Goal: Task Accomplishment & Management: Manage account settings

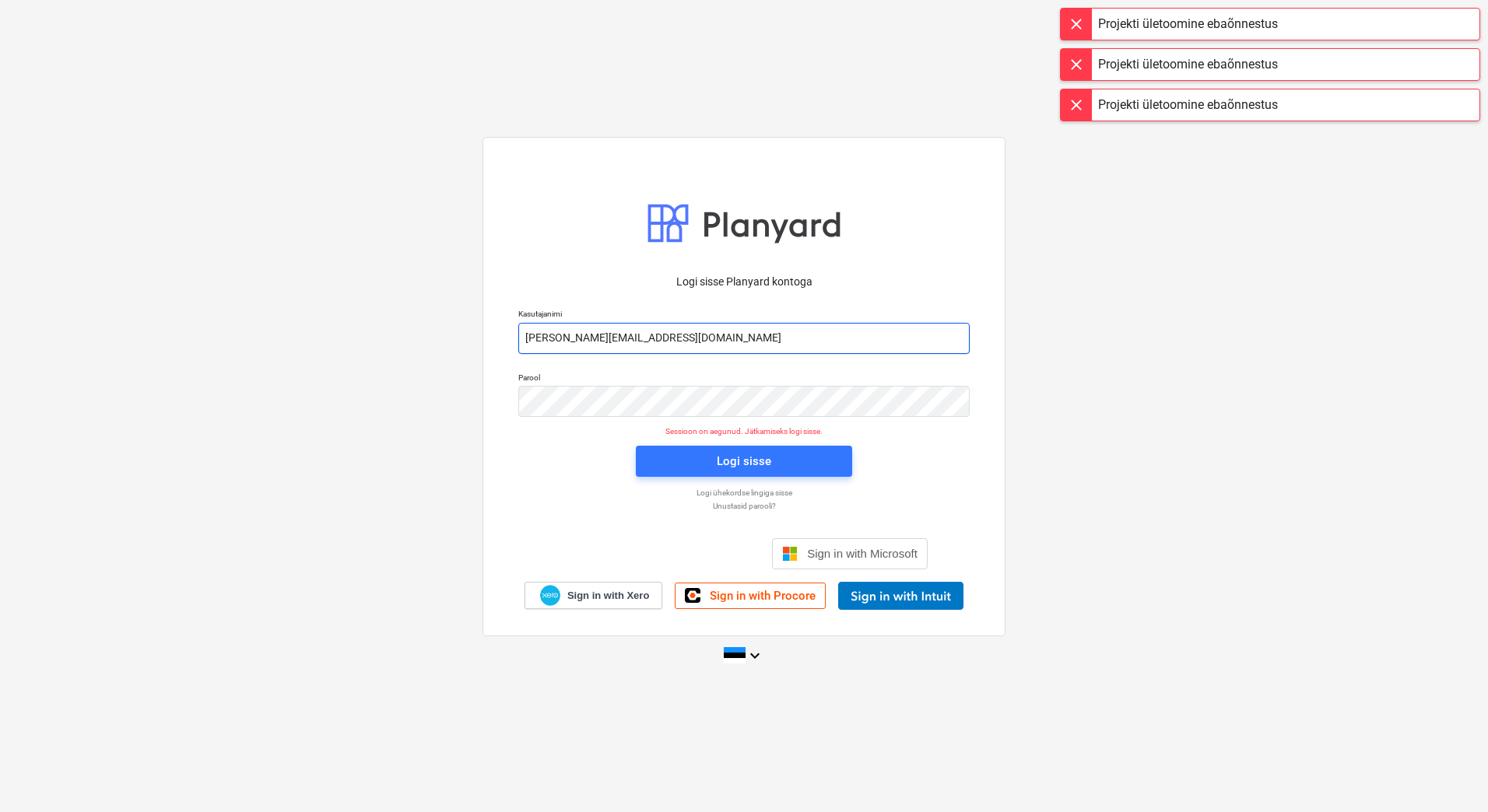
click at [590, 337] on input "[PERSON_NAME][EMAIL_ADDRESS][DOMAIN_NAME]" at bounding box center [744, 339] width 452 height 31
type input "[EMAIL_ADDRESS][DOMAIN_NAME]"
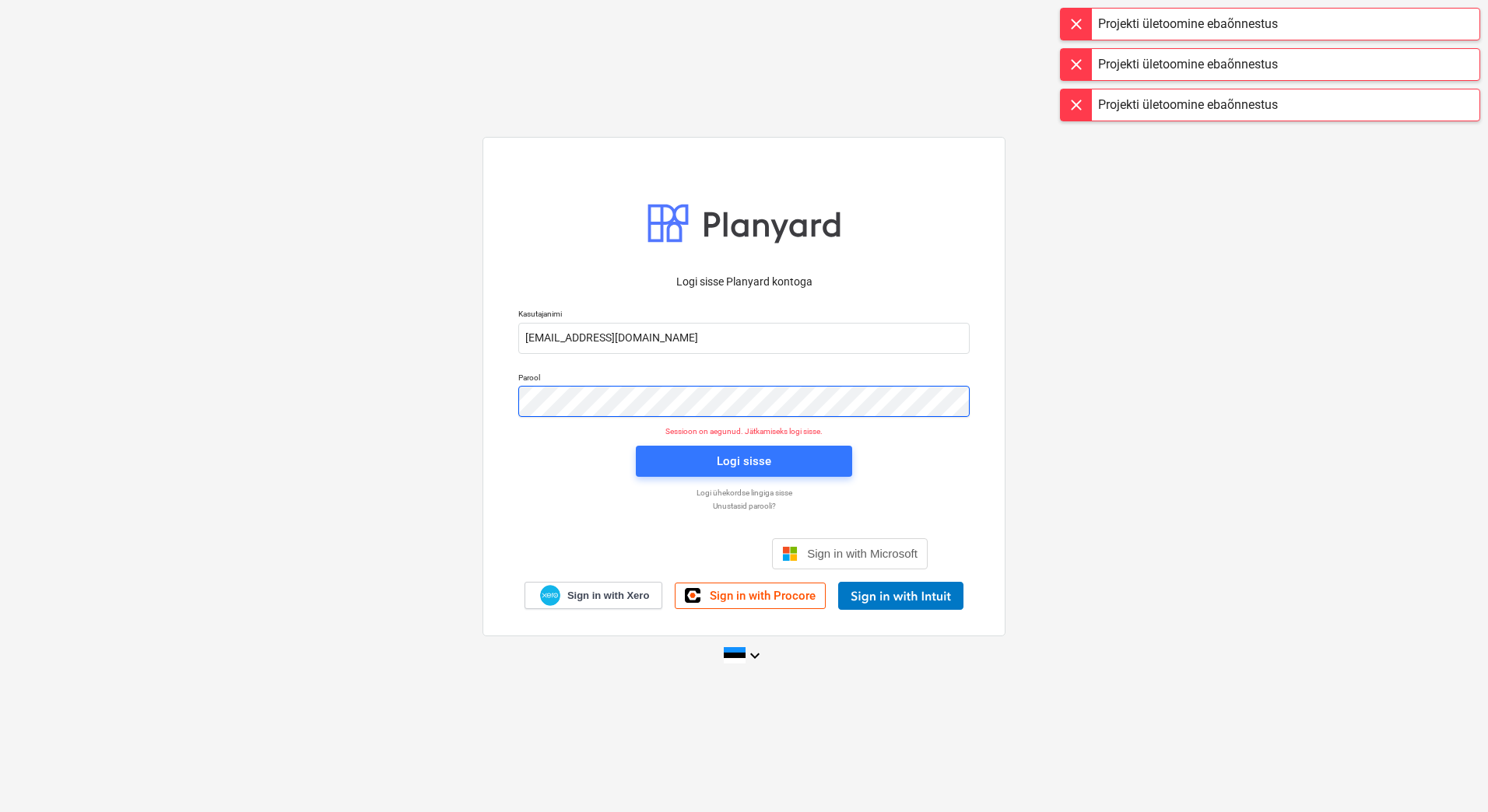
click at [503, 399] on div "Logi sisse Planyard kontoga Kasutajanimi [EMAIL_ADDRESS][DOMAIN_NAME] Parool Se…" at bounding box center [744, 386] width 523 height 498
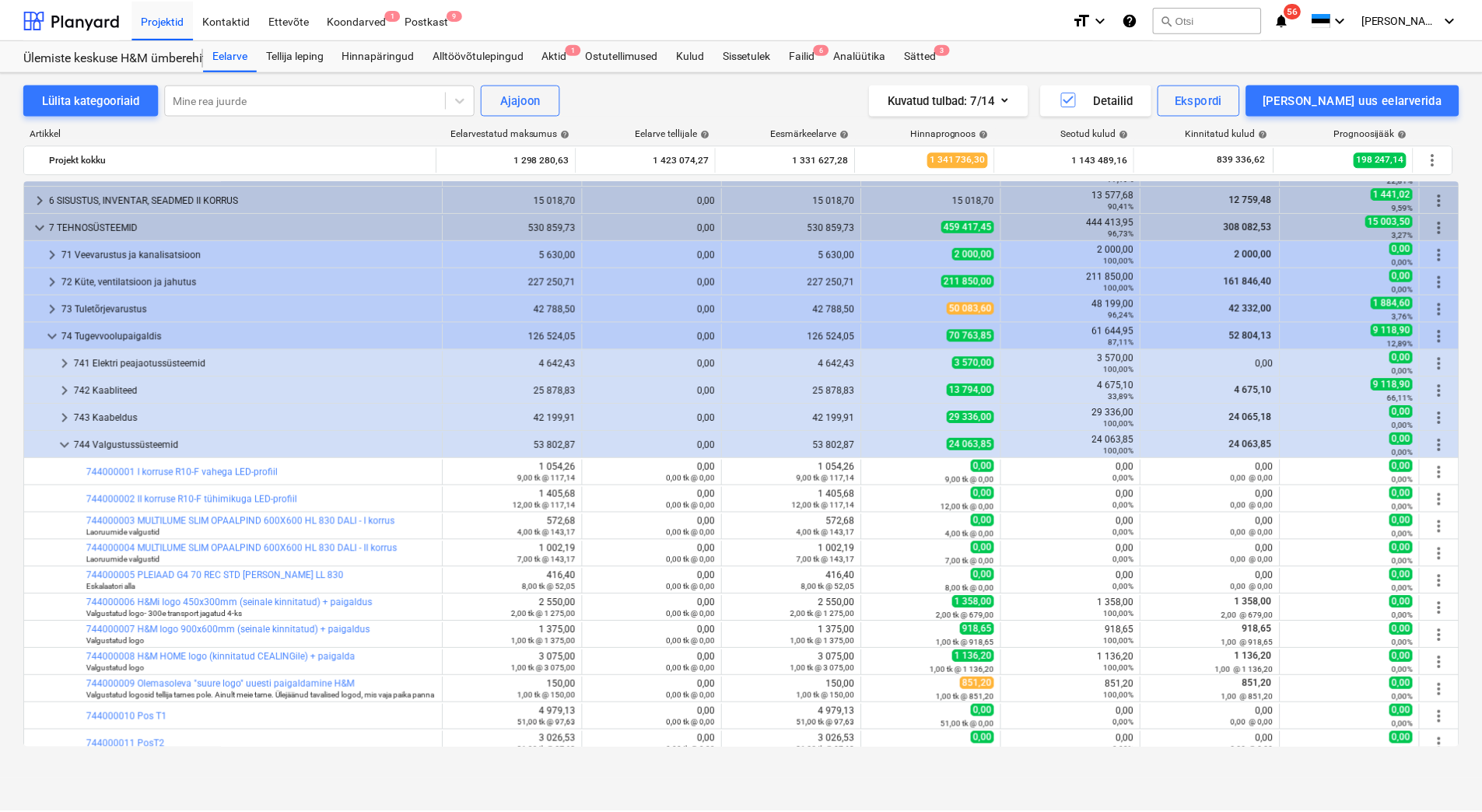
scroll to position [684, 0]
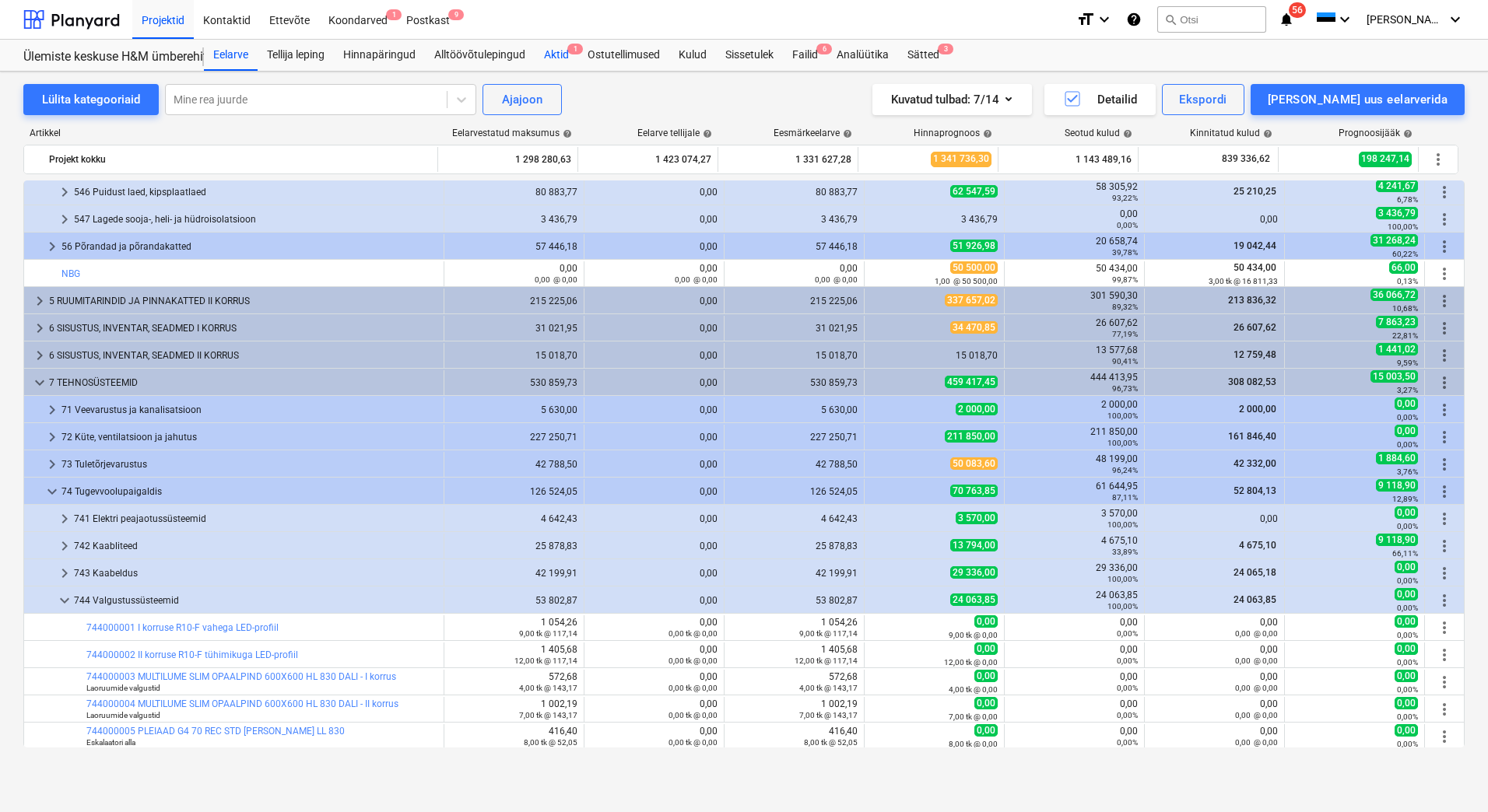
click at [563, 52] on div "Aktid 1" at bounding box center [557, 56] width 44 height 31
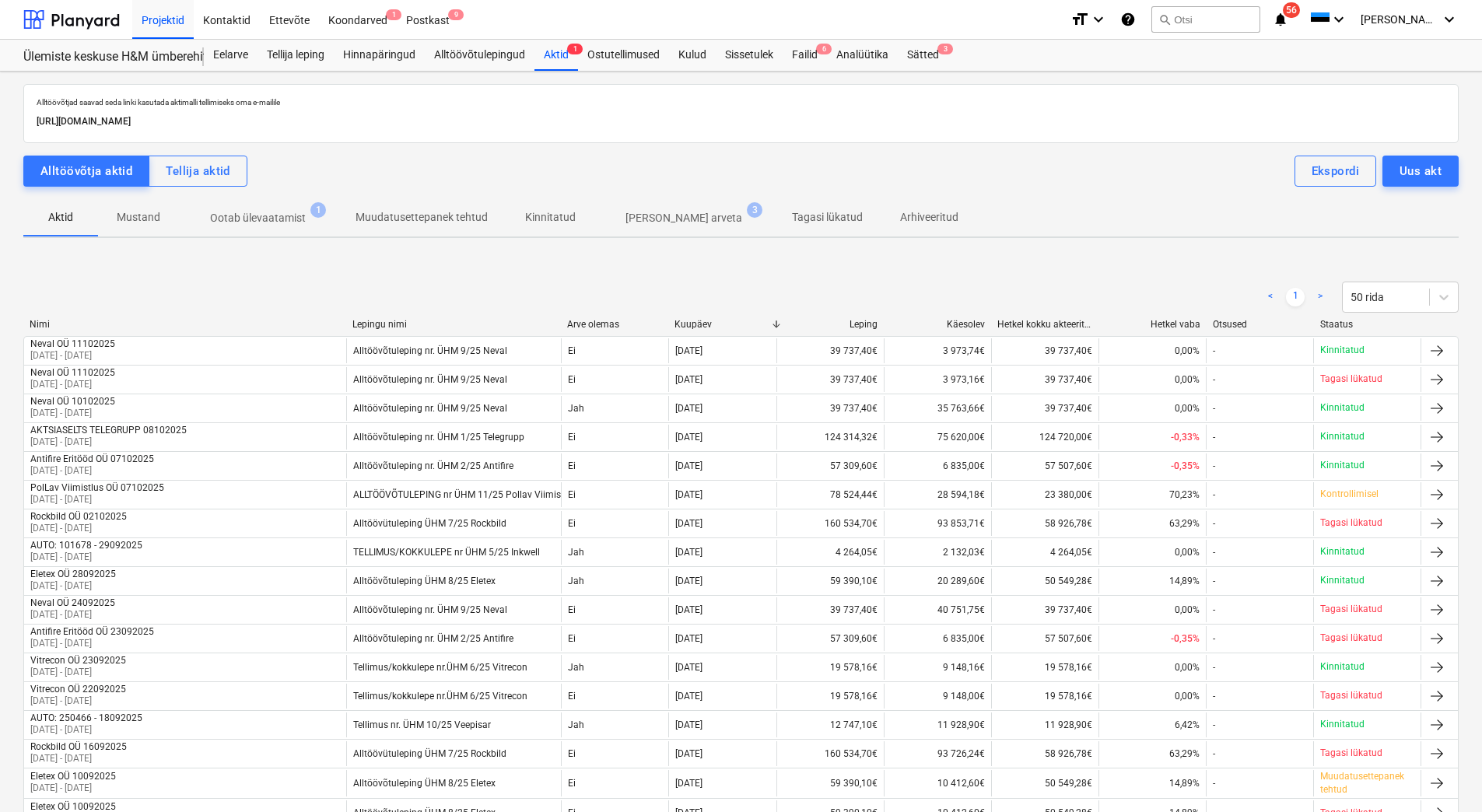
click at [241, 221] on p "Ootab ülevaatamist" at bounding box center [257, 217] width 95 height 16
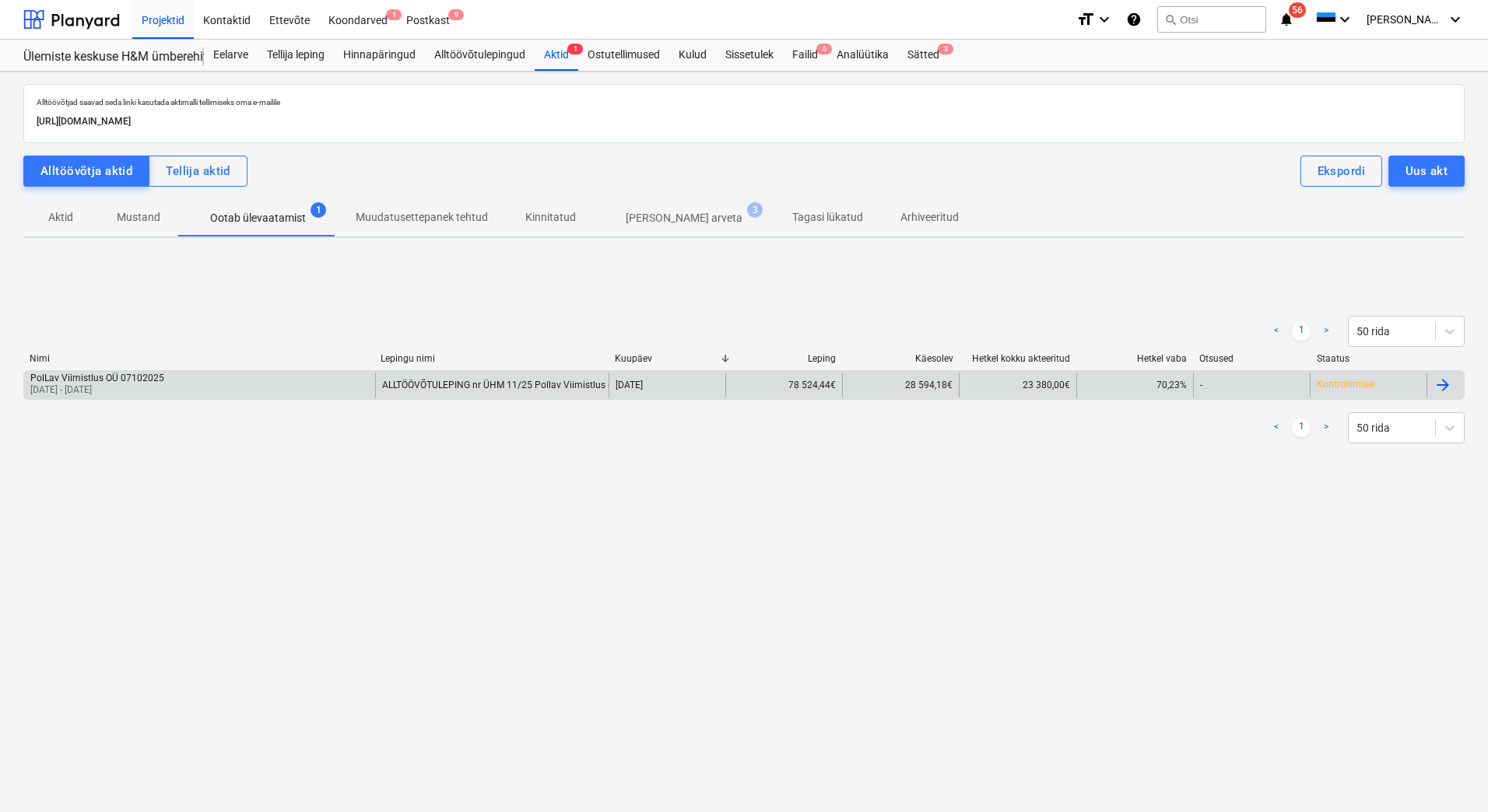
click at [199, 374] on div "PolLav Viimistlus OÜ 07102025 [DATE] - [DATE]" at bounding box center [200, 385] width 351 height 25
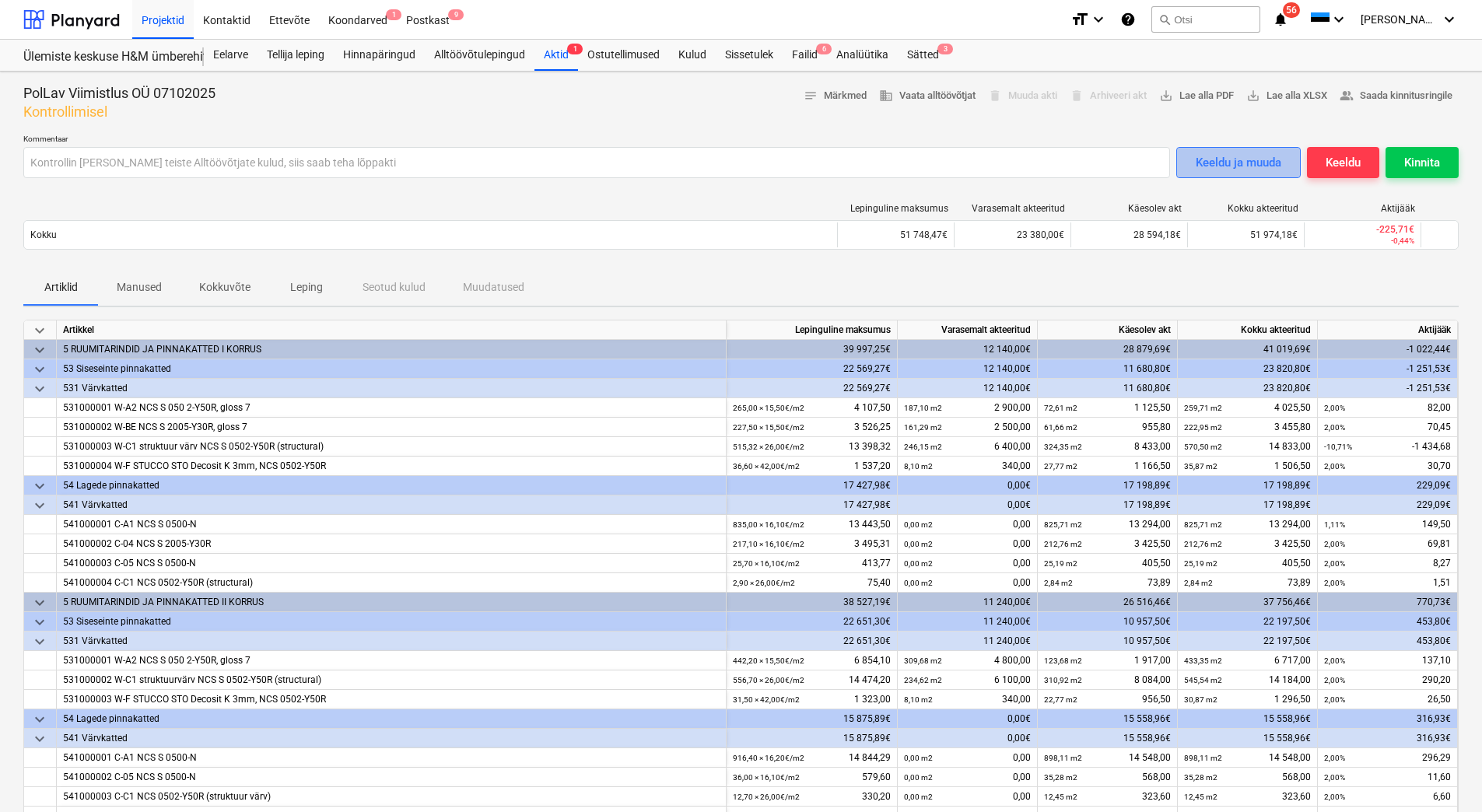
click at [1200, 171] on div "Keeldu ja muuda" at bounding box center [1238, 163] width 85 height 20
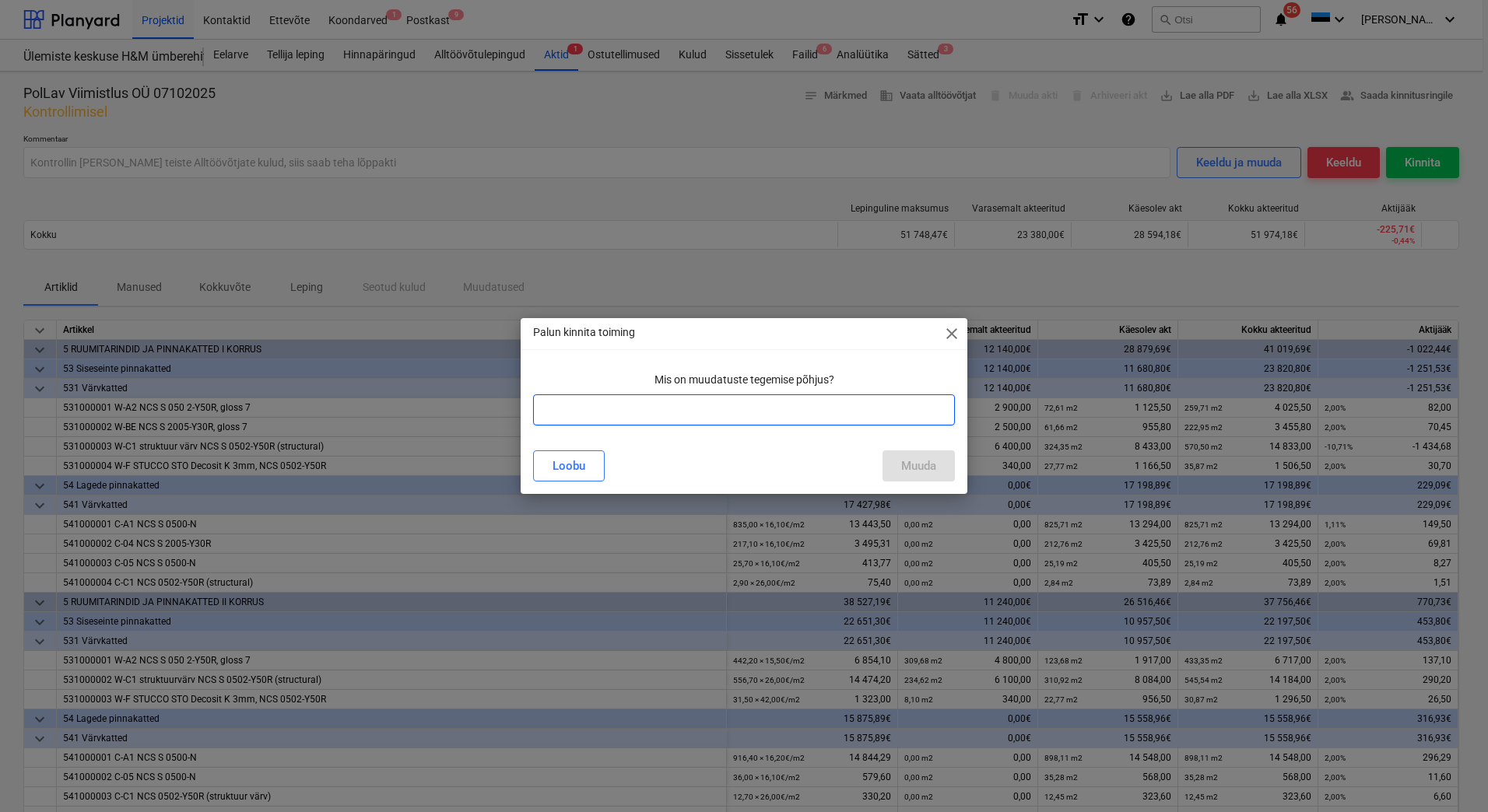
click at [748, 405] on input "text" at bounding box center [744, 410] width 422 height 31
type input "Korrigeerin akti vastavalt kokkulepitule"
click at [925, 466] on div "Muuda" at bounding box center [919, 466] width 35 height 20
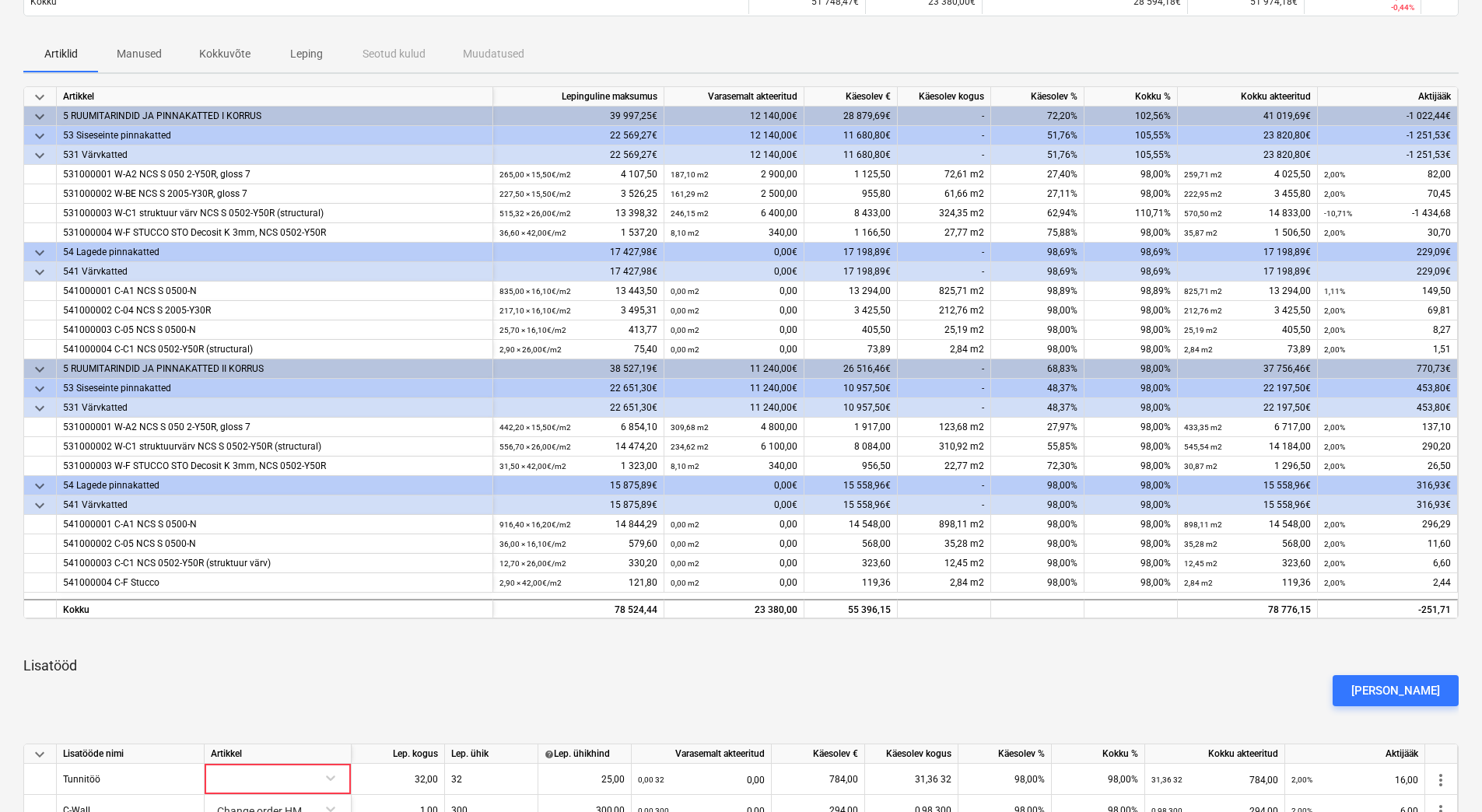
scroll to position [156, 0]
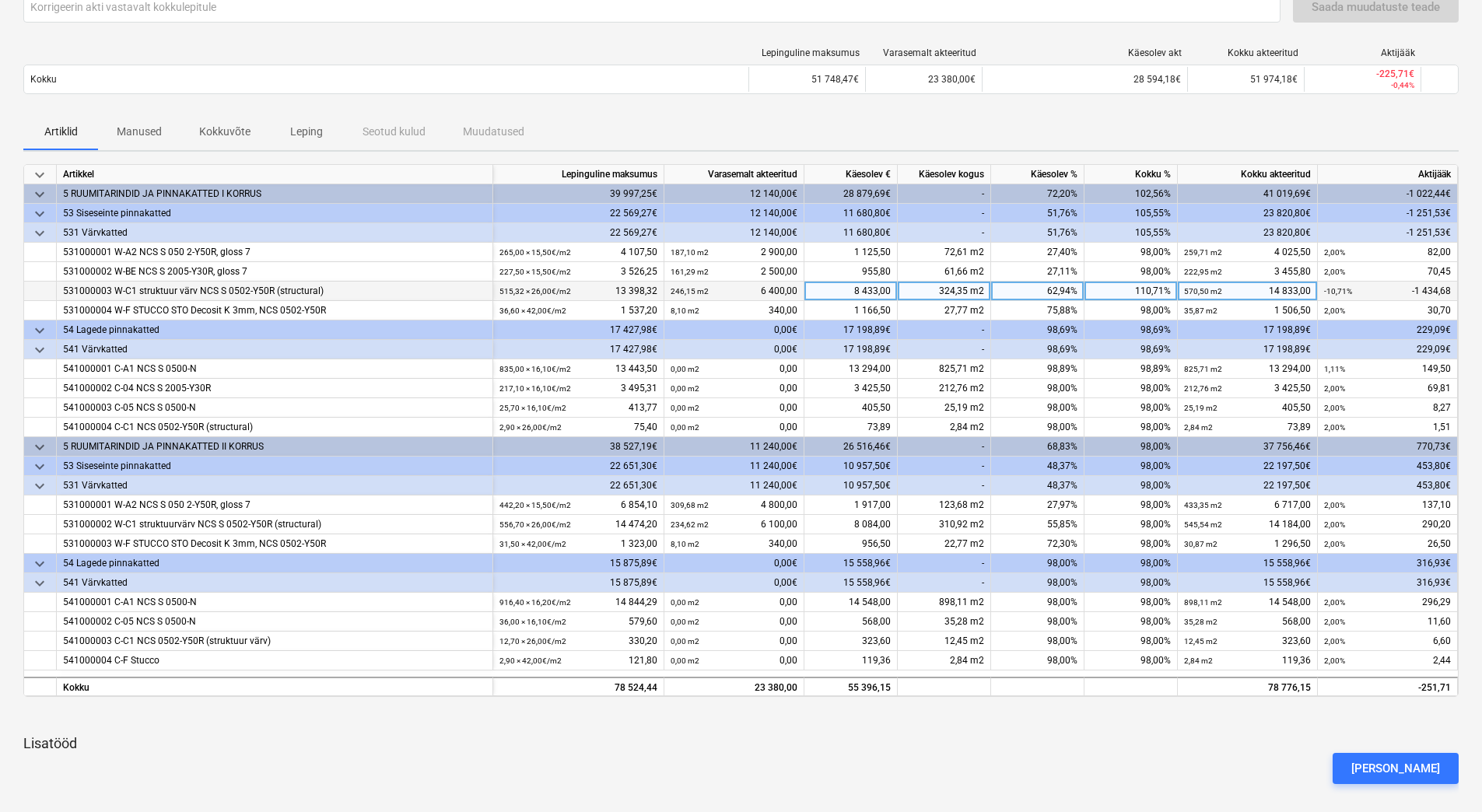
click at [1130, 289] on div "110,71%" at bounding box center [1131, 291] width 93 height 20
type input "100"
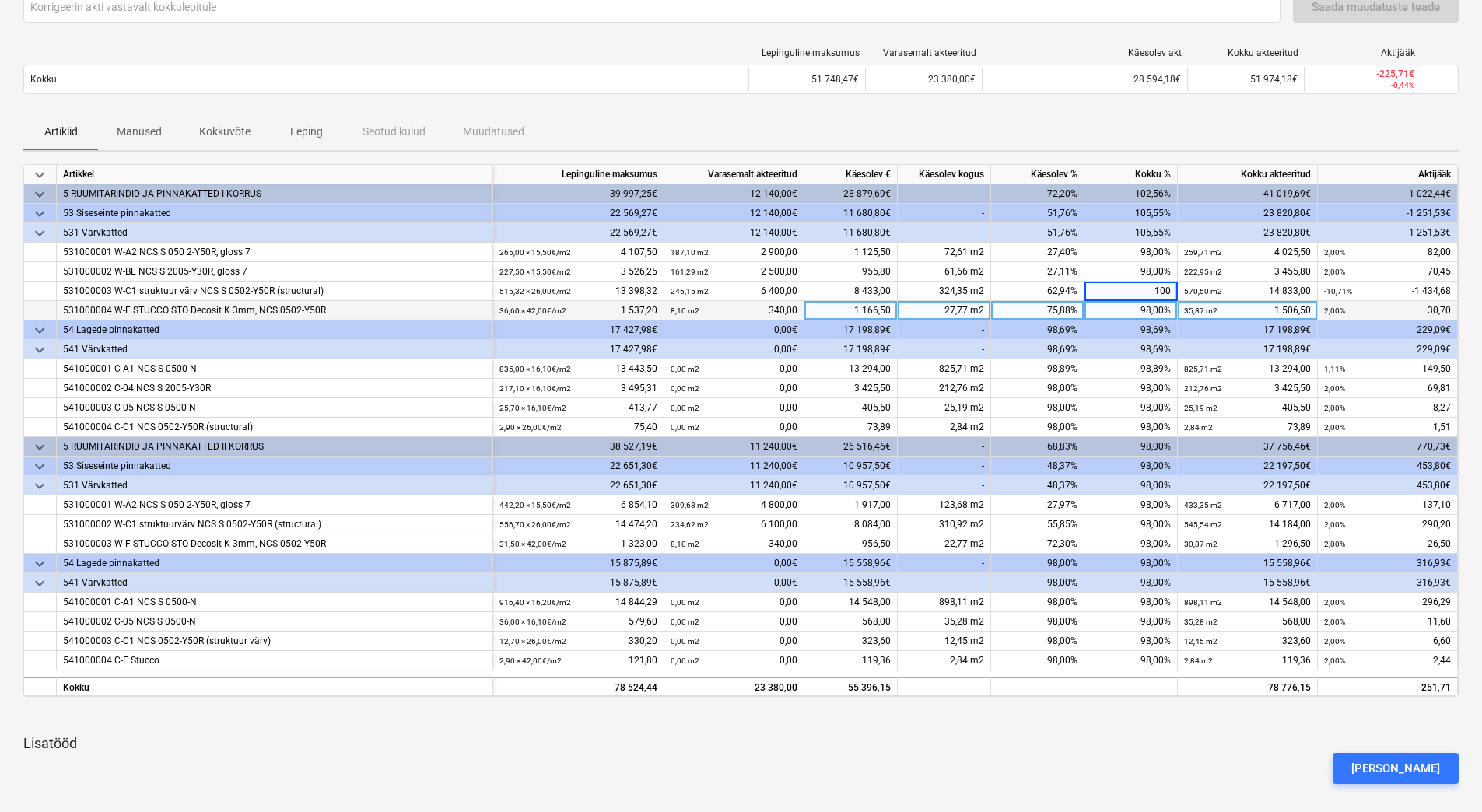
click at [1131, 320] on div "98,00%" at bounding box center [1131, 311] width 93 height 20
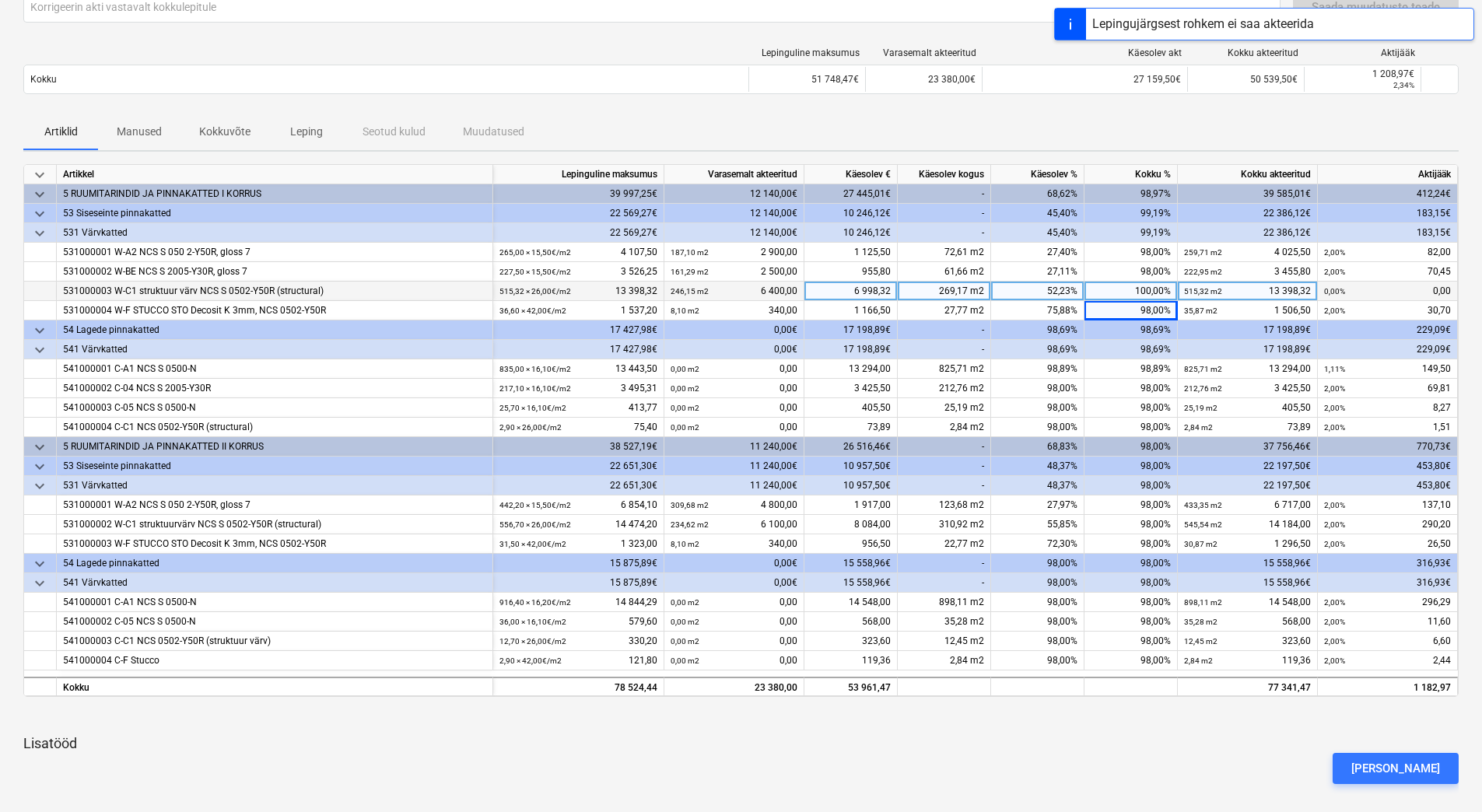
click at [1133, 282] on div "100,00%" at bounding box center [1131, 291] width 93 height 20
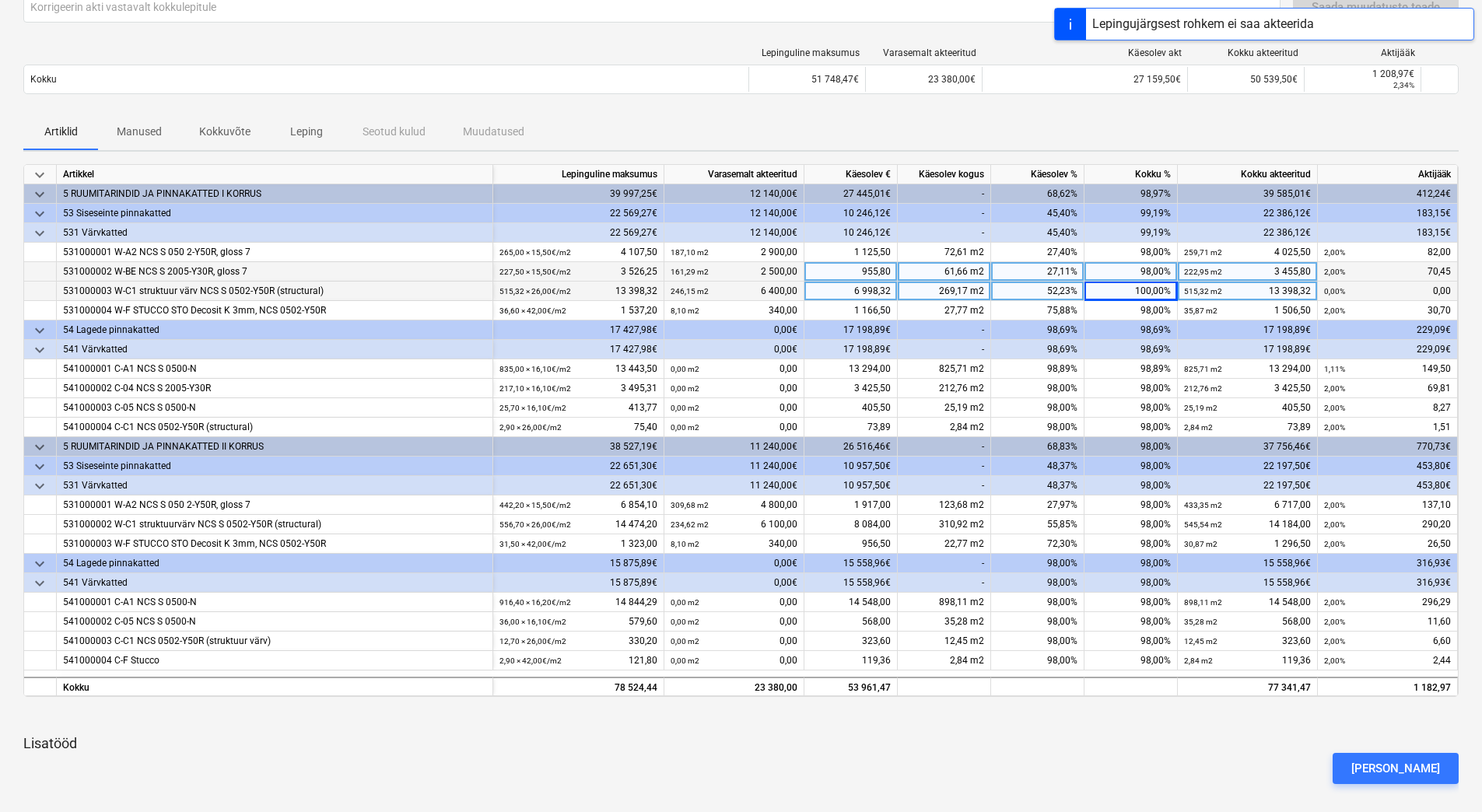
click at [1134, 274] on div "98,00%" at bounding box center [1131, 271] width 93 height 20
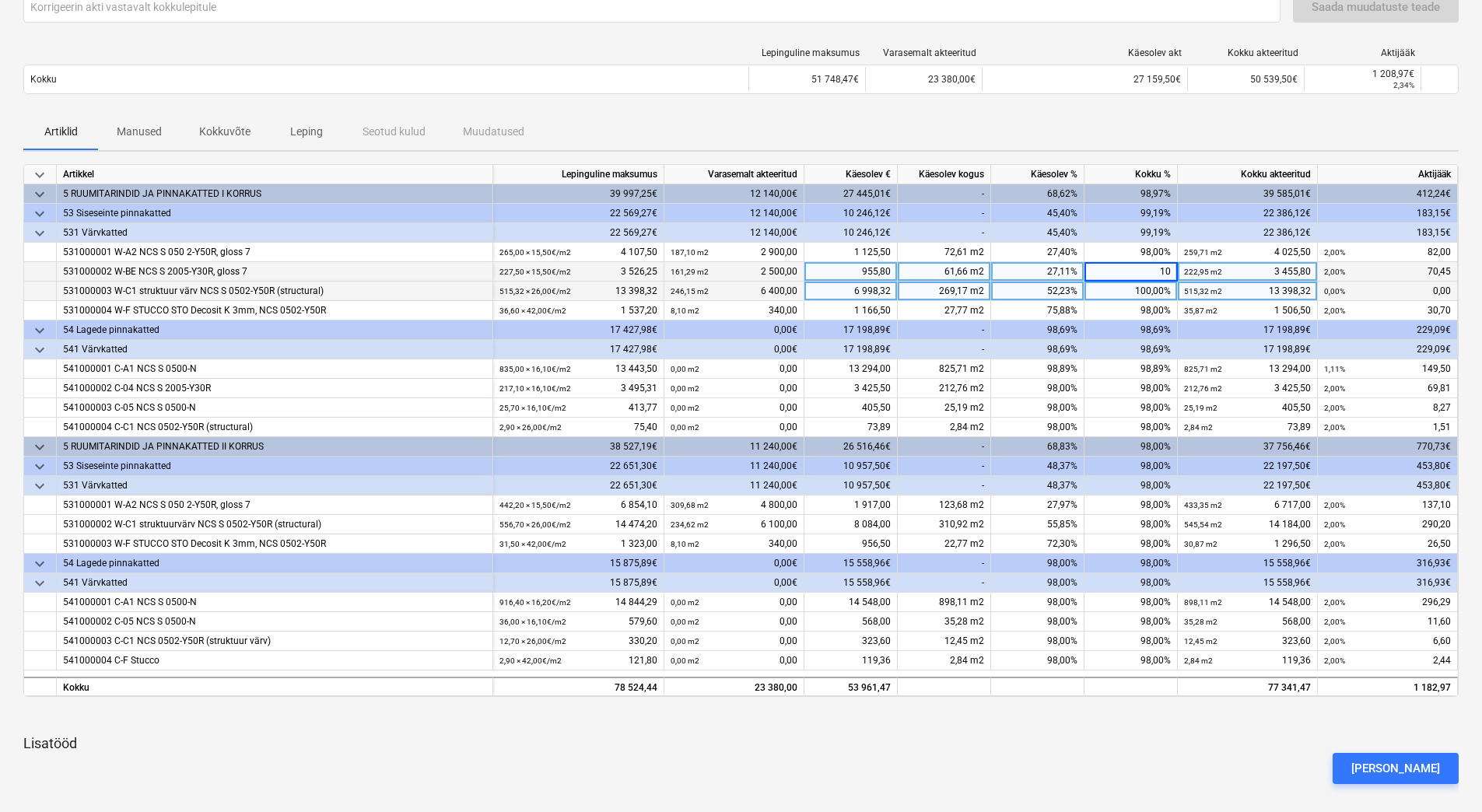
type input "100"
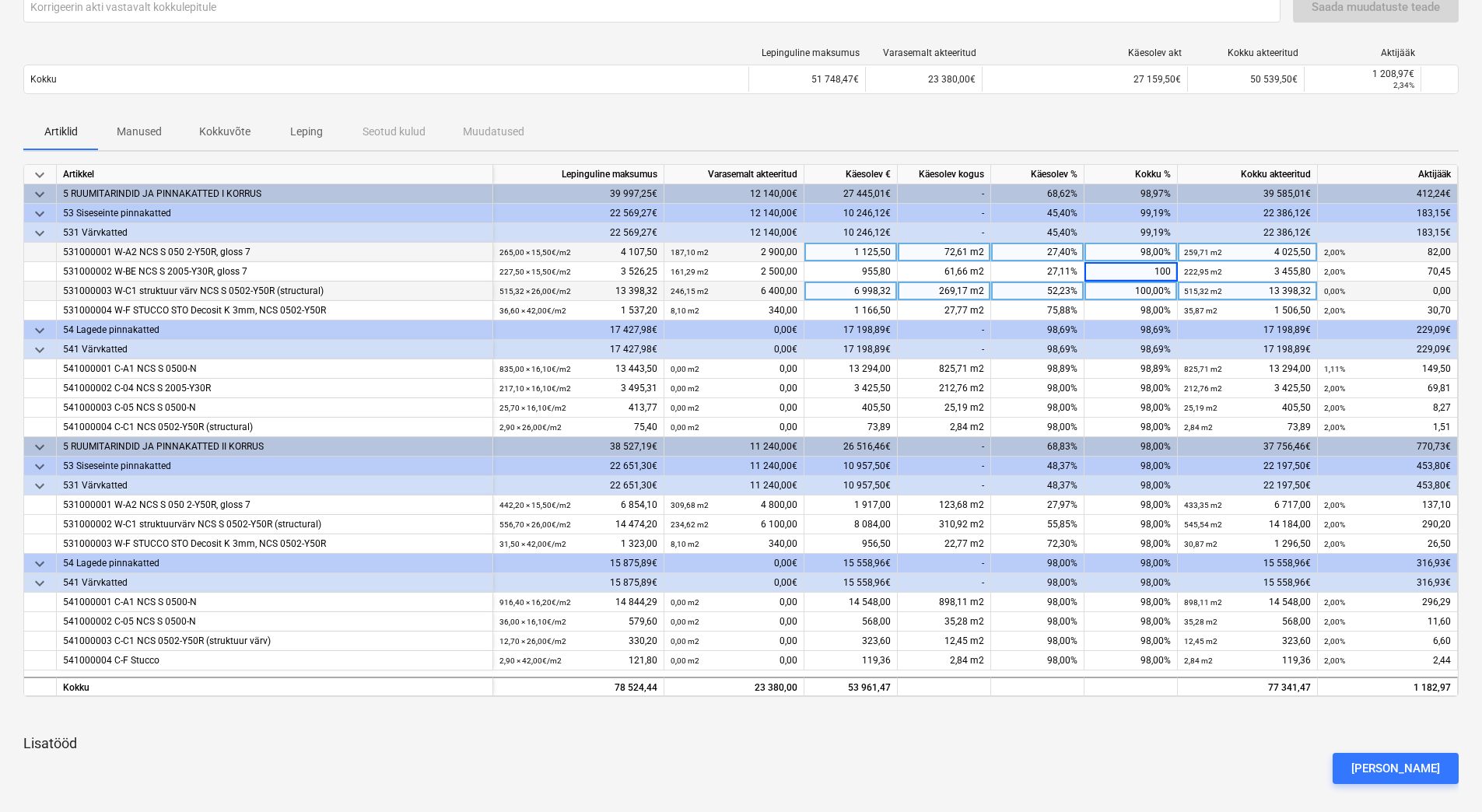
click at [1131, 256] on div "98,00%" at bounding box center [1131, 252] width 93 height 20
type input "100"
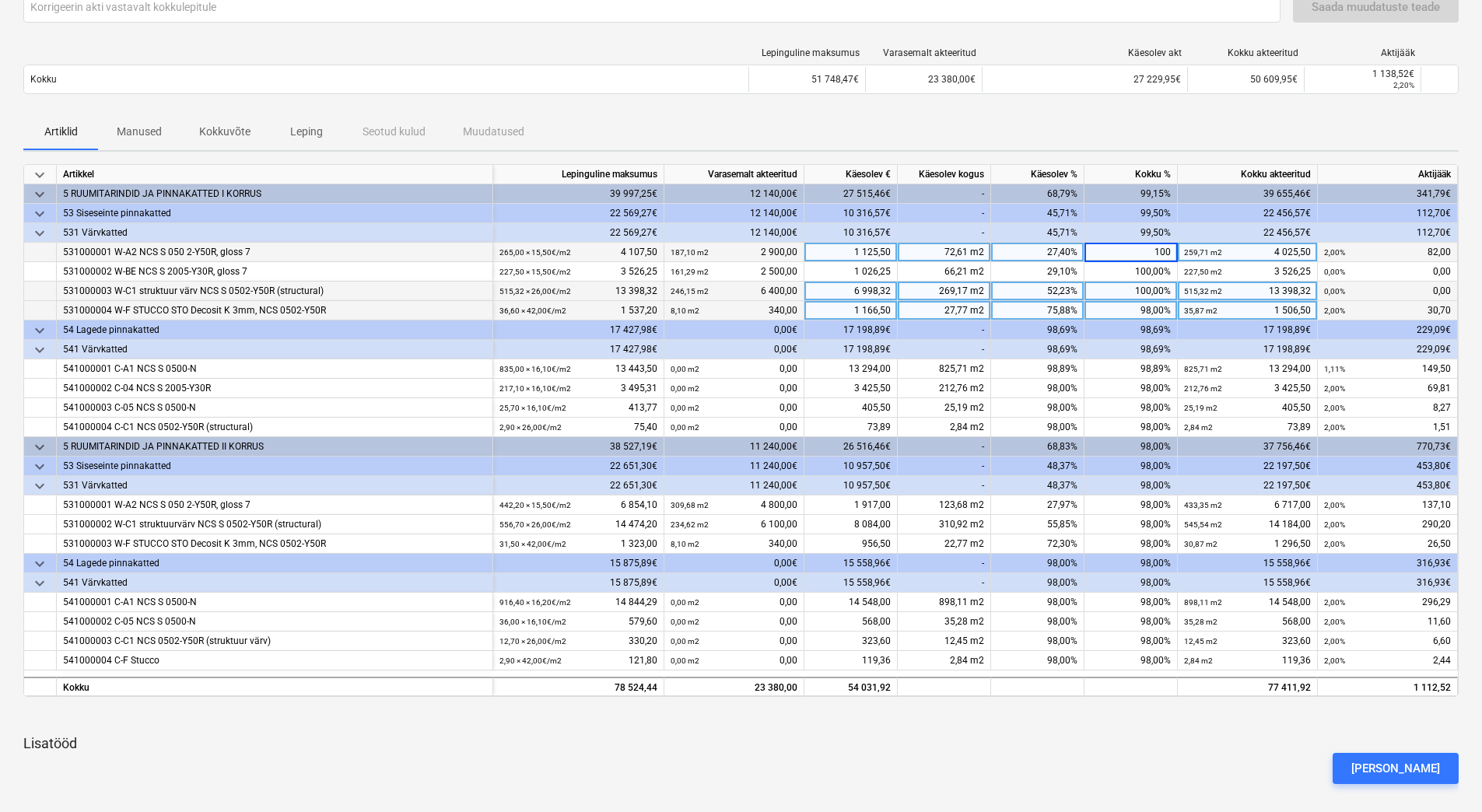
click at [1132, 313] on div "98,00%" at bounding box center [1131, 311] width 93 height 20
type input "100"
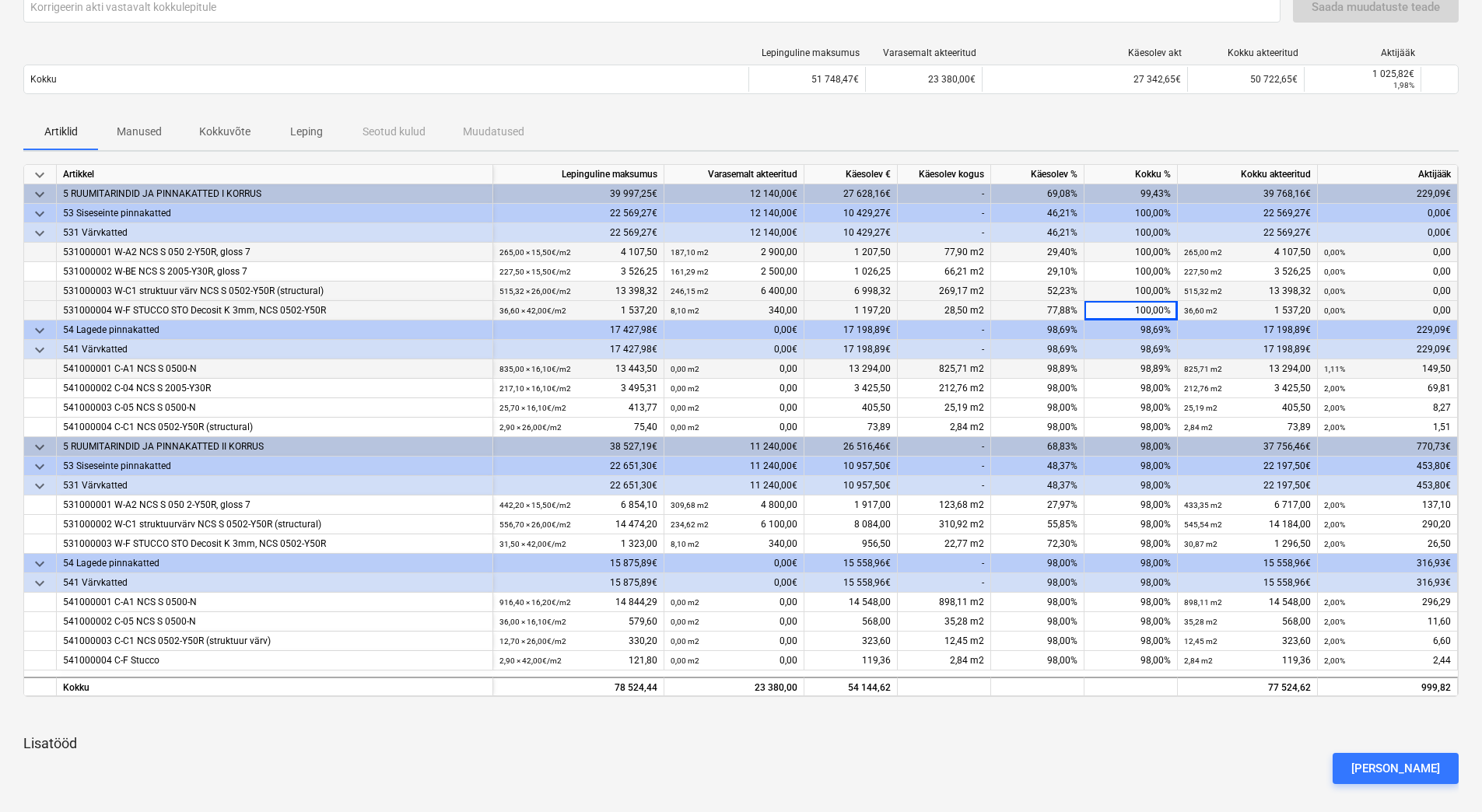
click at [1122, 368] on div "98,89%" at bounding box center [1131, 368] width 93 height 20
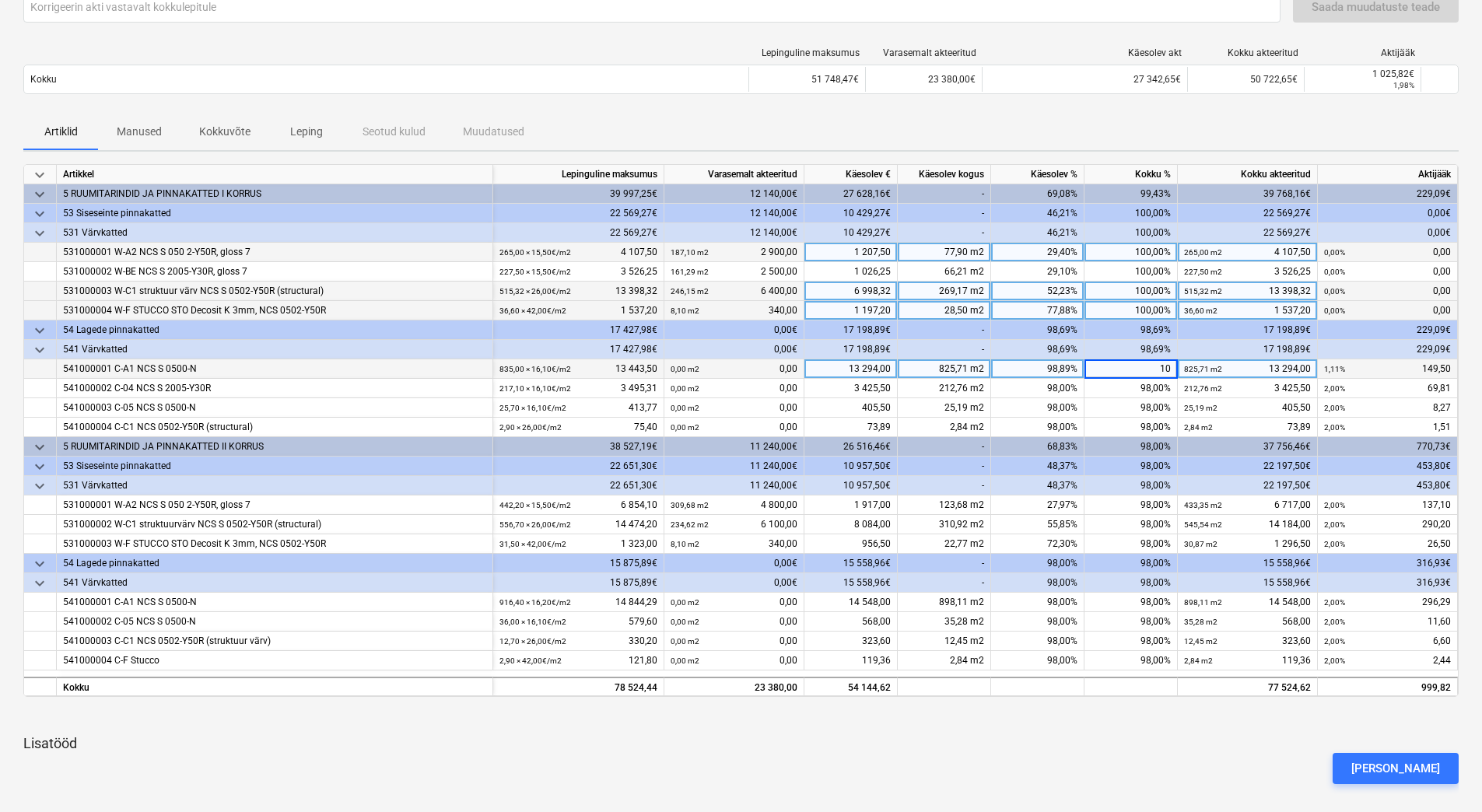
type input "100"
click at [1121, 390] on div "98,00%" at bounding box center [1131, 388] width 93 height 20
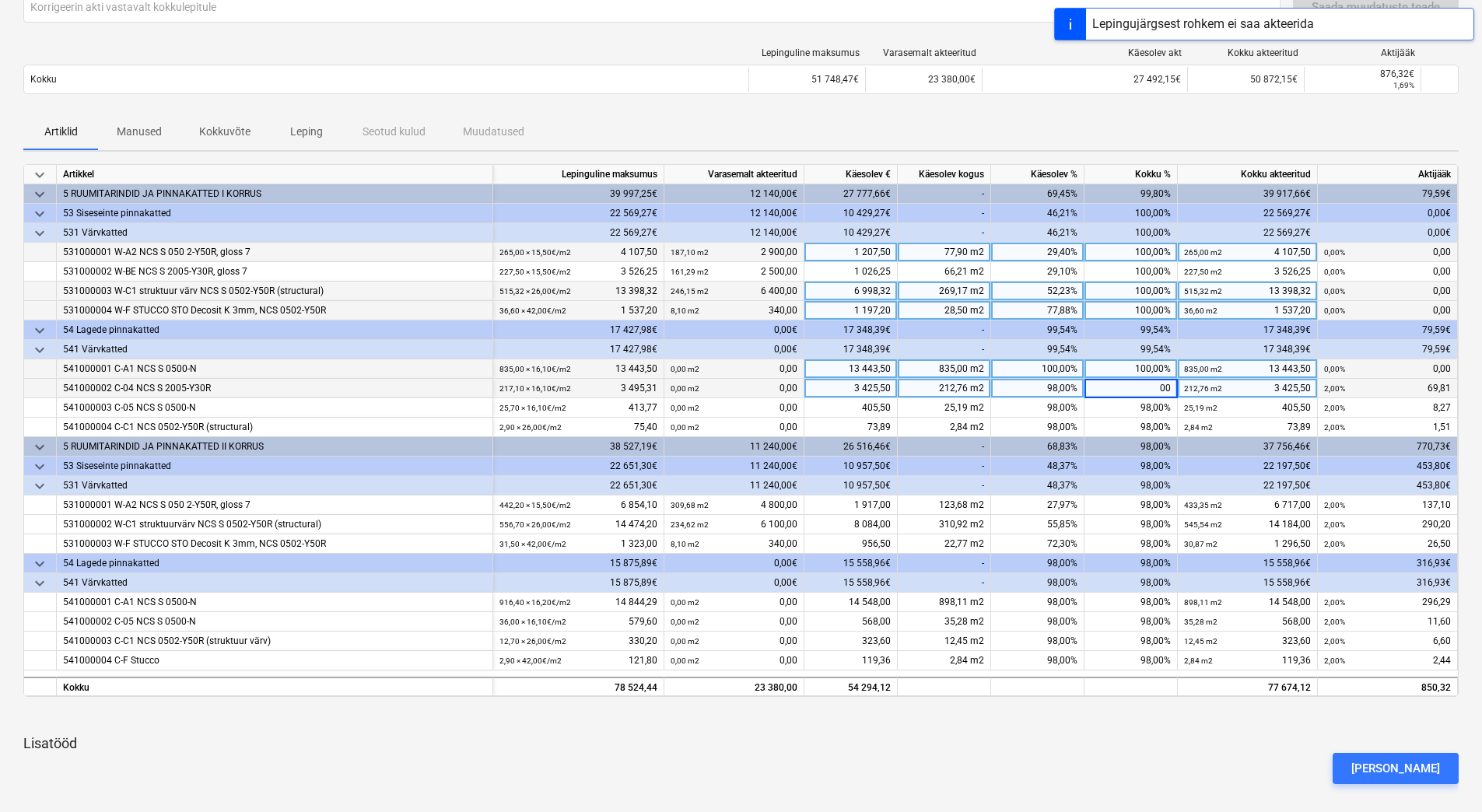
type input "0"
type input "100"
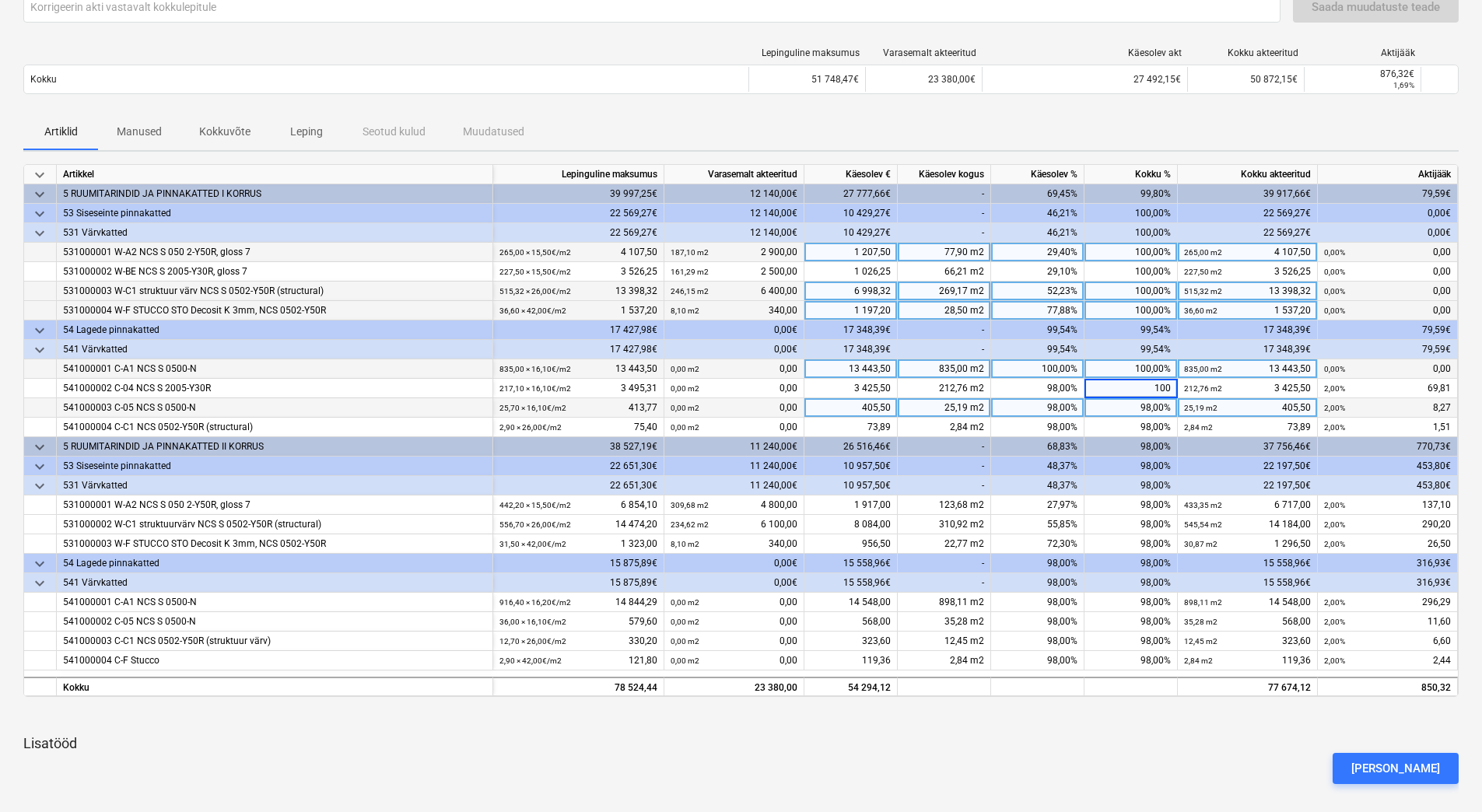
click at [1124, 402] on div "98,00%" at bounding box center [1131, 408] width 93 height 20
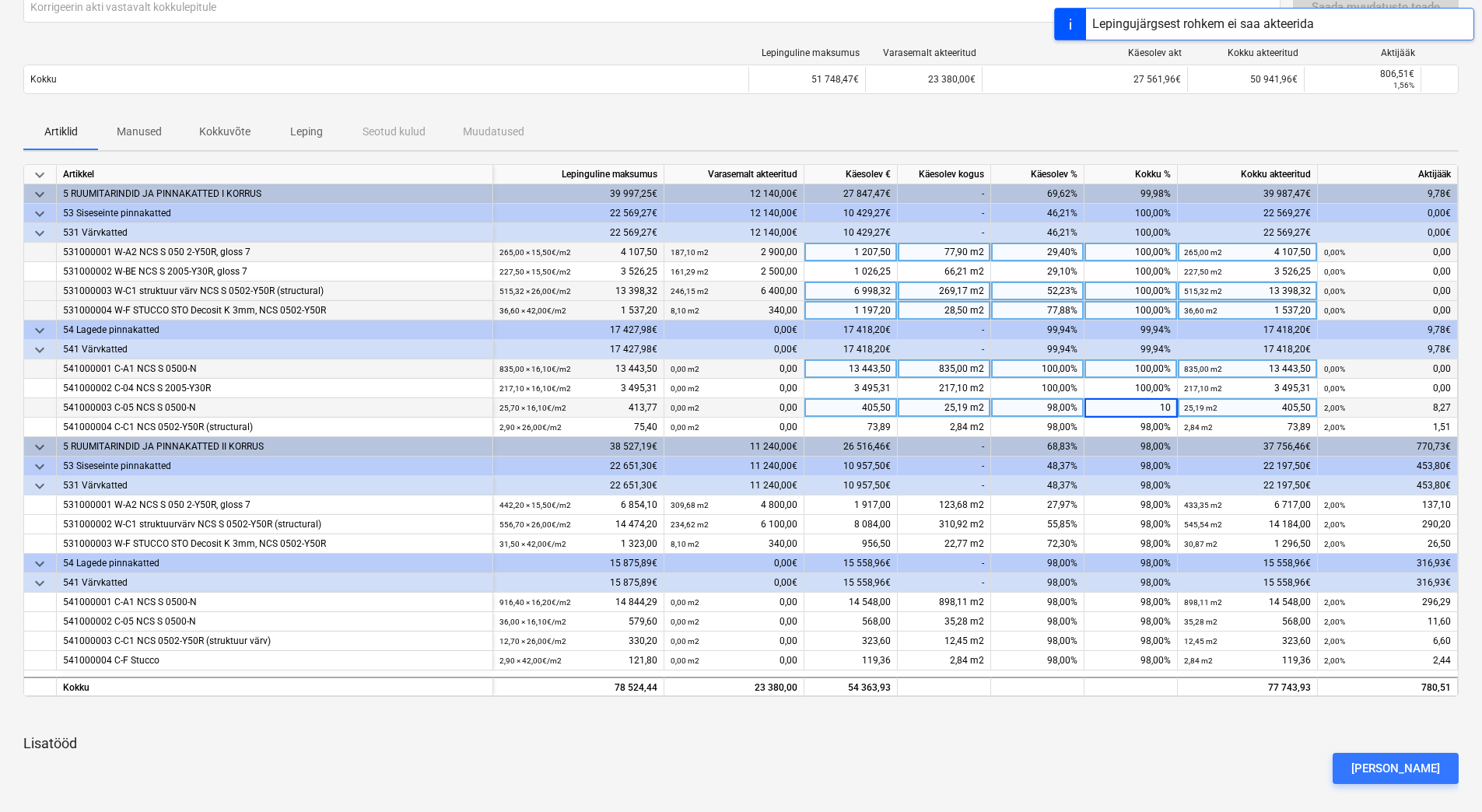
type input "100"
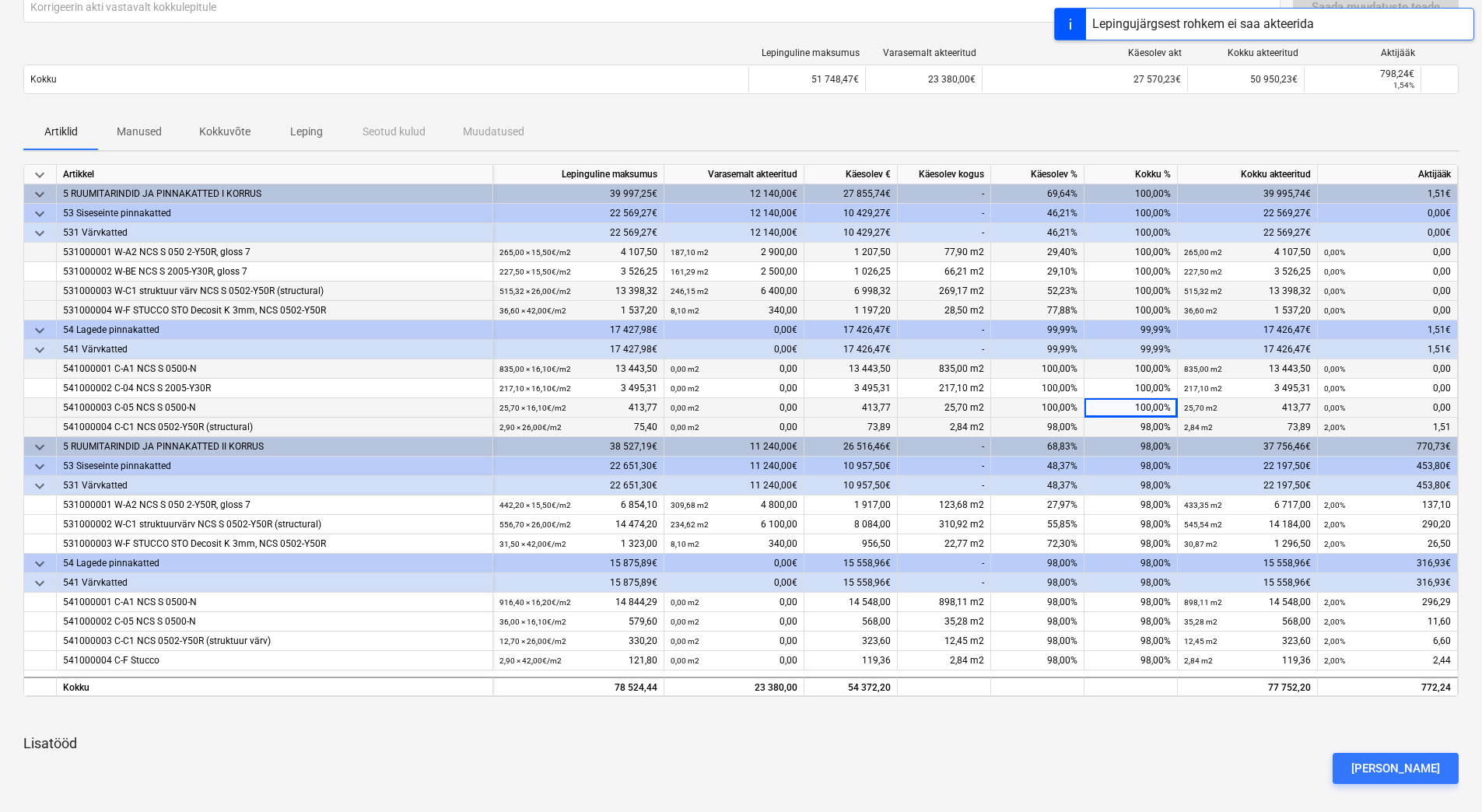
click at [1133, 432] on div "98,00%" at bounding box center [1131, 427] width 93 height 20
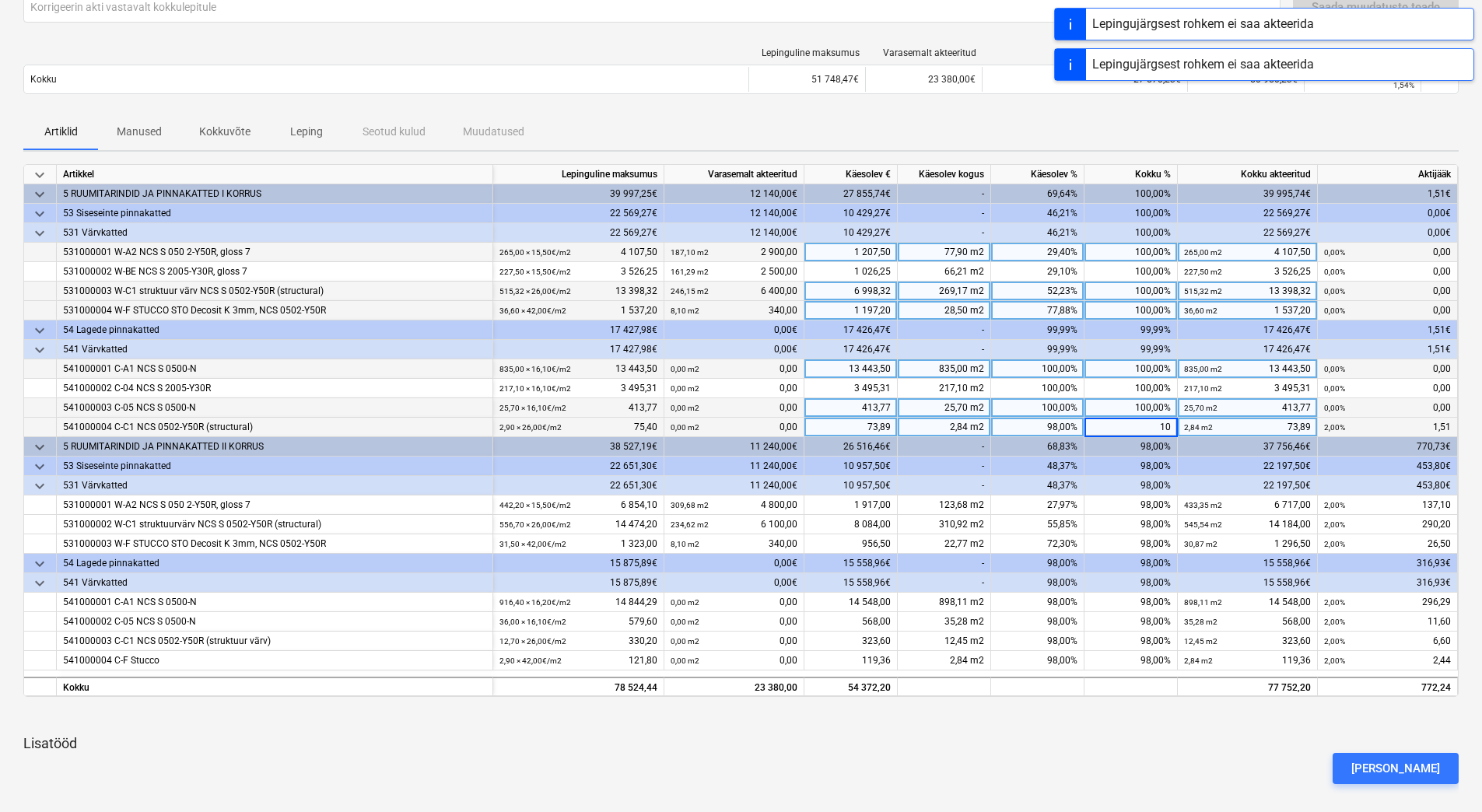
type input "100"
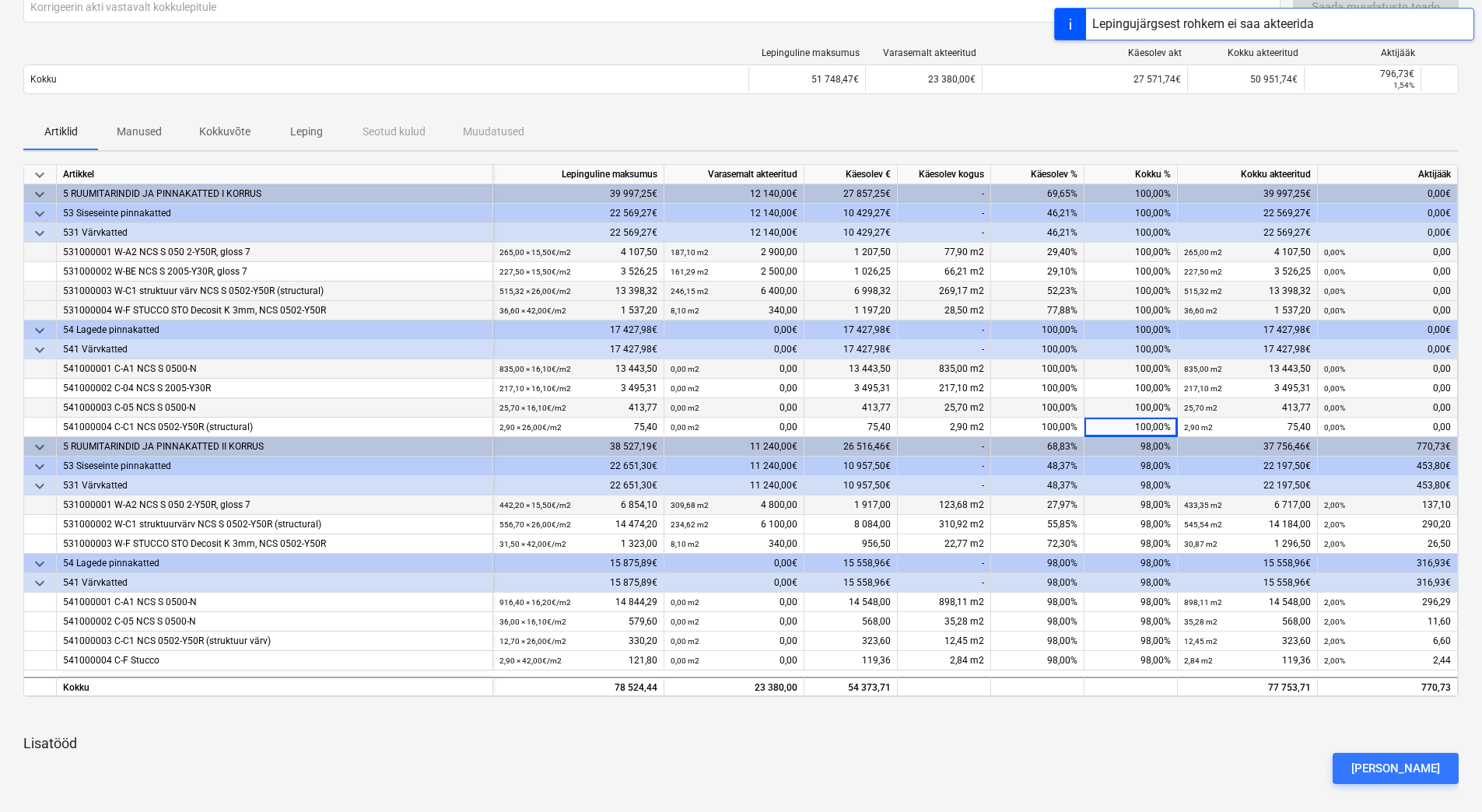
click at [1127, 500] on div "98,00%" at bounding box center [1131, 505] width 93 height 20
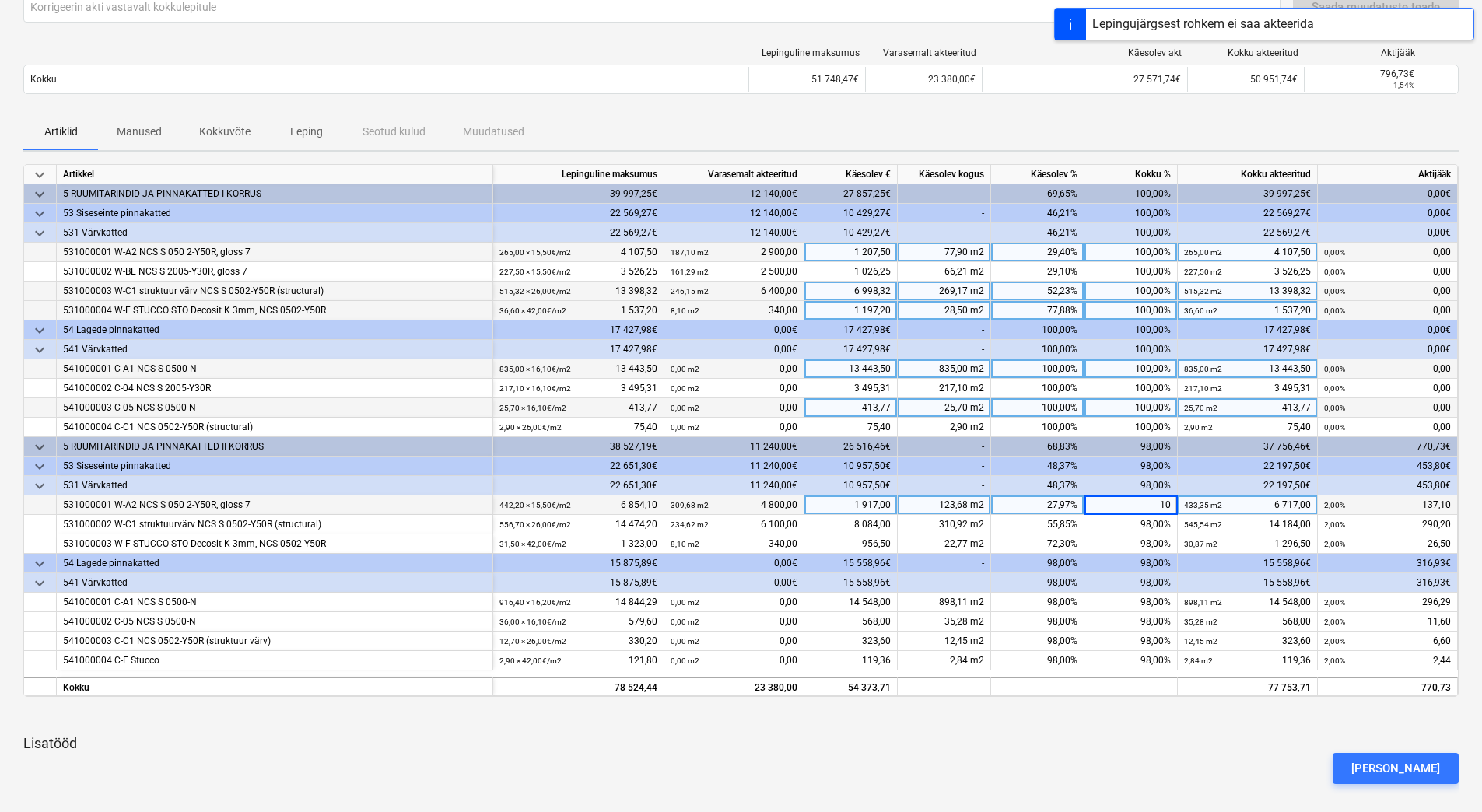
type input "100"
click at [1128, 530] on div "98,00%" at bounding box center [1131, 524] width 93 height 20
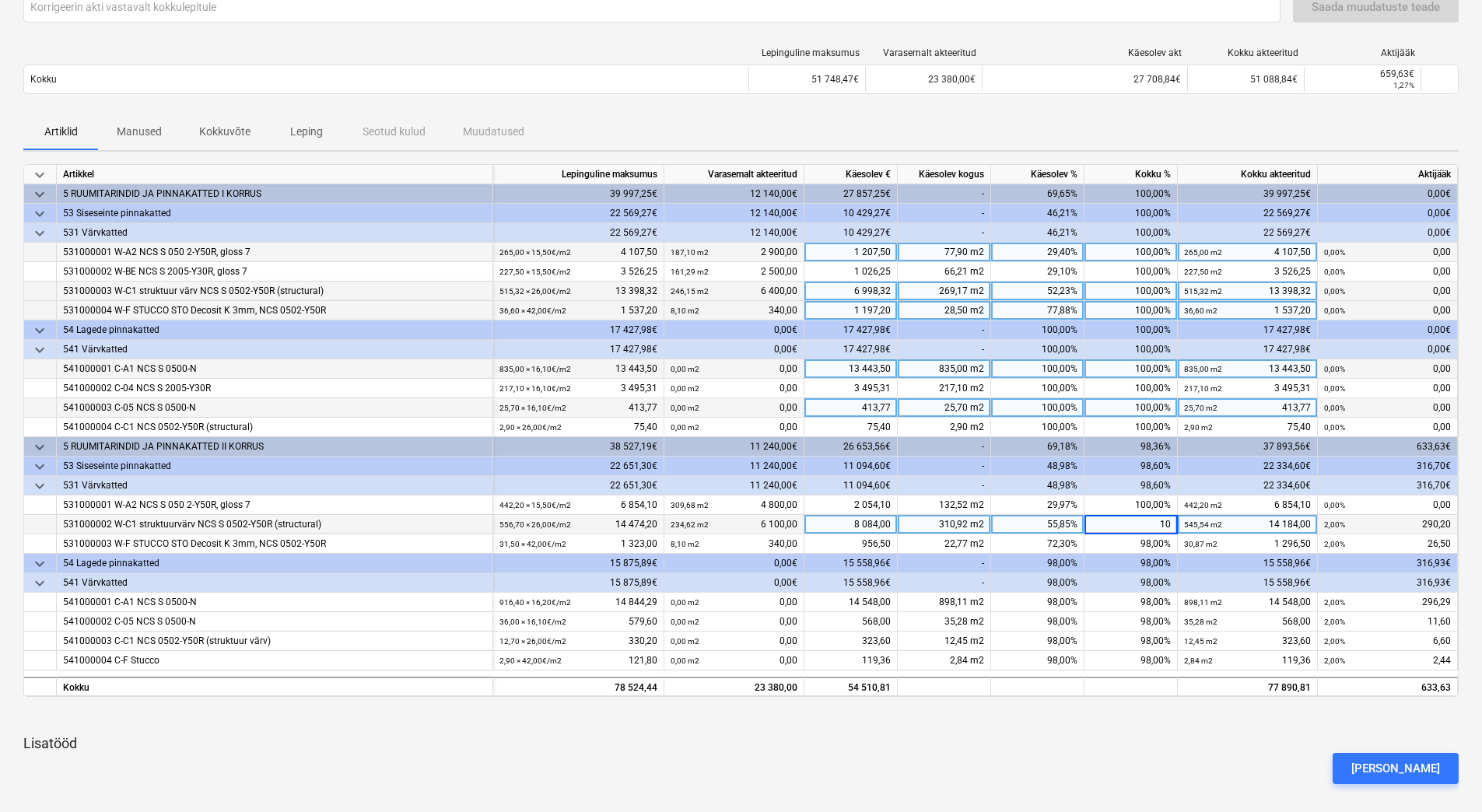
type input "100"
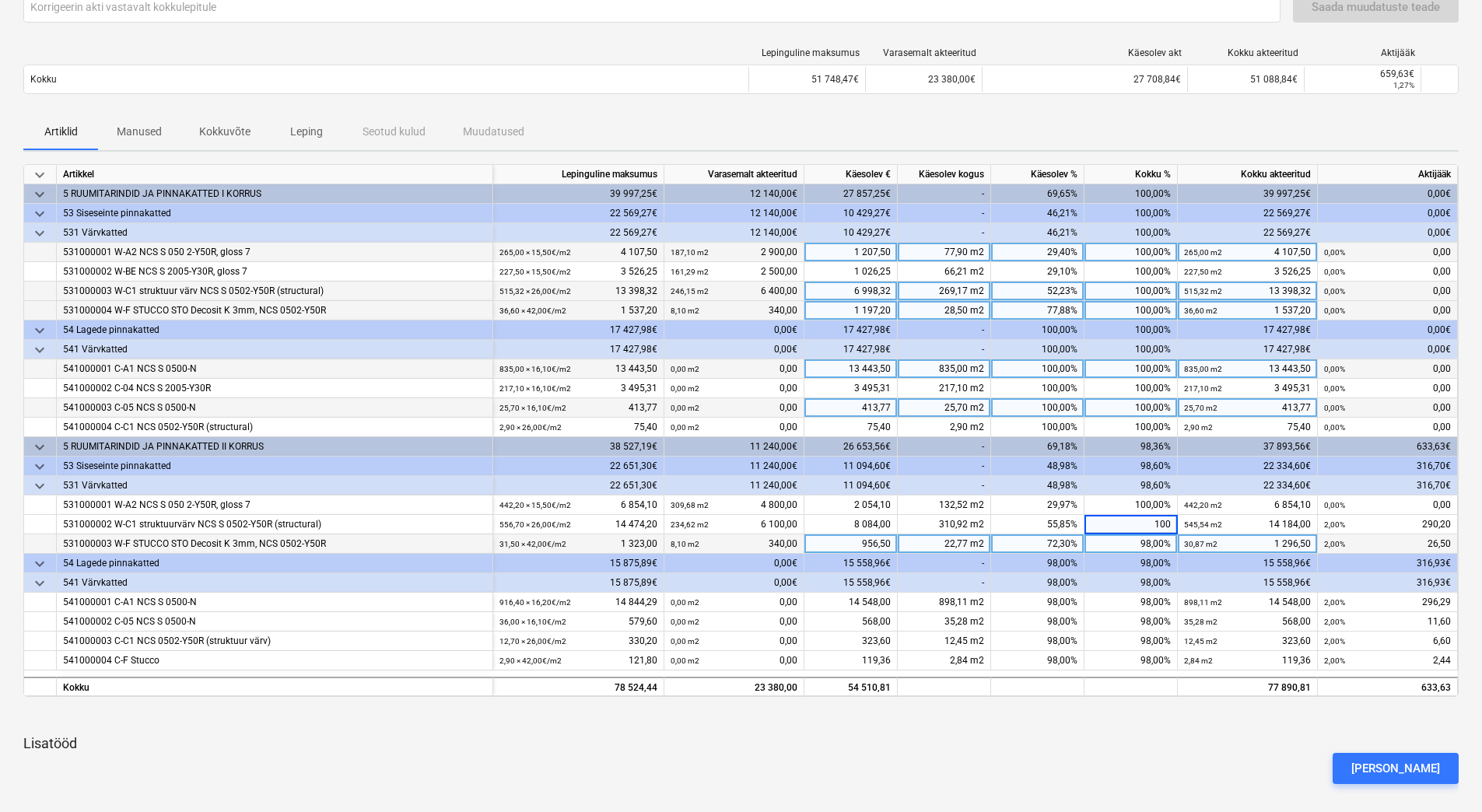
click at [1124, 546] on div "98,00%" at bounding box center [1131, 544] width 93 height 20
type input "100"
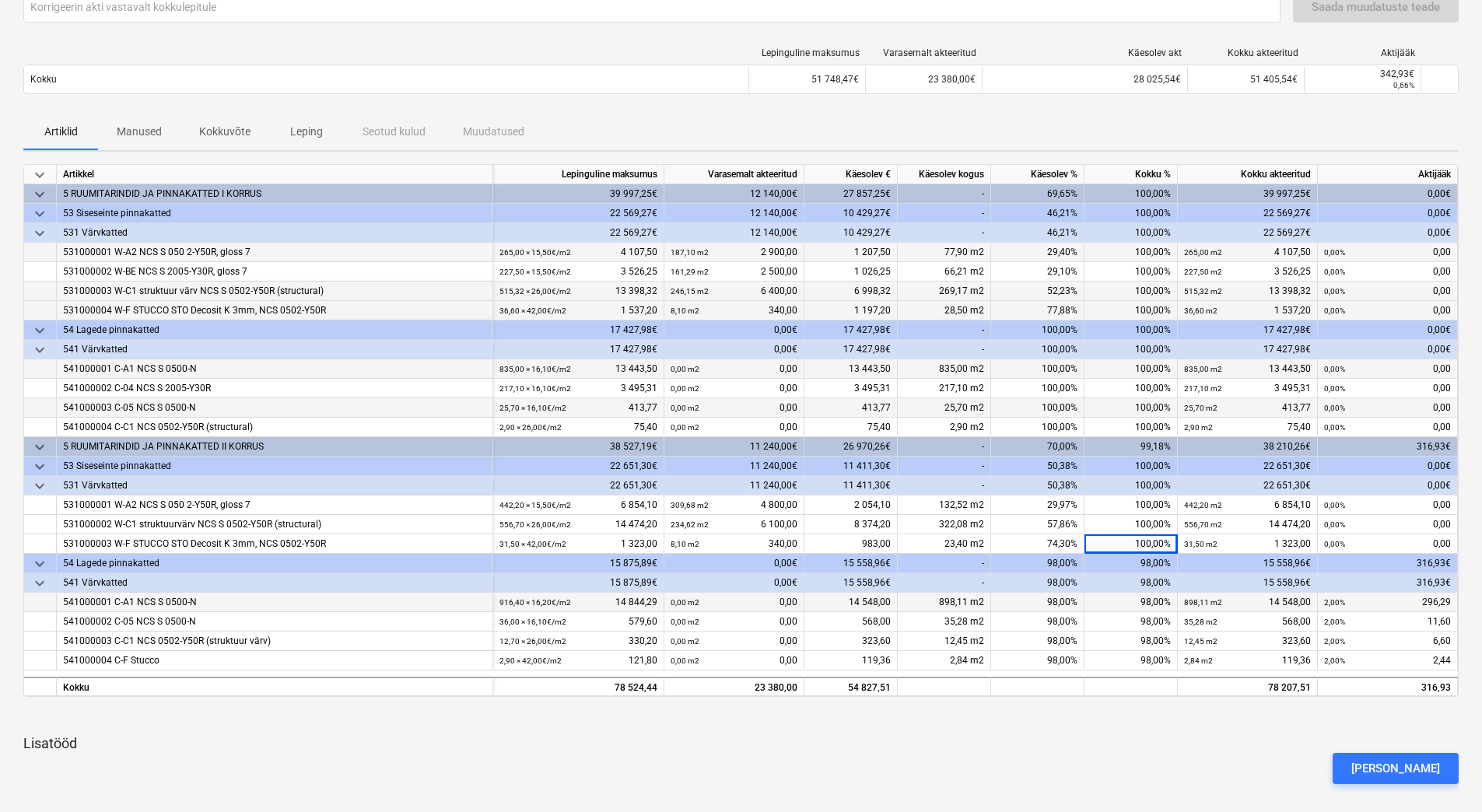
click at [1128, 600] on div "98,00%" at bounding box center [1131, 602] width 93 height 20
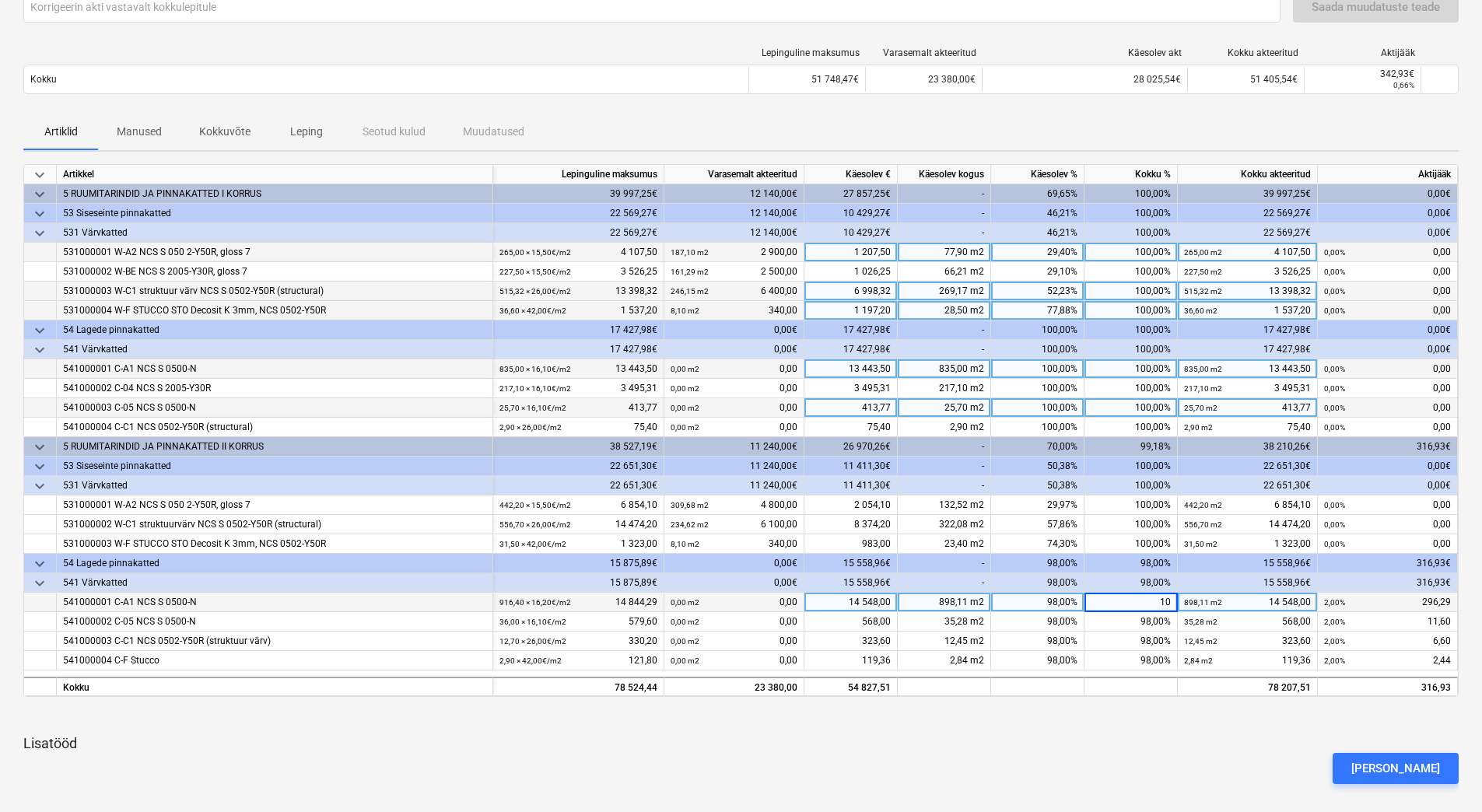
type input "100"
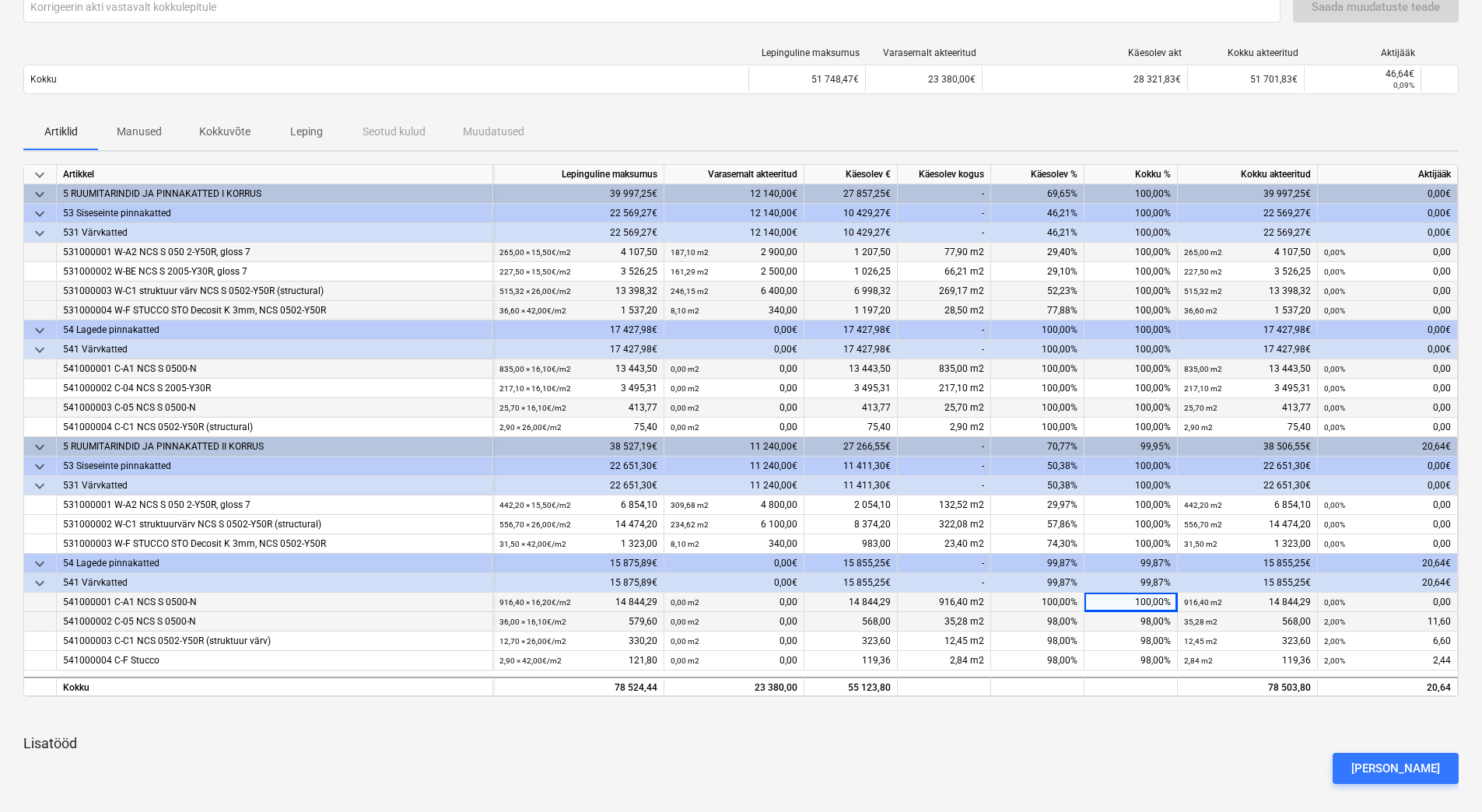
click at [1127, 620] on div "98,00%" at bounding box center [1131, 622] width 93 height 20
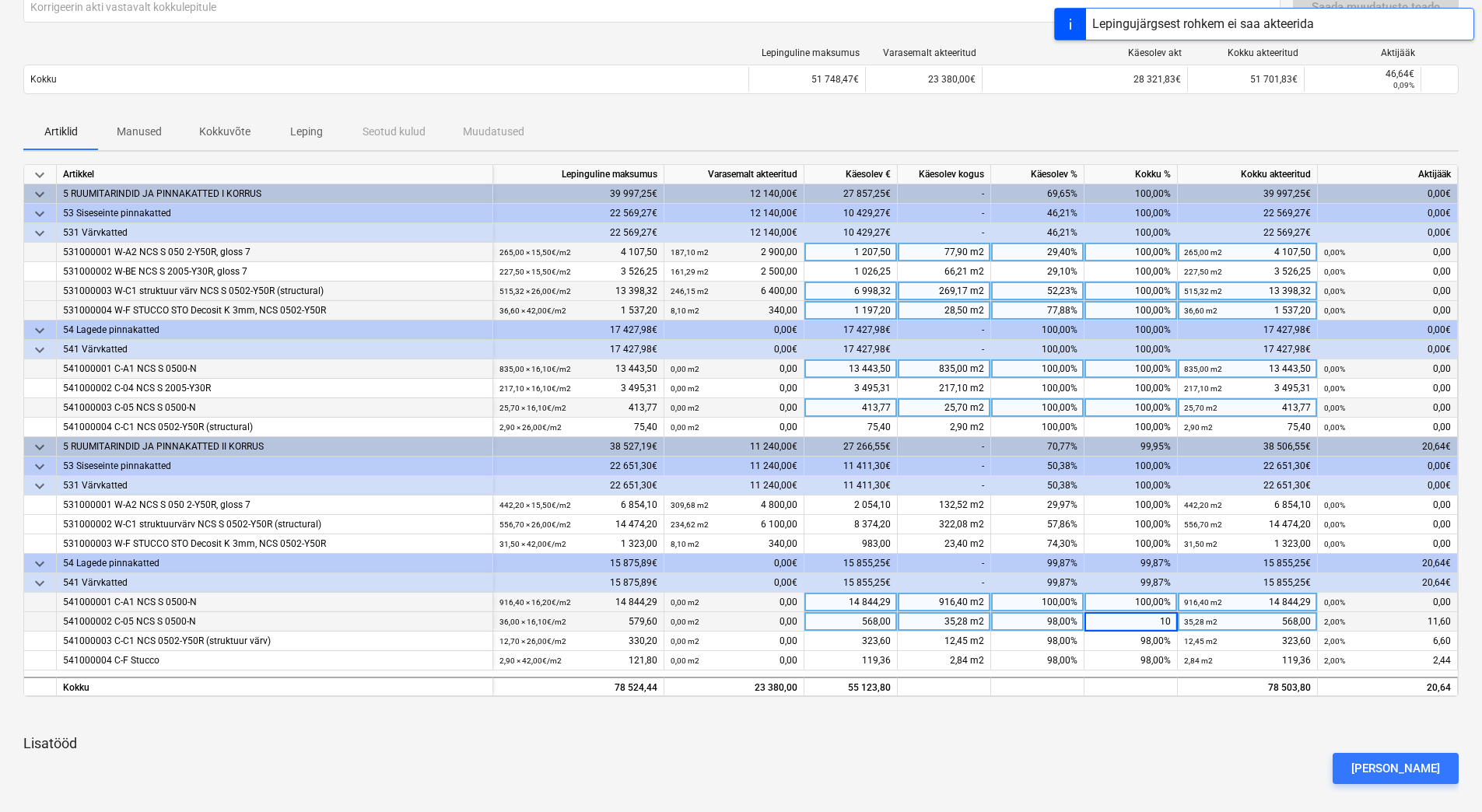
type input "100"
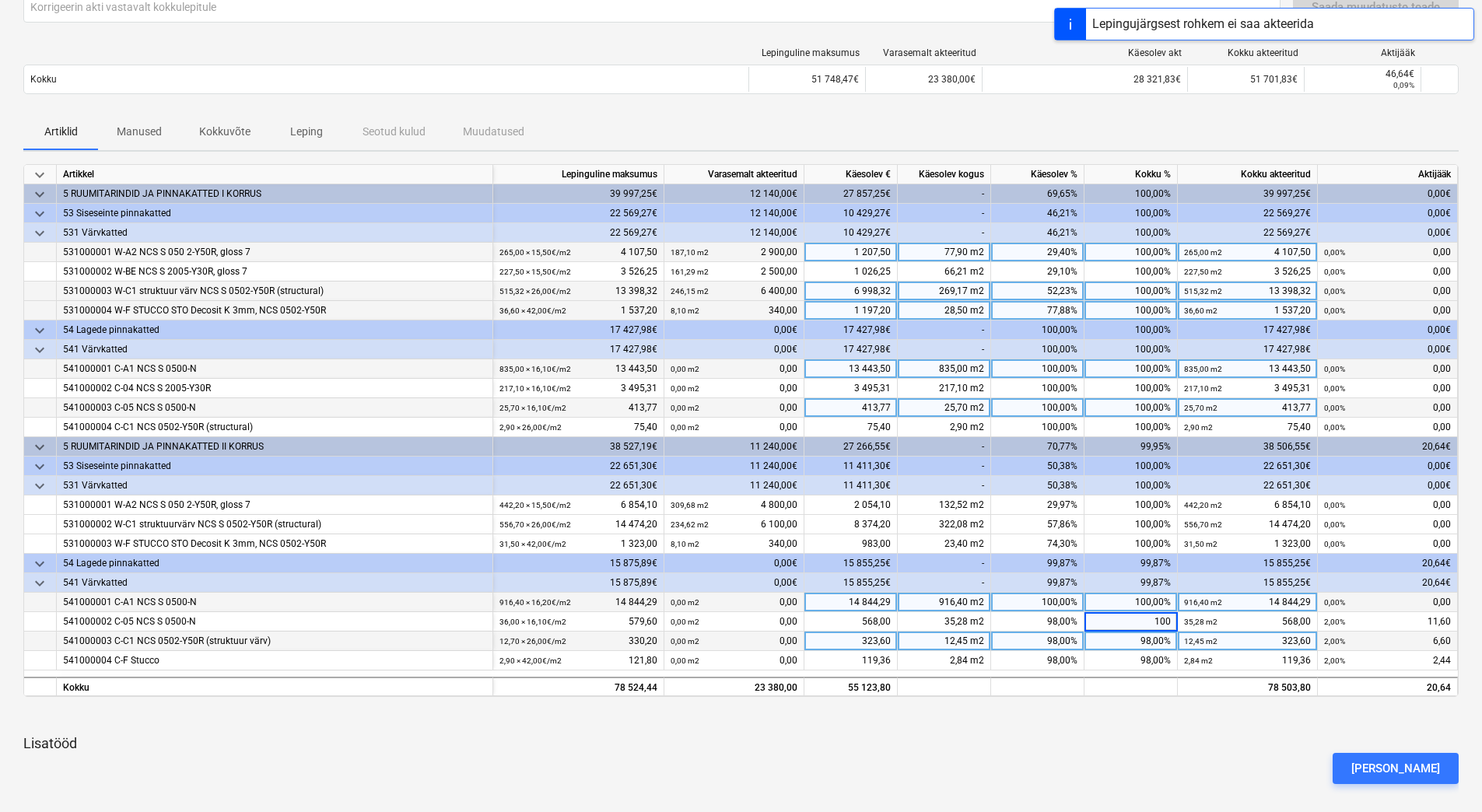
click at [1132, 641] on div "98,00%" at bounding box center [1131, 641] width 93 height 20
type input "0"
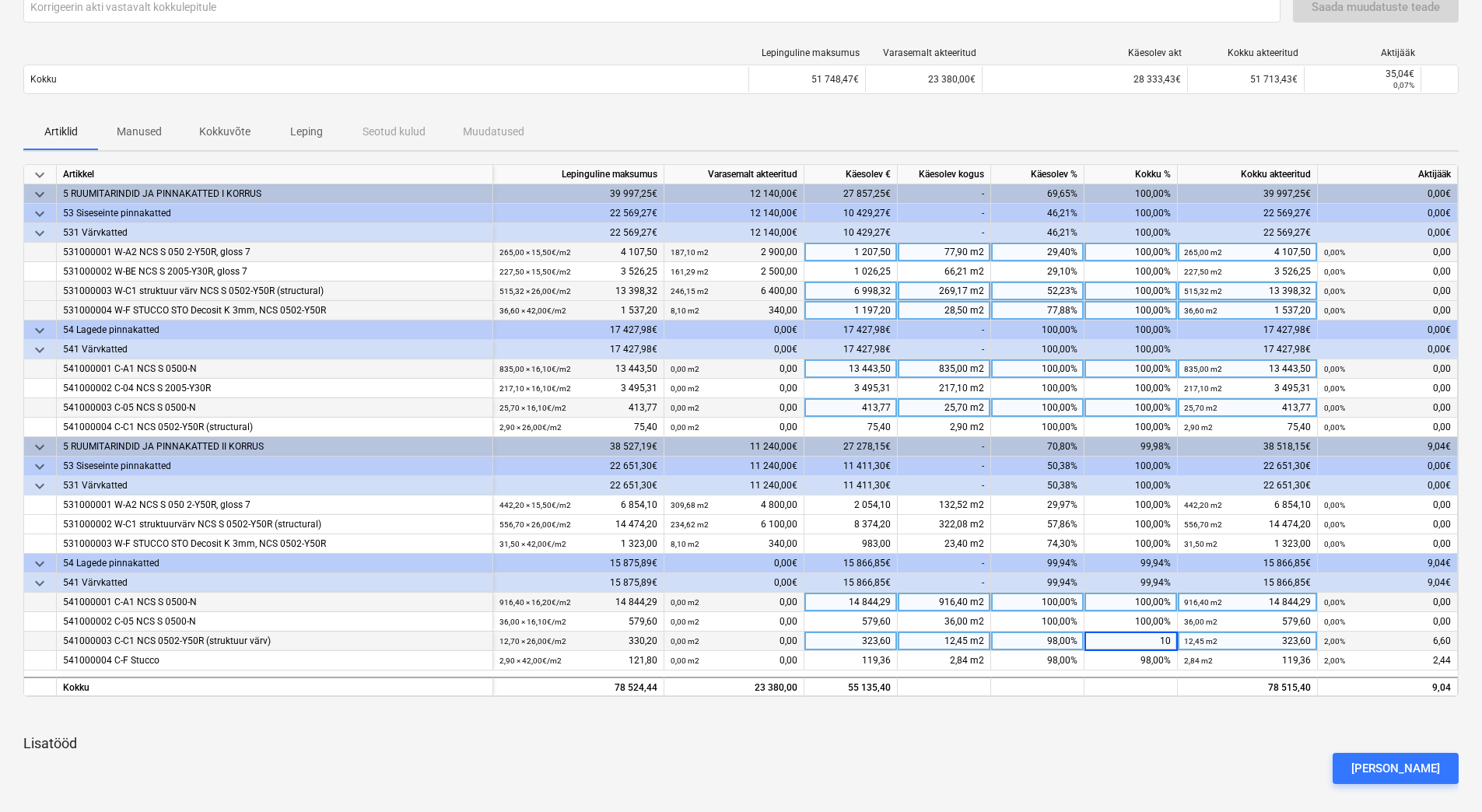
type input "100"
click at [1135, 659] on div "98,00%" at bounding box center [1131, 660] width 93 height 20
type input "100"
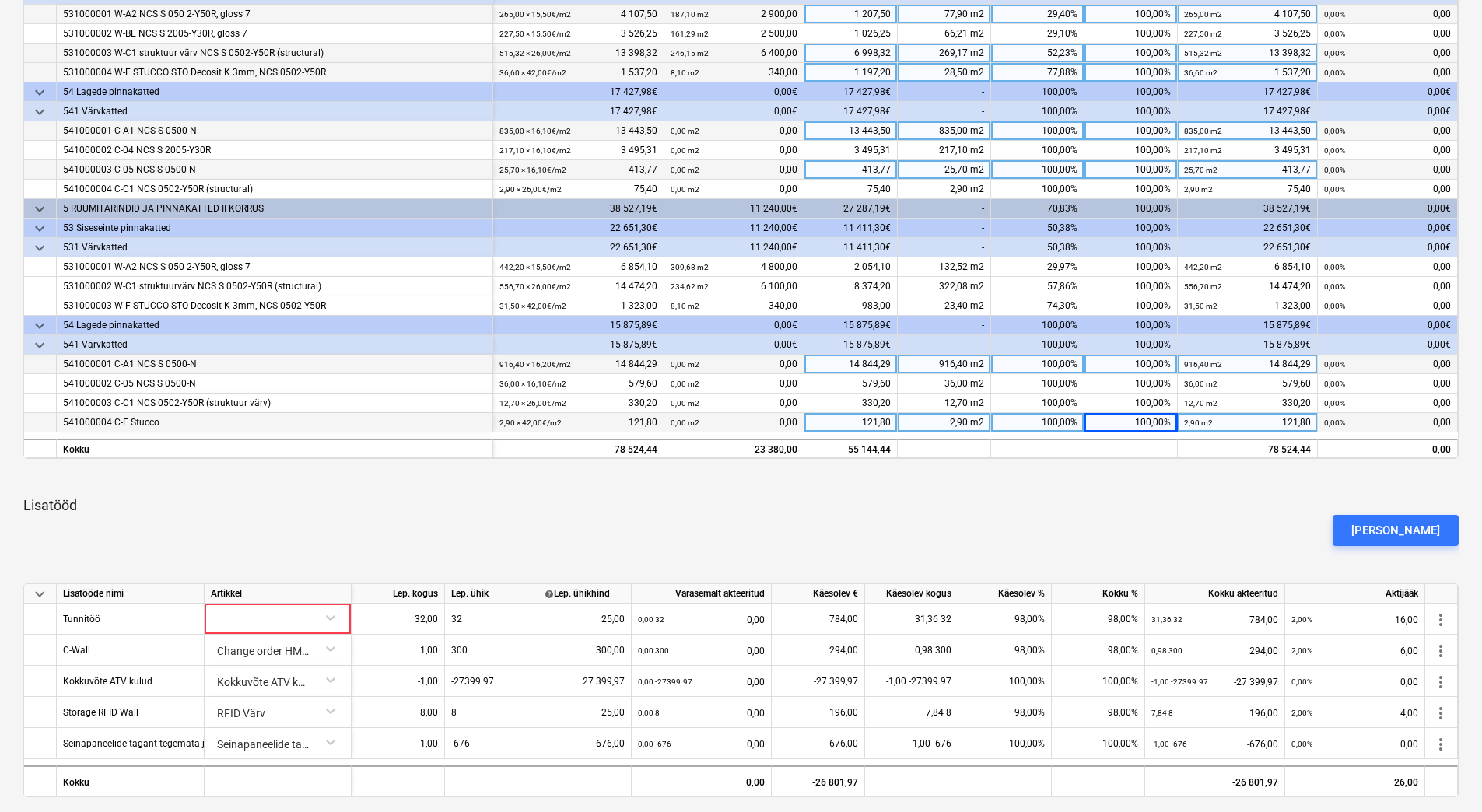
scroll to position [610, 0]
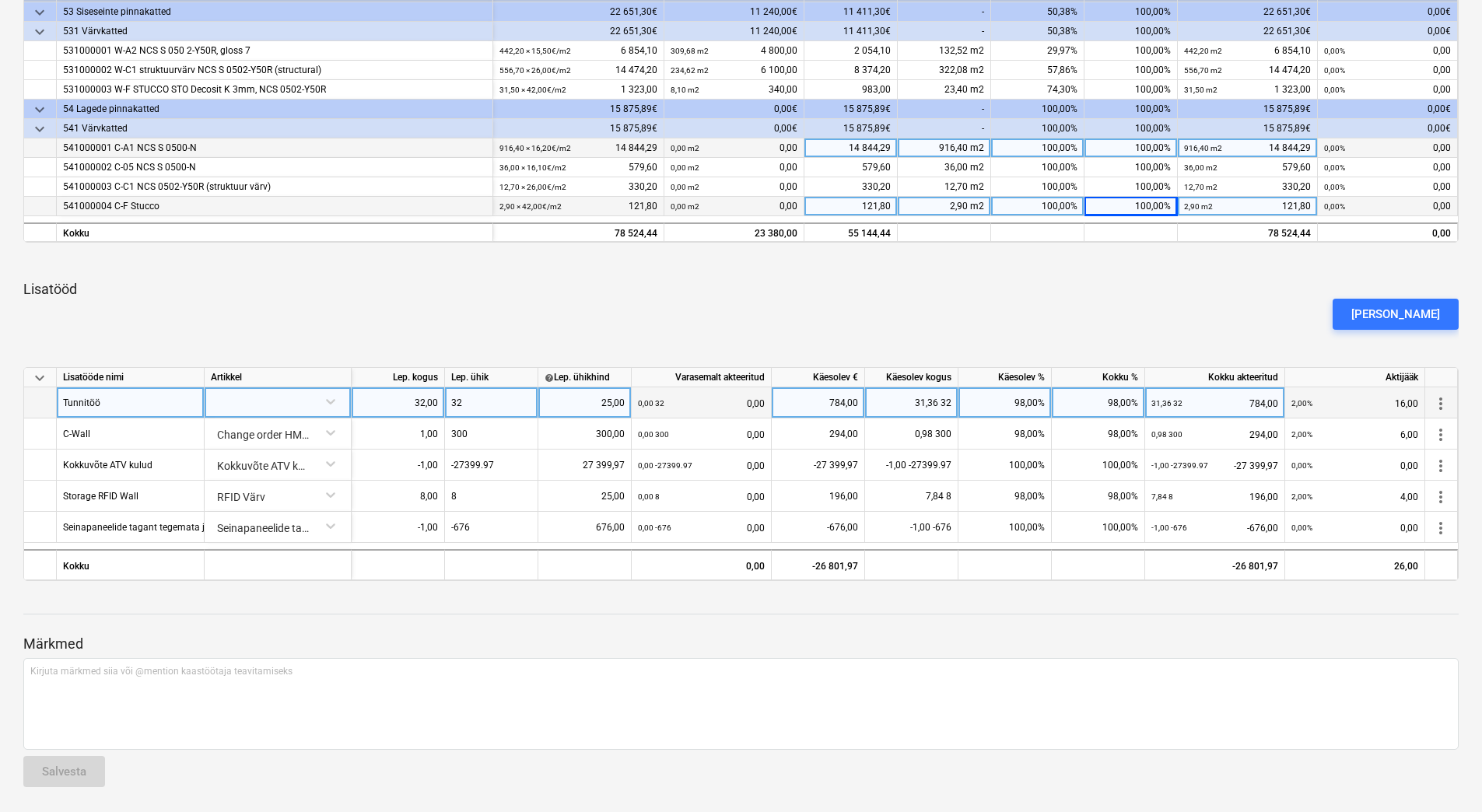
click at [1443, 402] on span "more_vert" at bounding box center [1441, 404] width 19 height 19
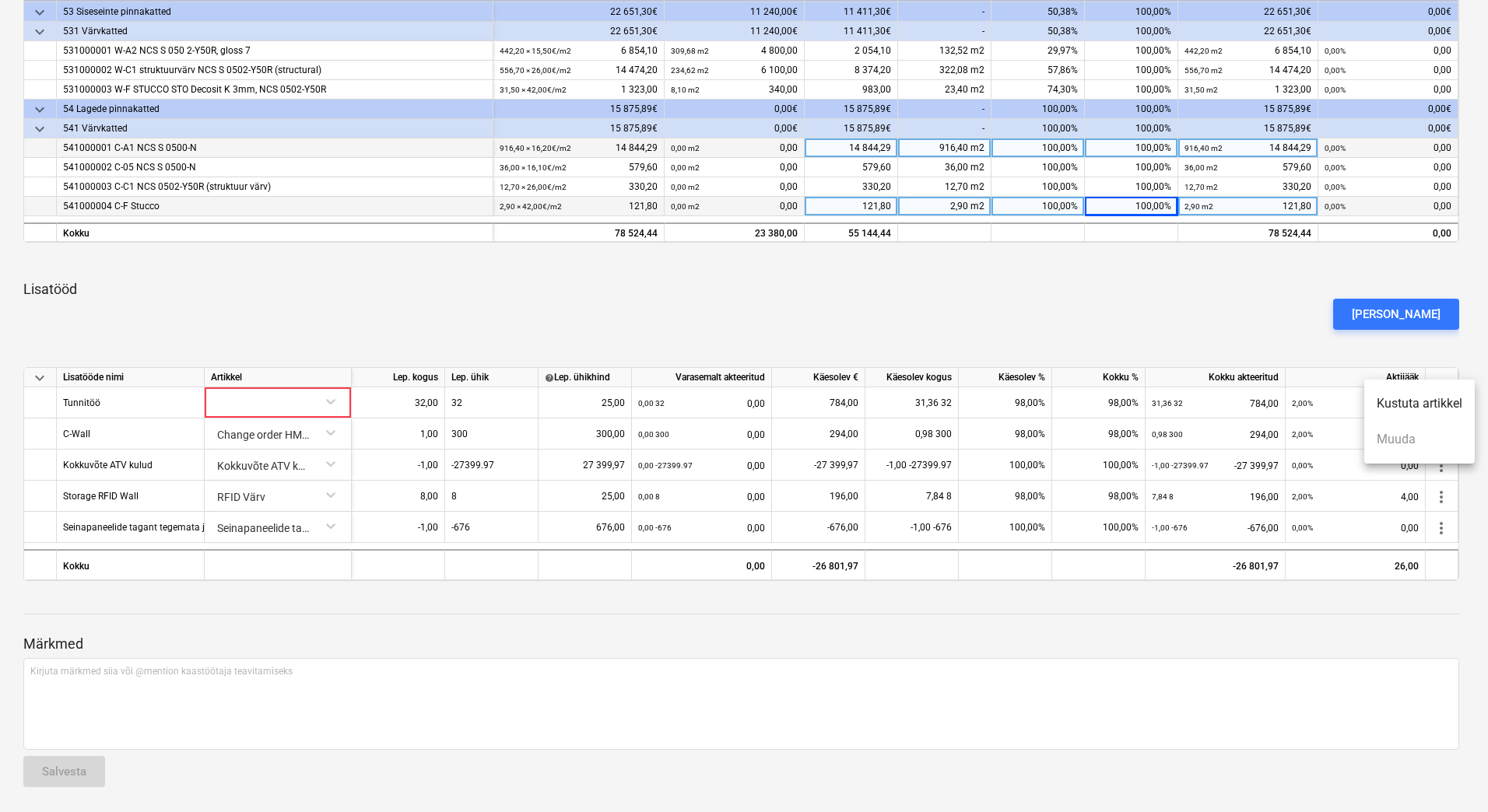
click at [1409, 404] on li "Kustuta artikkel" at bounding box center [1419, 404] width 110 height 36
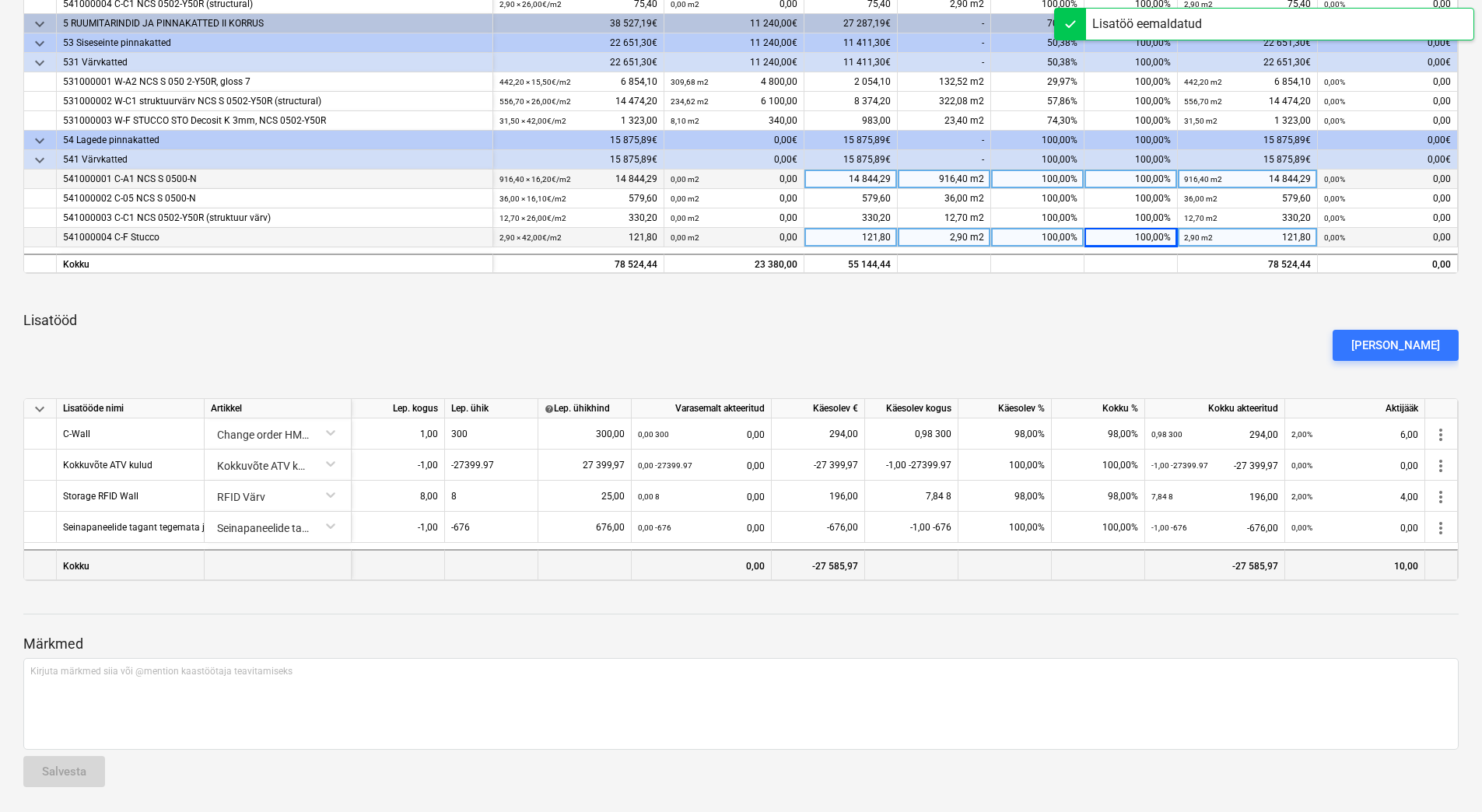
scroll to position [579, 0]
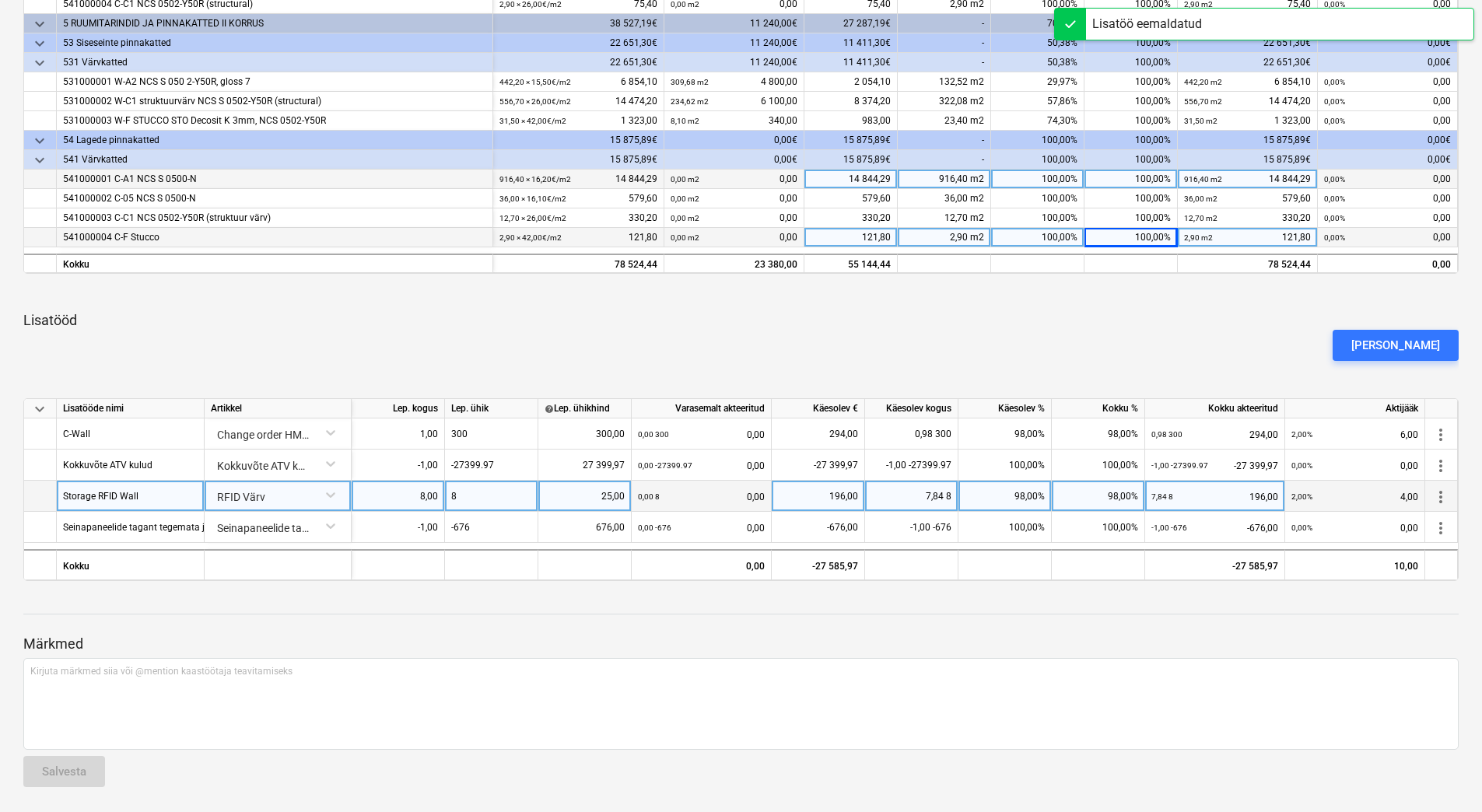
click at [1032, 497] on div "98,00%" at bounding box center [1005, 497] width 93 height 31
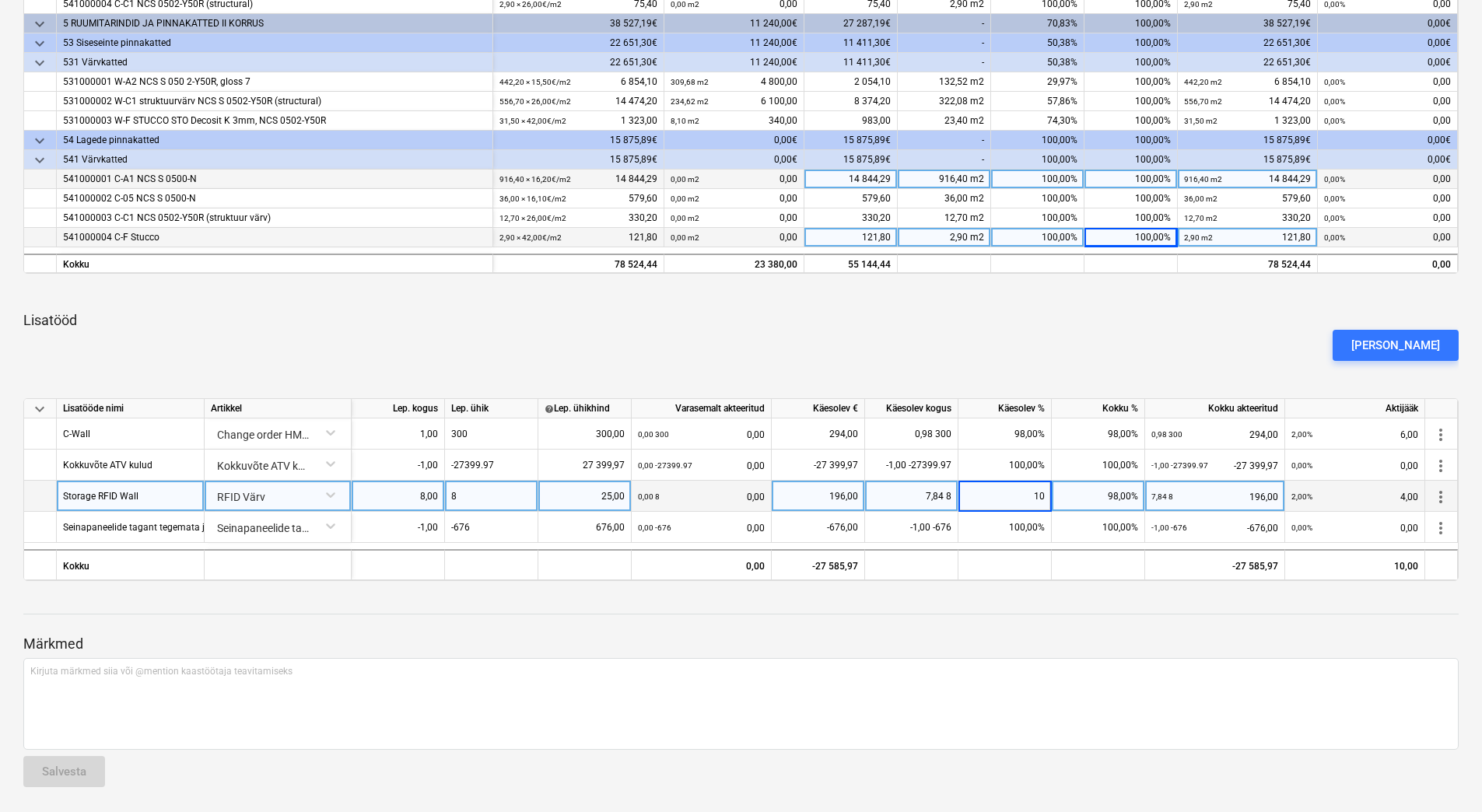
type input "100"
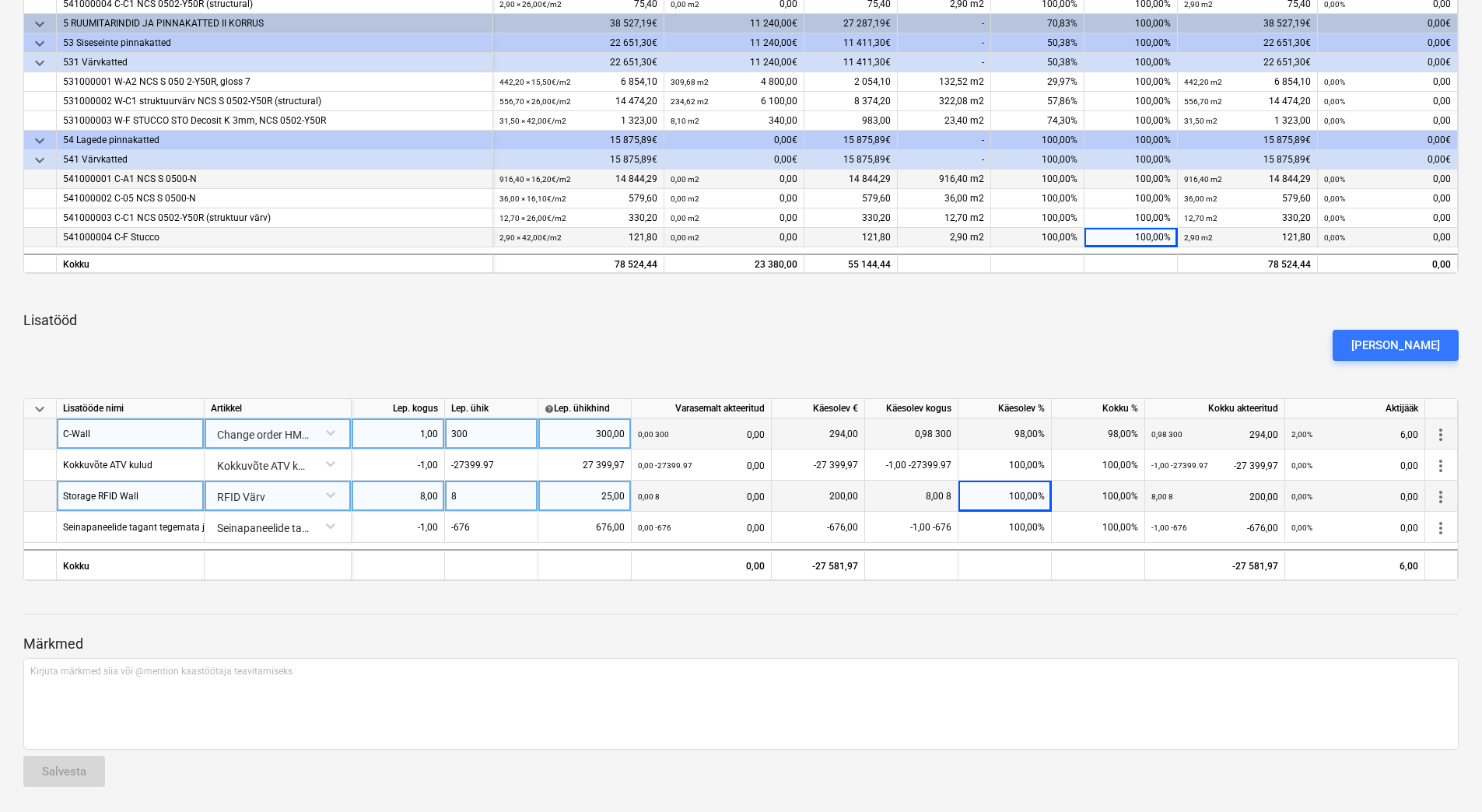
click at [1021, 426] on div "98,00%" at bounding box center [1005, 434] width 93 height 31
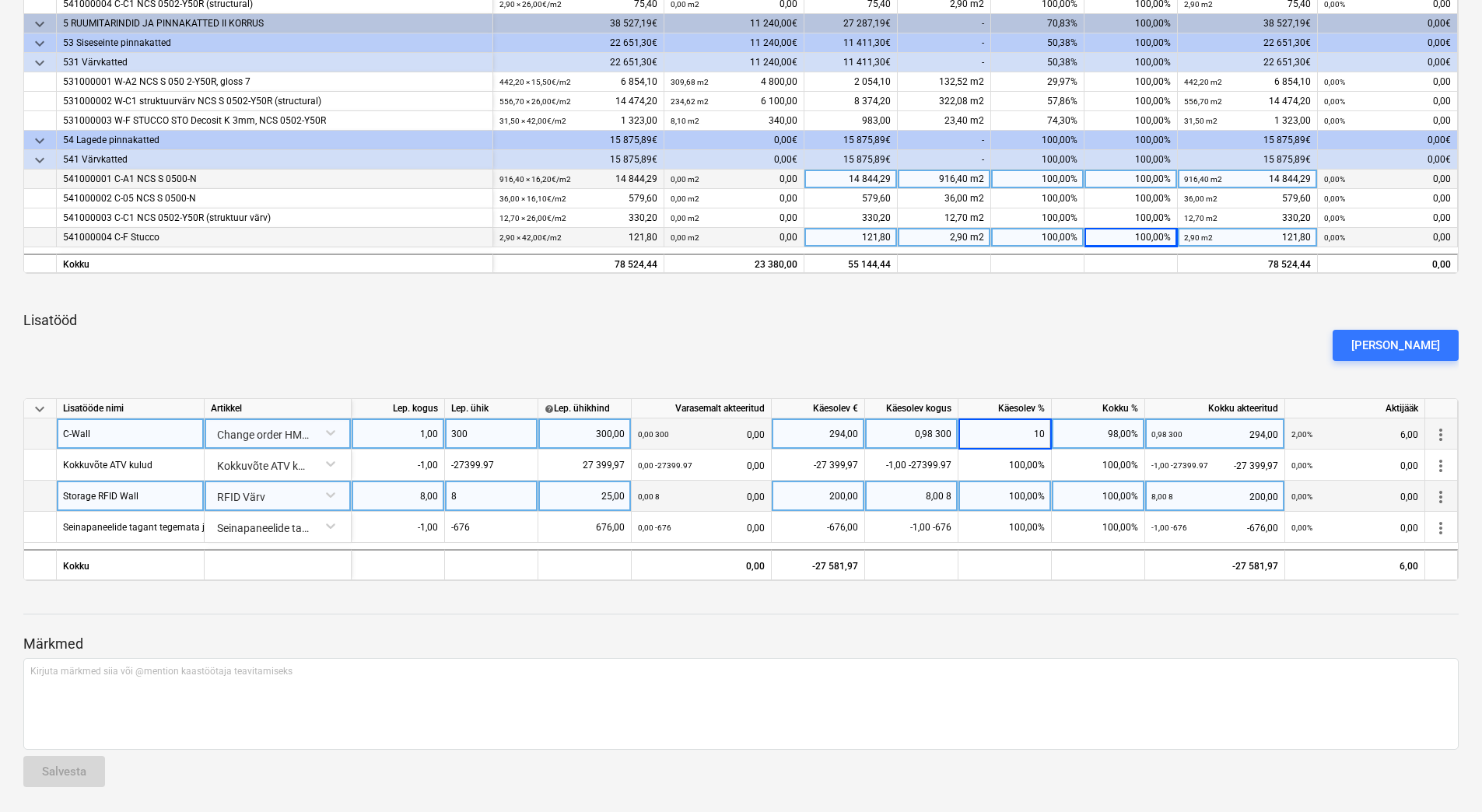
type input "100"
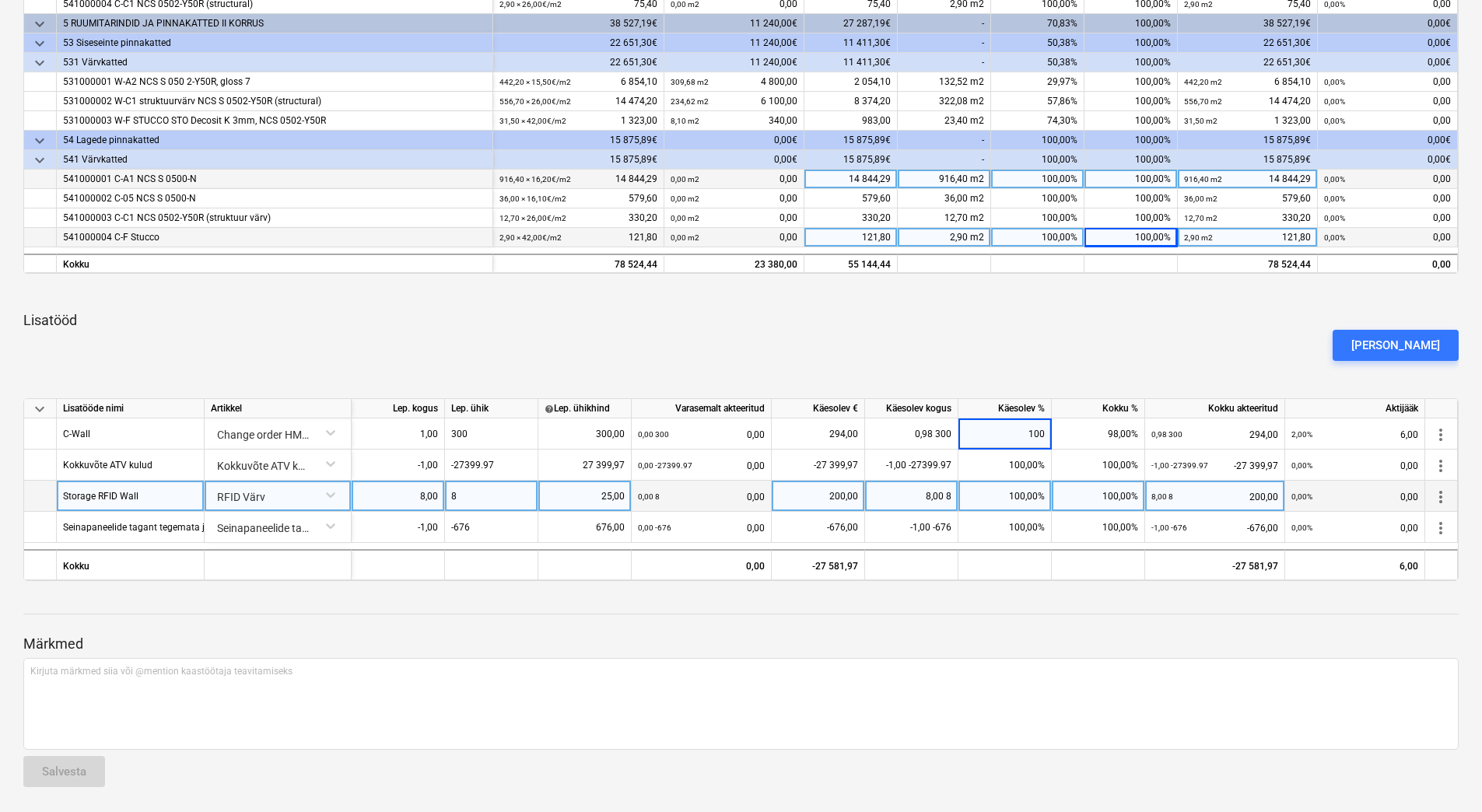
click at [1041, 591] on div "PolLav Viimistlus OÜ 07102025 Mustand notes Märkmed business Vaata alltöövõtjat…" at bounding box center [741, 153] width 1482 height 1320
click at [1093, 633] on div at bounding box center [741, 629] width 1436 height 13
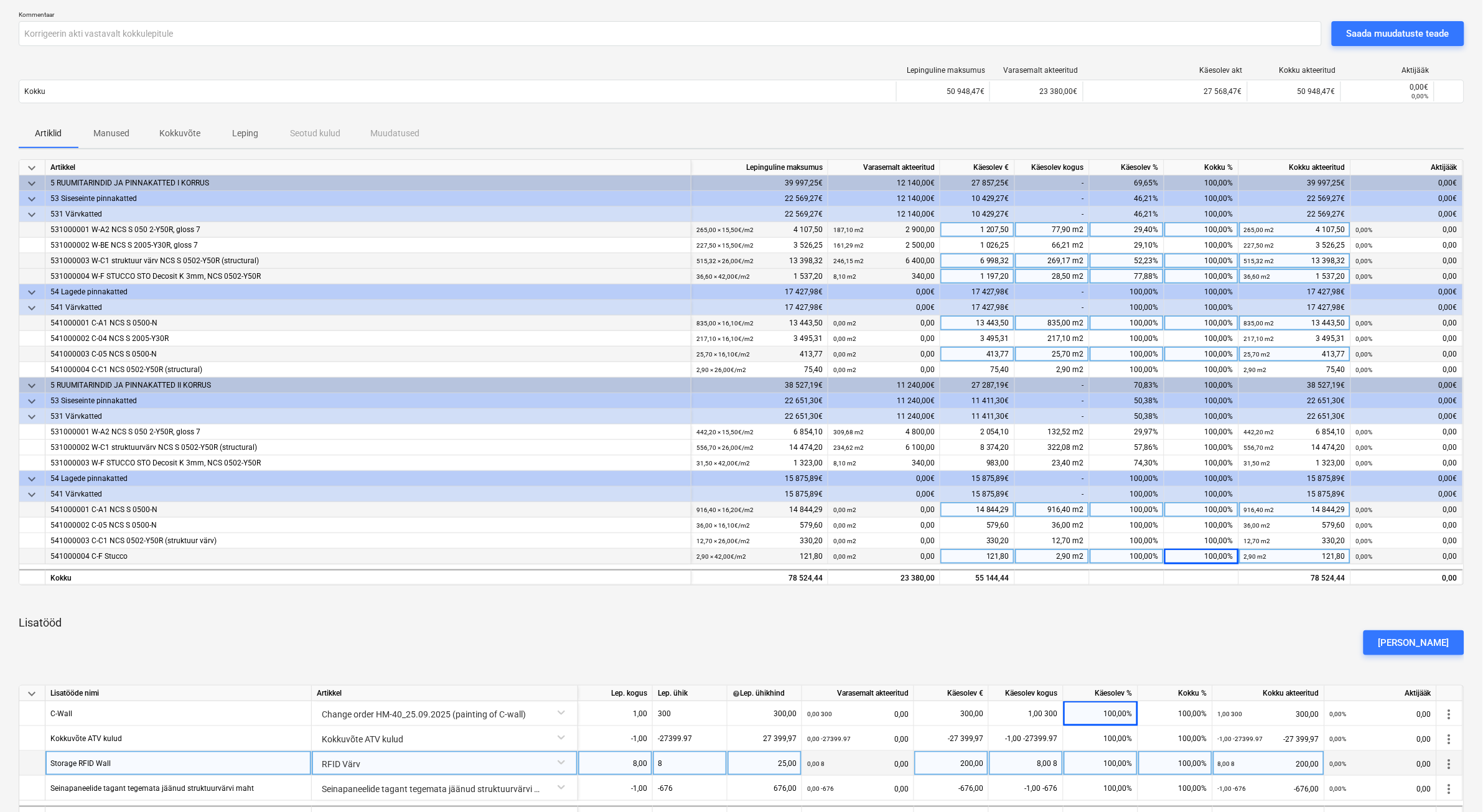
scroll to position [0, 0]
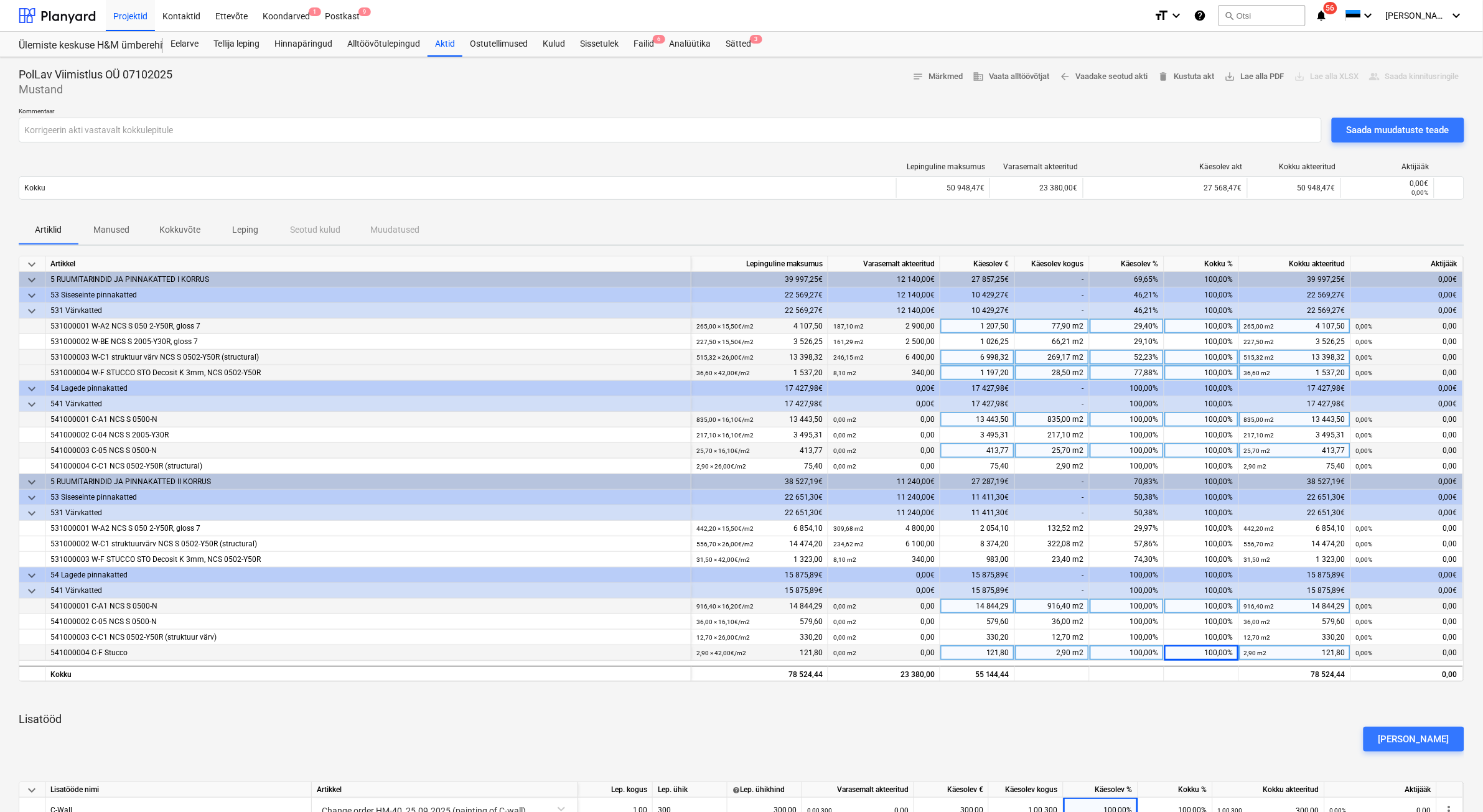
click at [1189, 133] on div "Saada muudatuste teade" at bounding box center [1398, 130] width 103 height 16
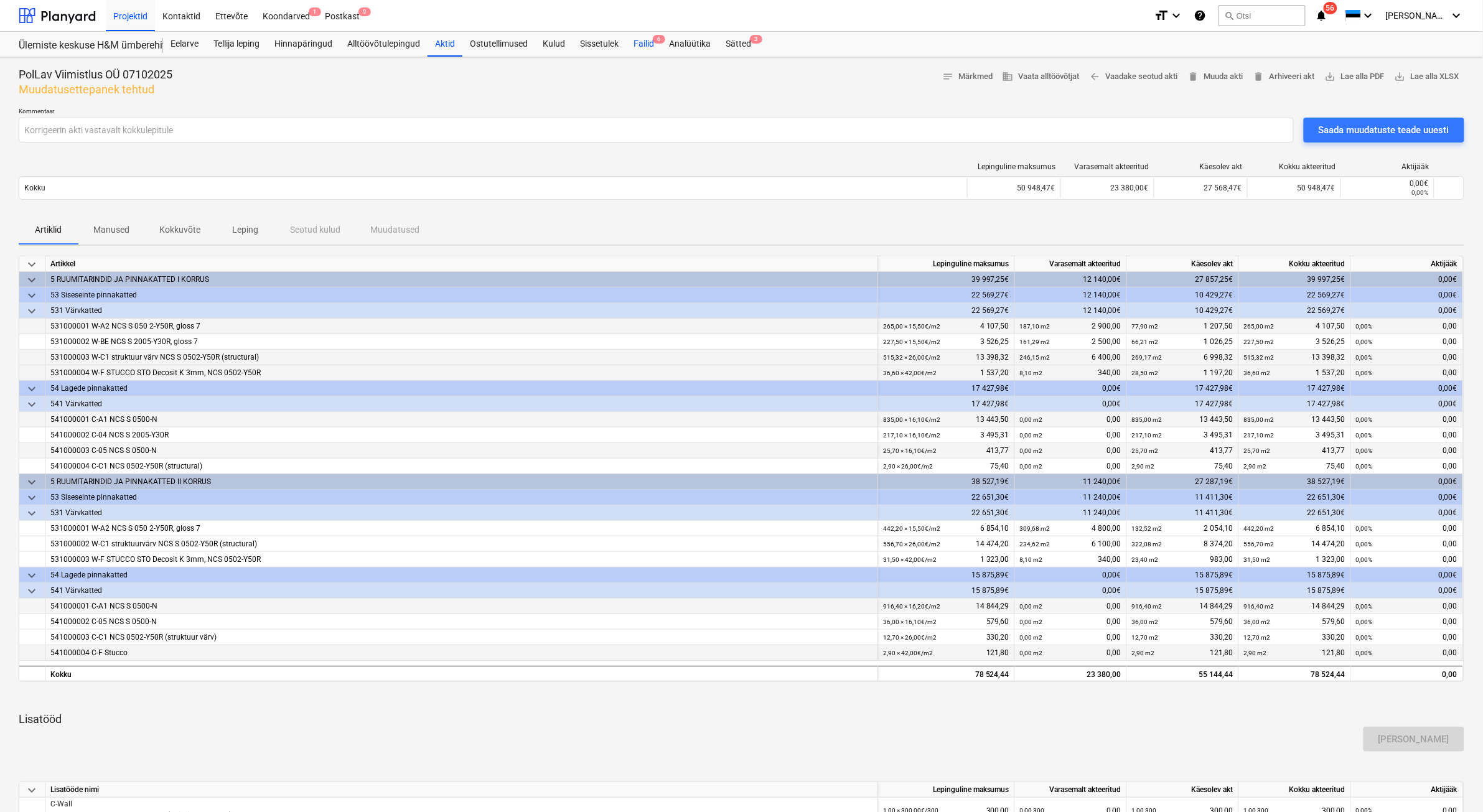
click at [644, 42] on div "Failid 6" at bounding box center [643, 44] width 36 height 25
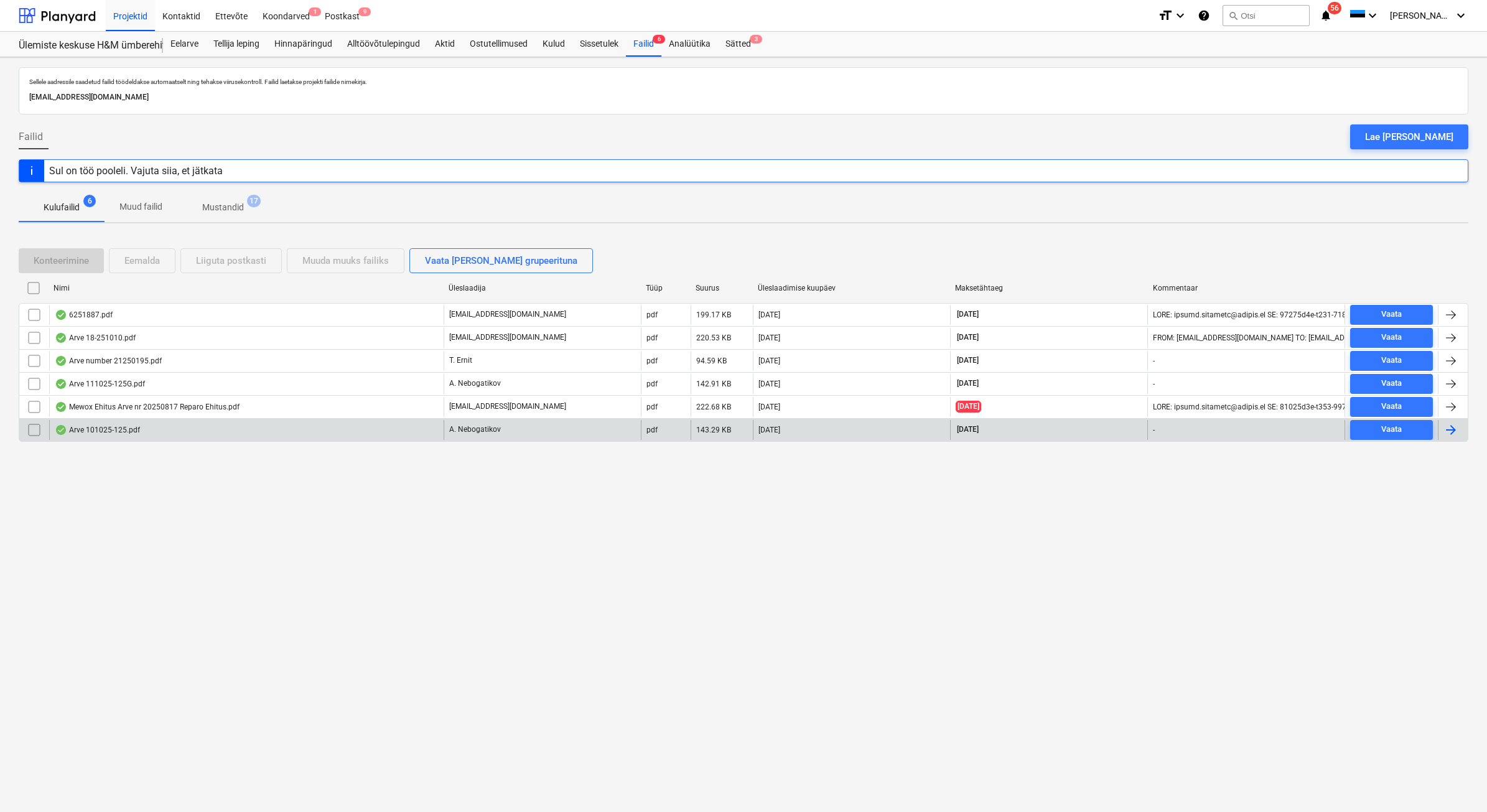
click at [259, 433] on div "Arve 101025-125.pdf" at bounding box center [246, 430] width 394 height 20
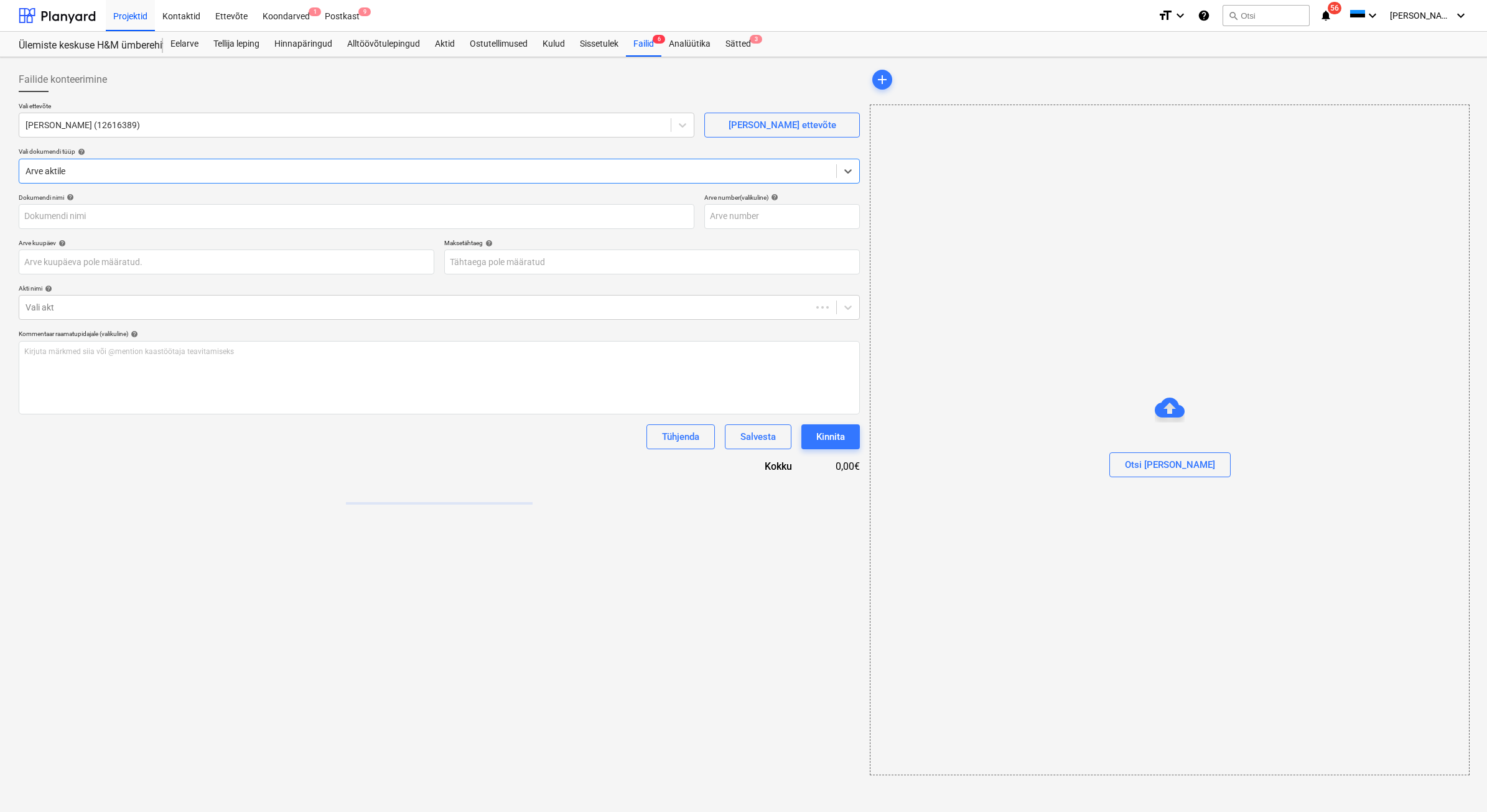
type input "111025-125"
type input "[DATE]"
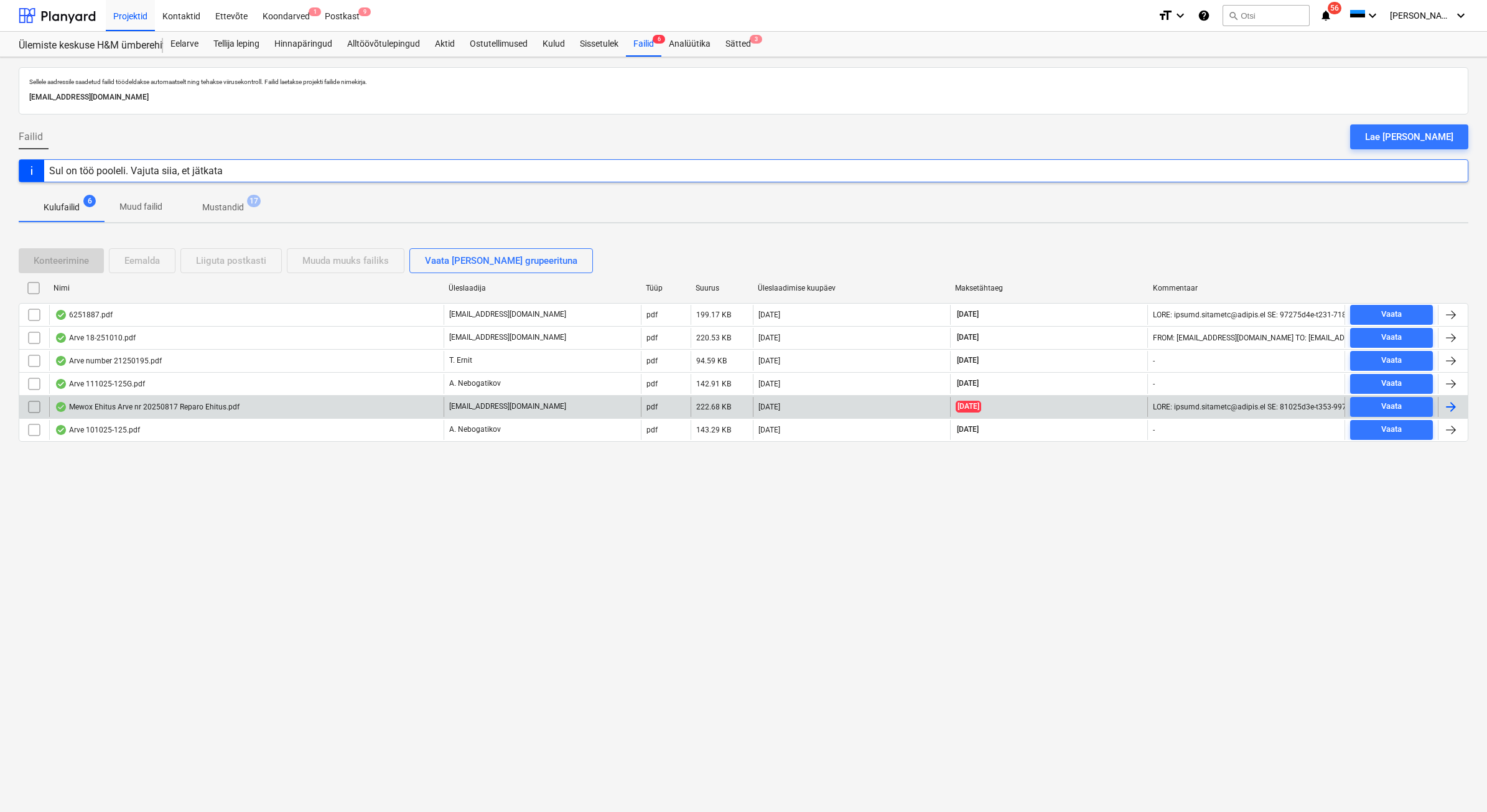
click at [228, 415] on div "Mewox Ehitus Arve nr 20250817 Reparo Ehitus.pdf" at bounding box center [246, 407] width 394 height 20
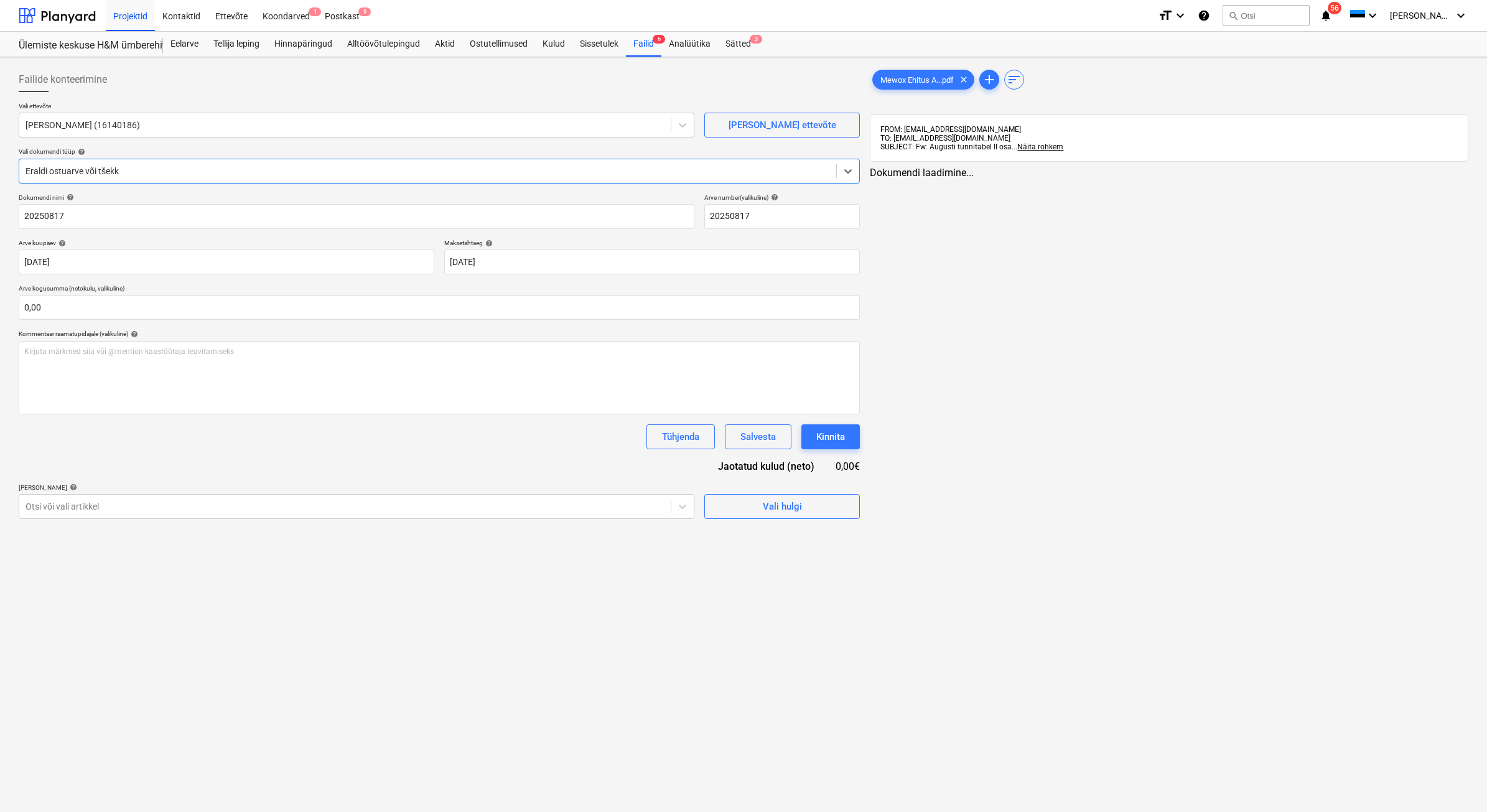
type input "20250817"
type input "[DATE]"
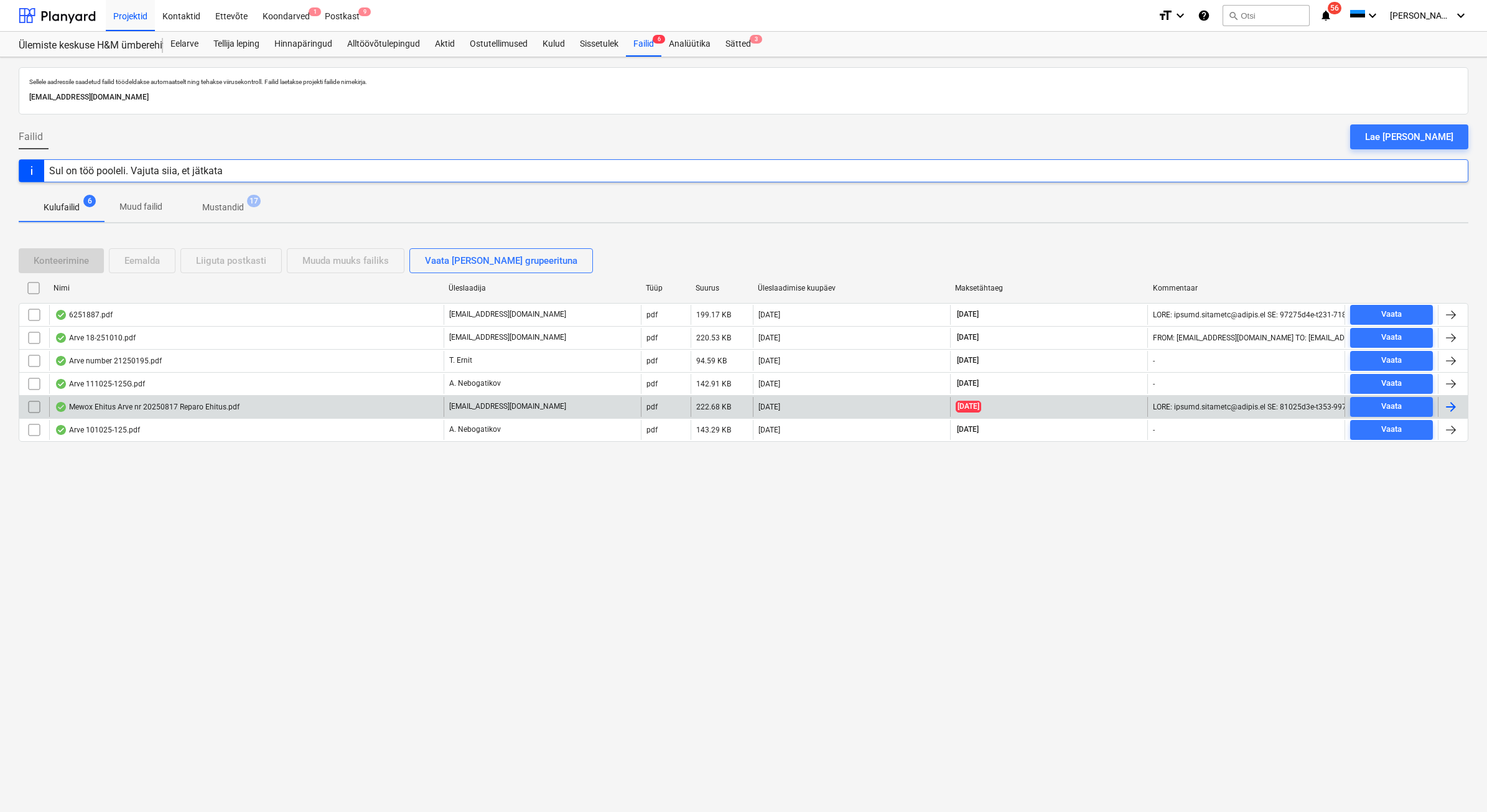
click at [327, 407] on div "Mewox Ehitus Arve nr 20250817 Reparo Ehitus.pdf" at bounding box center [246, 407] width 394 height 20
click at [210, 398] on div "Mewox Ehitus Arve nr 20250817 Reparo Ehitus.pdf" at bounding box center [246, 407] width 394 height 20
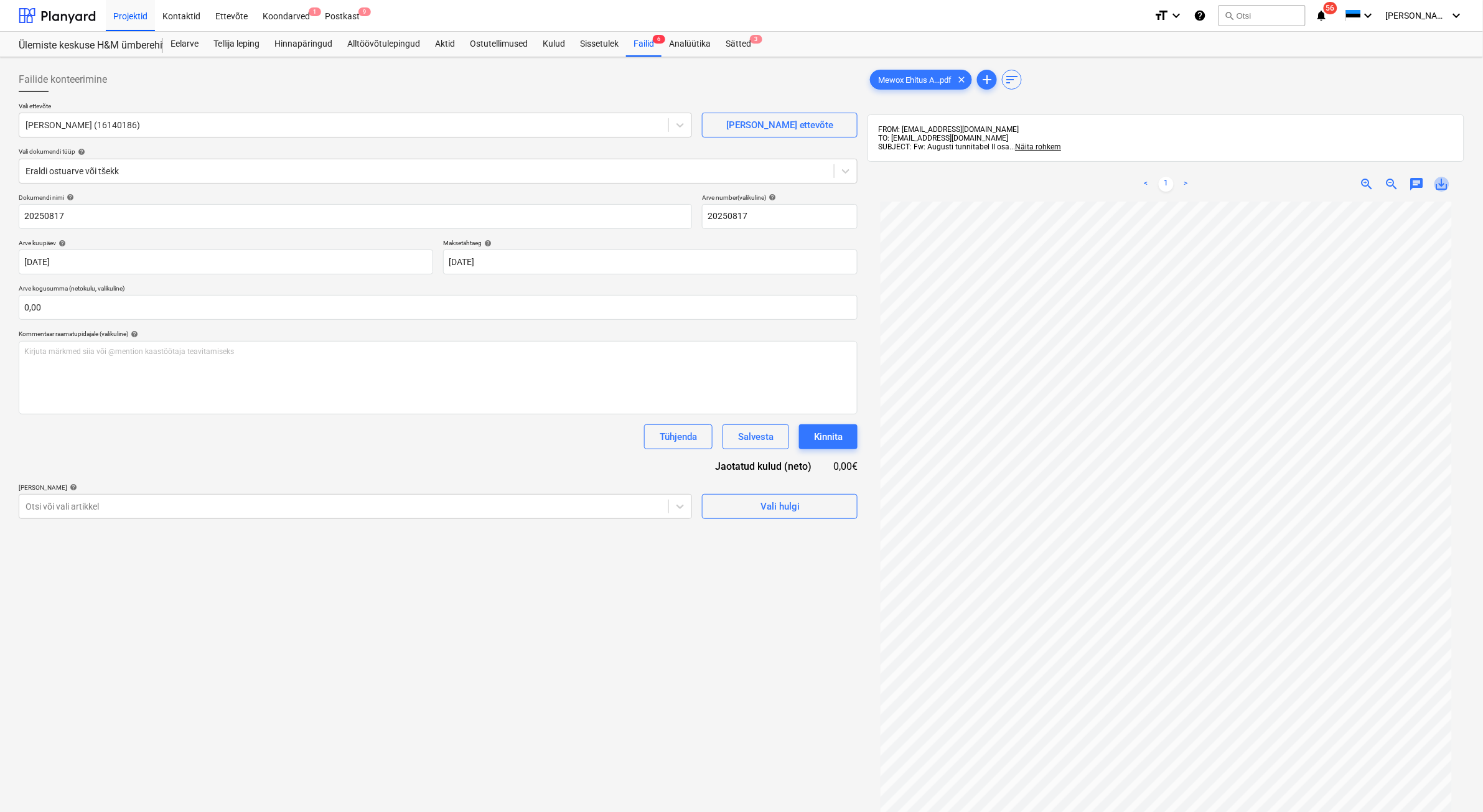
click at [1189, 185] on span "save_alt" at bounding box center [1442, 184] width 15 height 15
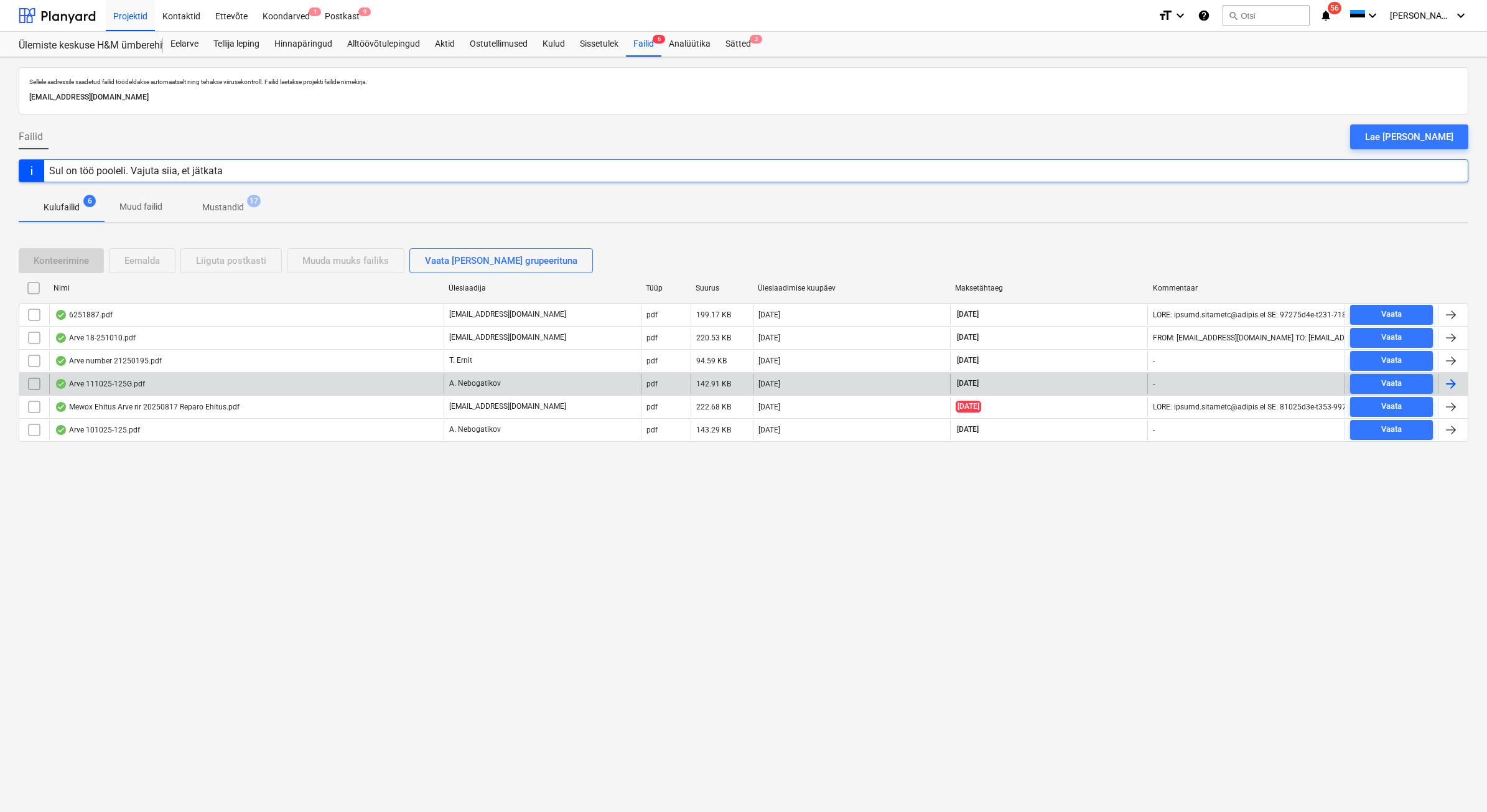
click at [155, 387] on div "Arve 111025-125G.pdf" at bounding box center [246, 384] width 394 height 20
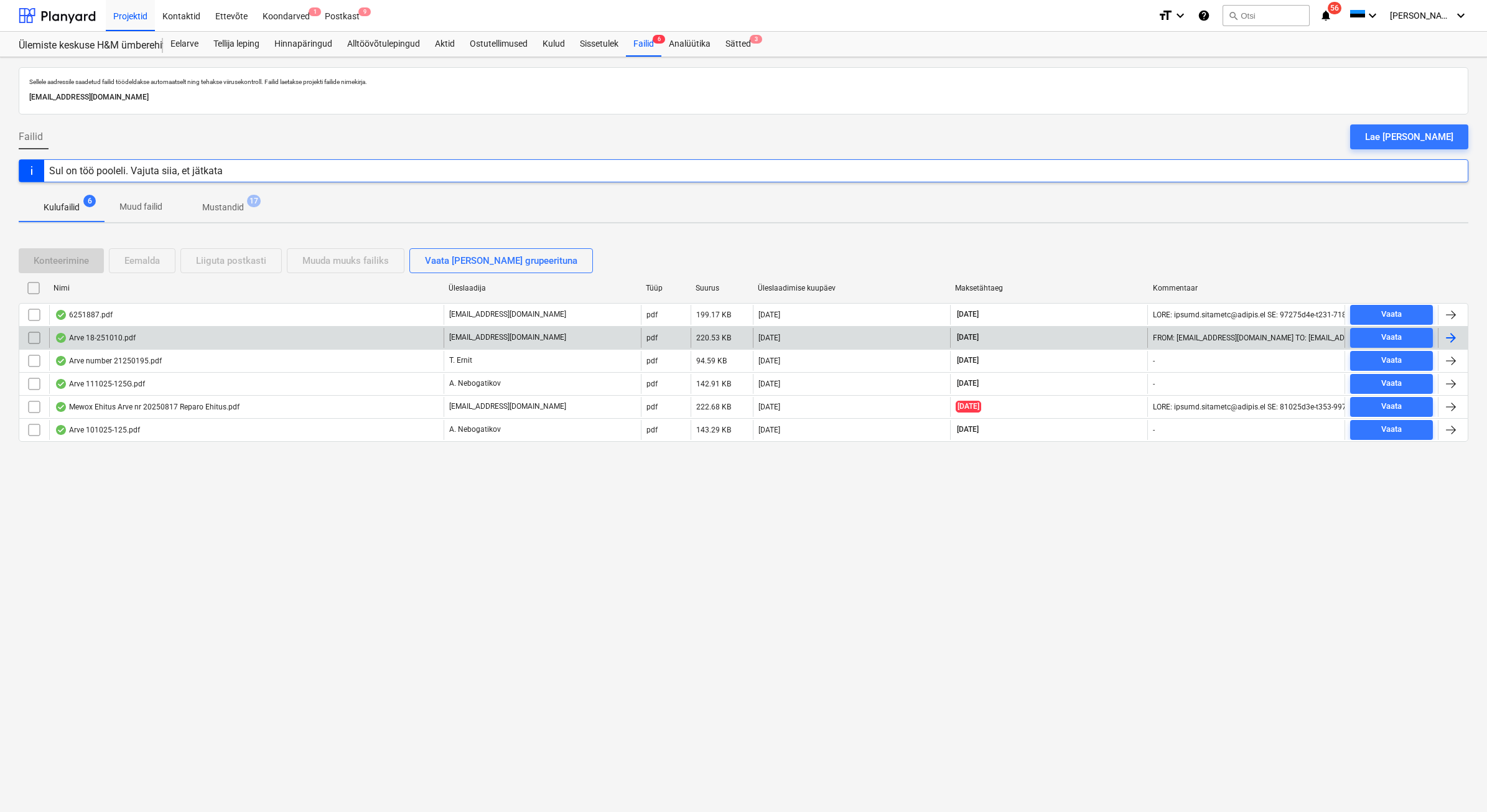
click at [176, 341] on div "Arve 18-251010.pdf" at bounding box center [246, 338] width 394 height 20
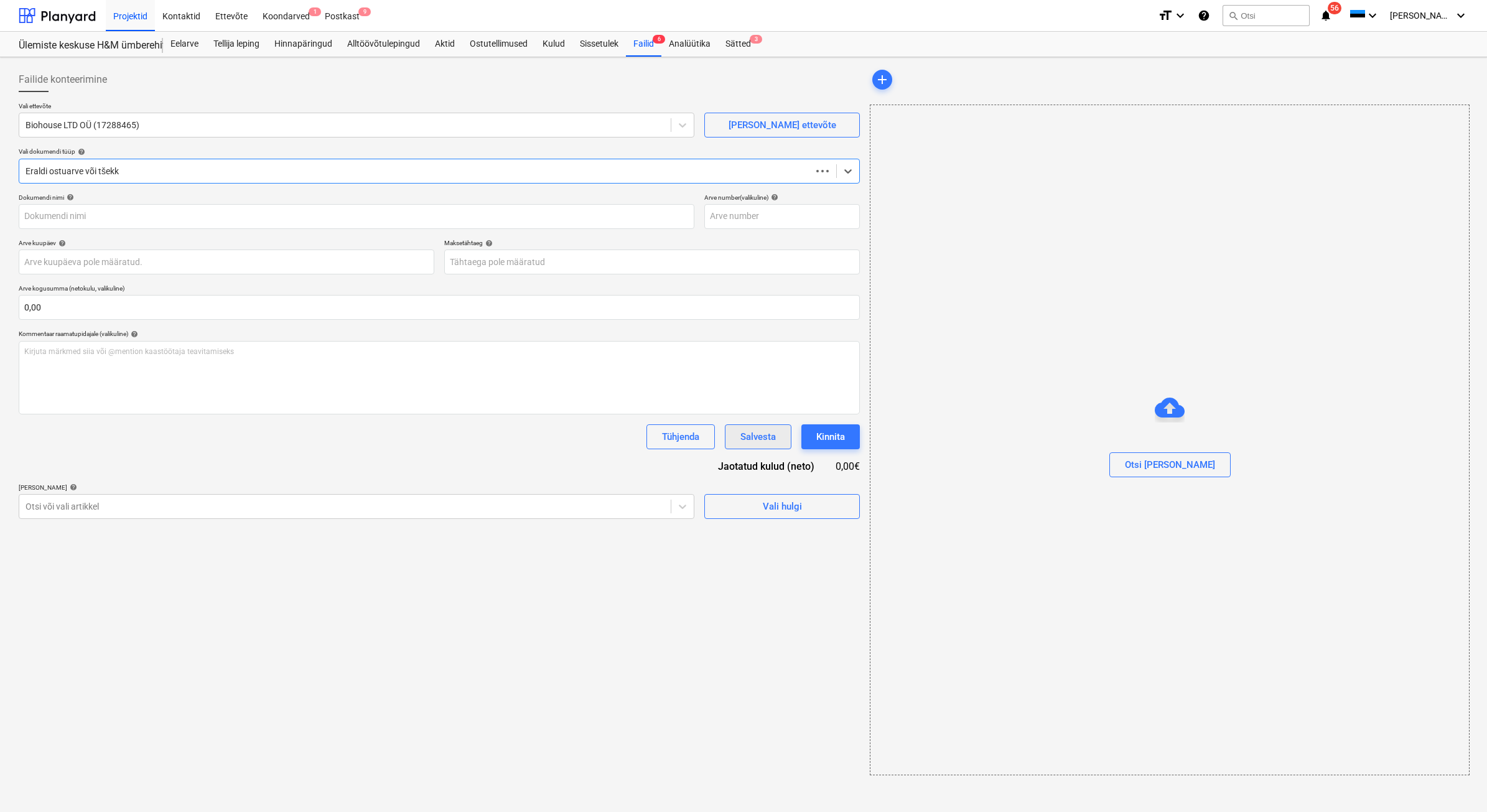
type input "18-251010"
type input "[DATE]"
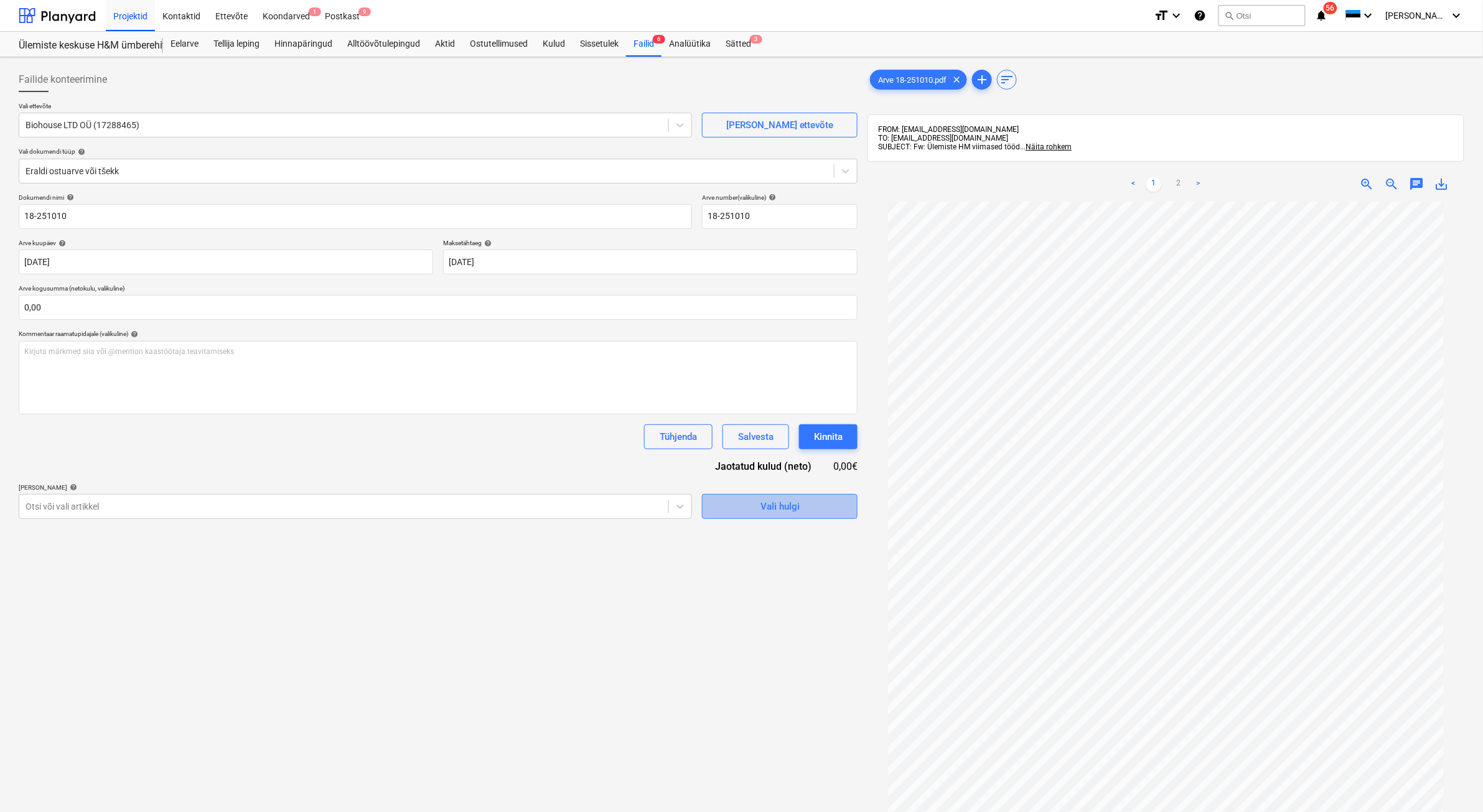
click at [765, 507] on div "Vali hulgi" at bounding box center [780, 507] width 39 height 16
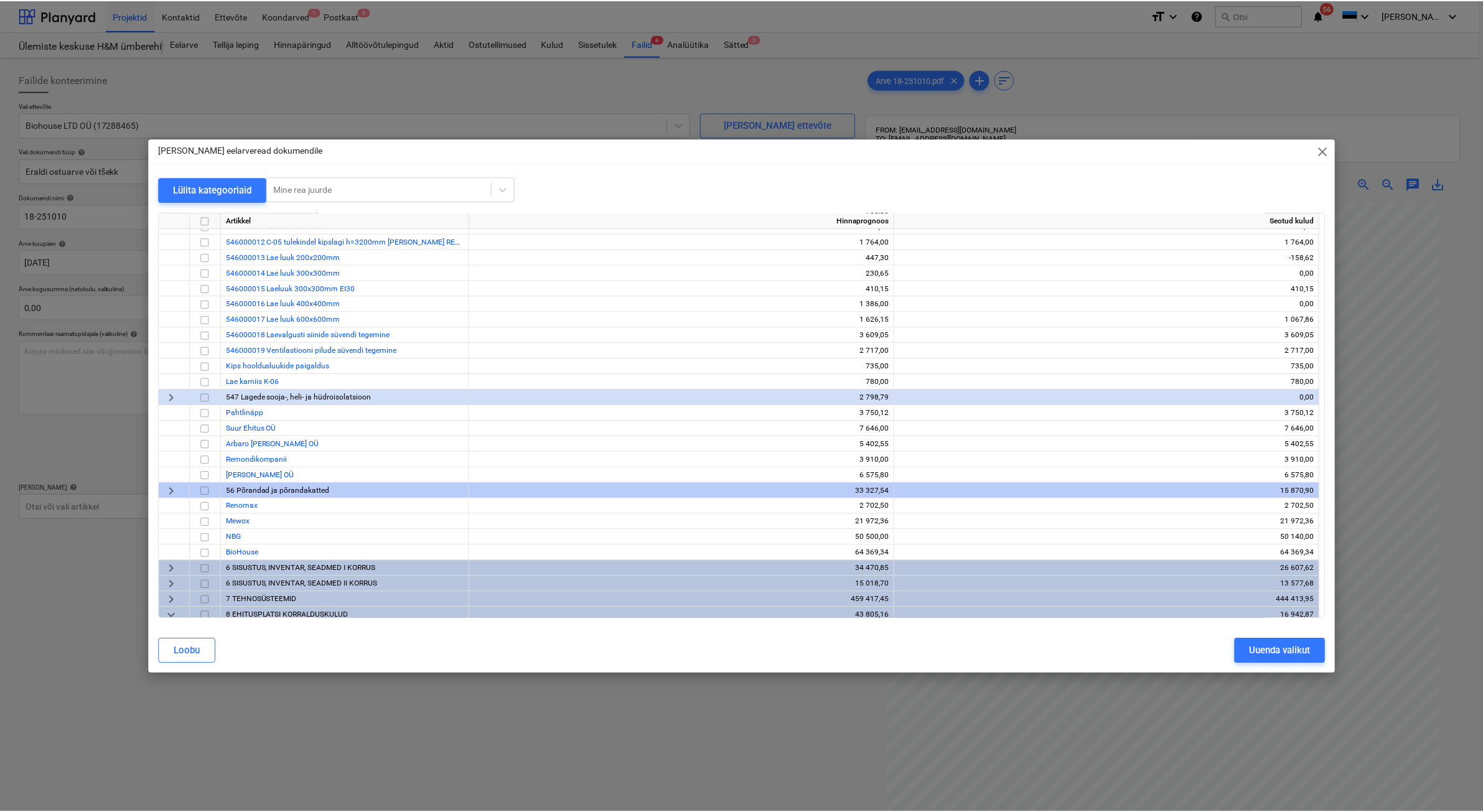
scroll to position [1322, 0]
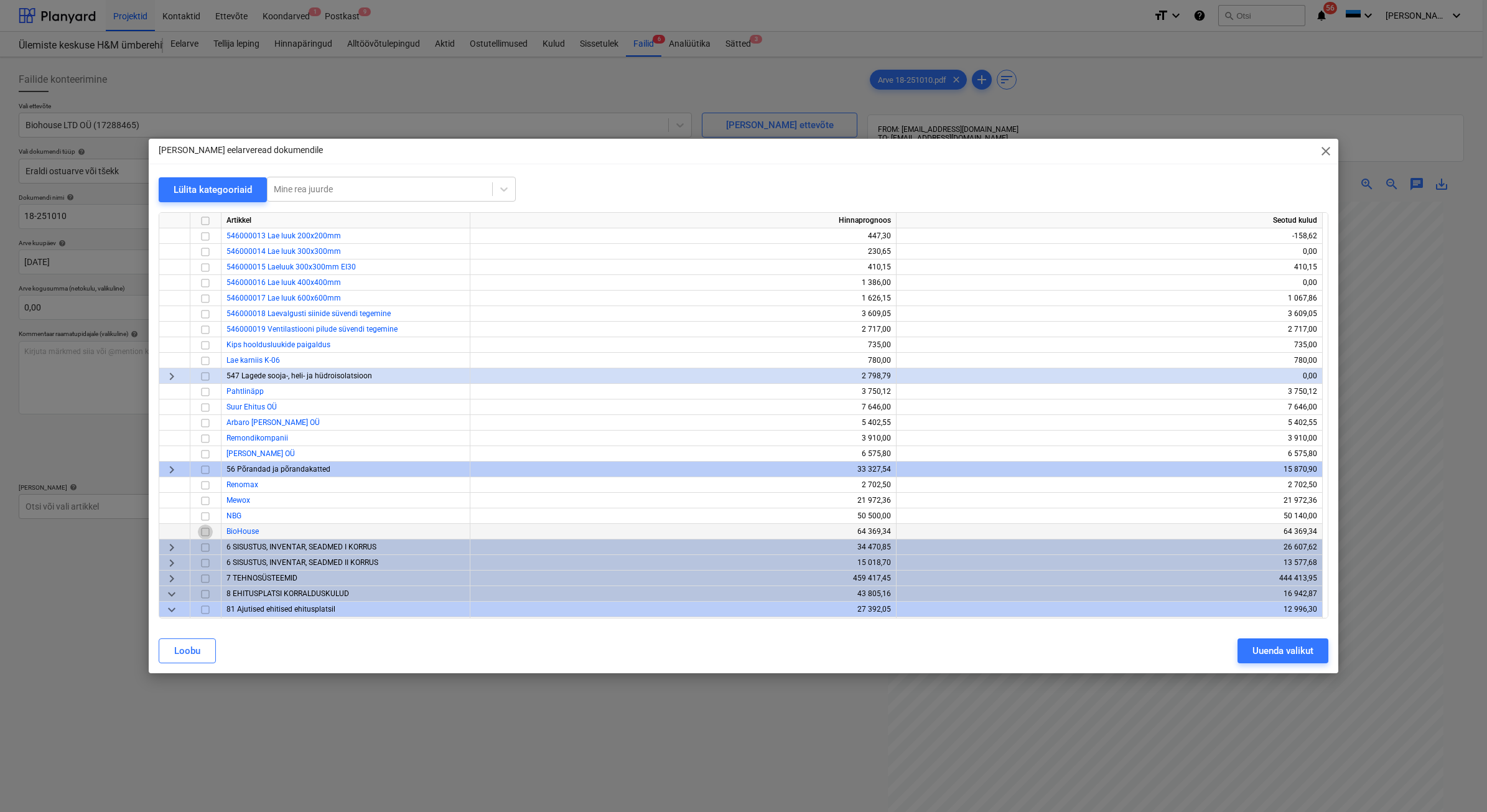
click at [203, 532] on input "checkbox" at bounding box center [205, 532] width 15 height 15
click at [1189, 649] on div "Uuenda valikut" at bounding box center [1282, 651] width 61 height 16
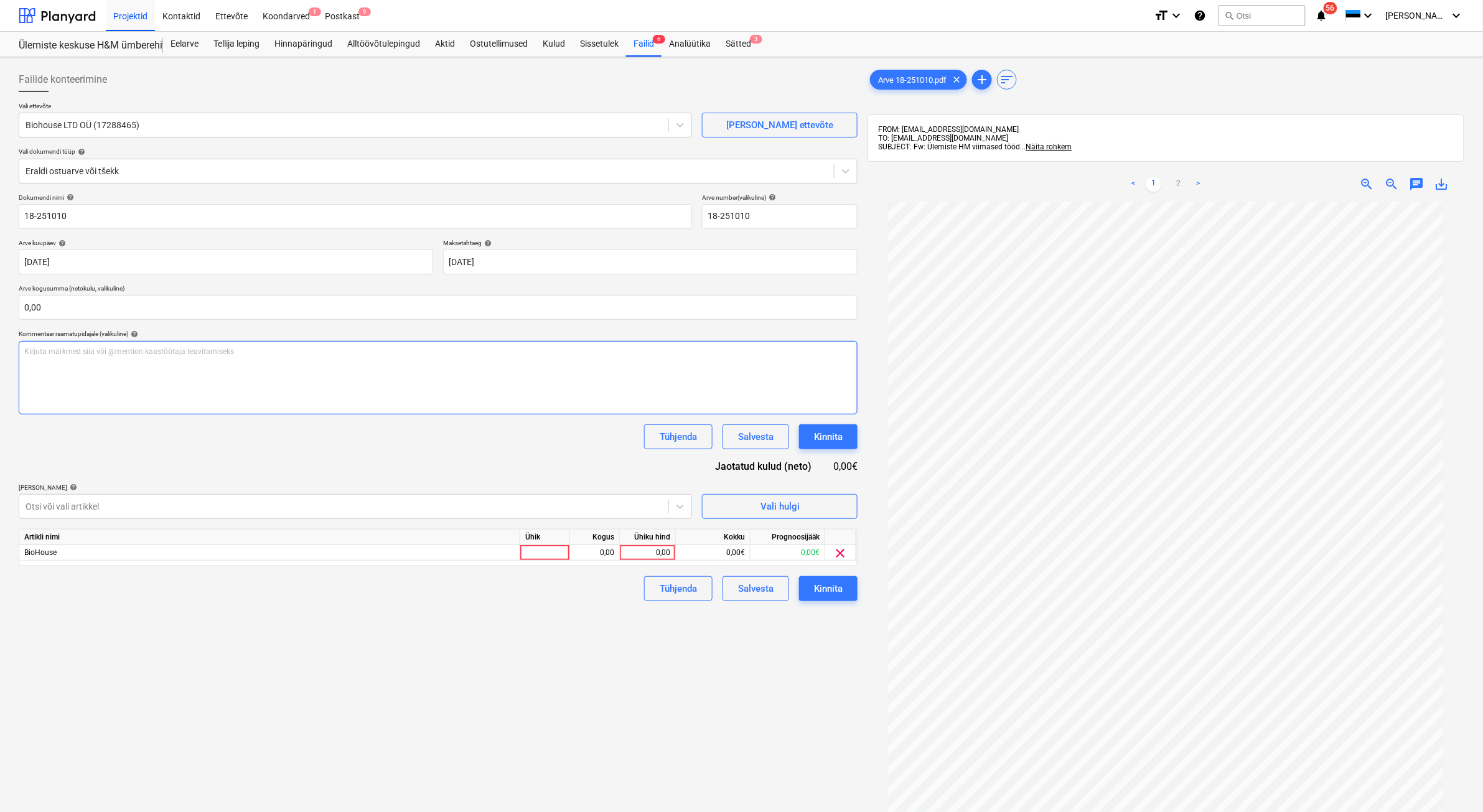
click at [315, 353] on p "Kirjuta märkmed siia või @mention kaastöötaja teavitamiseks ﻿" at bounding box center [438, 352] width 828 height 11
click at [553, 552] on div at bounding box center [545, 552] width 50 height 16
type input "tk"
click at [606, 555] on div "0,00" at bounding box center [594, 552] width 39 height 16
type input "1"
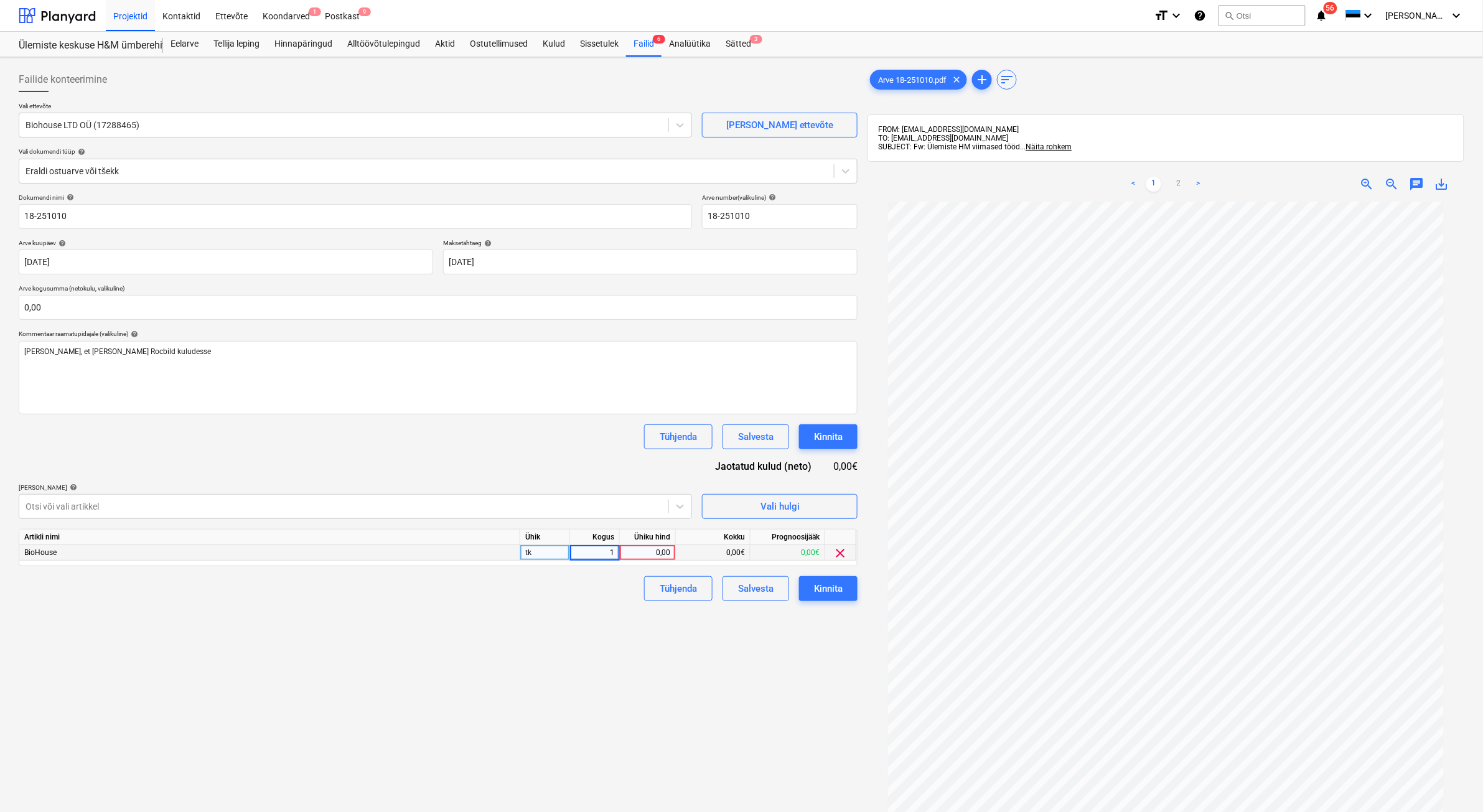
click at [633, 549] on div "0,00" at bounding box center [647, 552] width 46 height 16
type input "8110,74"
click at [644, 581] on button "Tühjenda" at bounding box center [678, 589] width 68 height 25
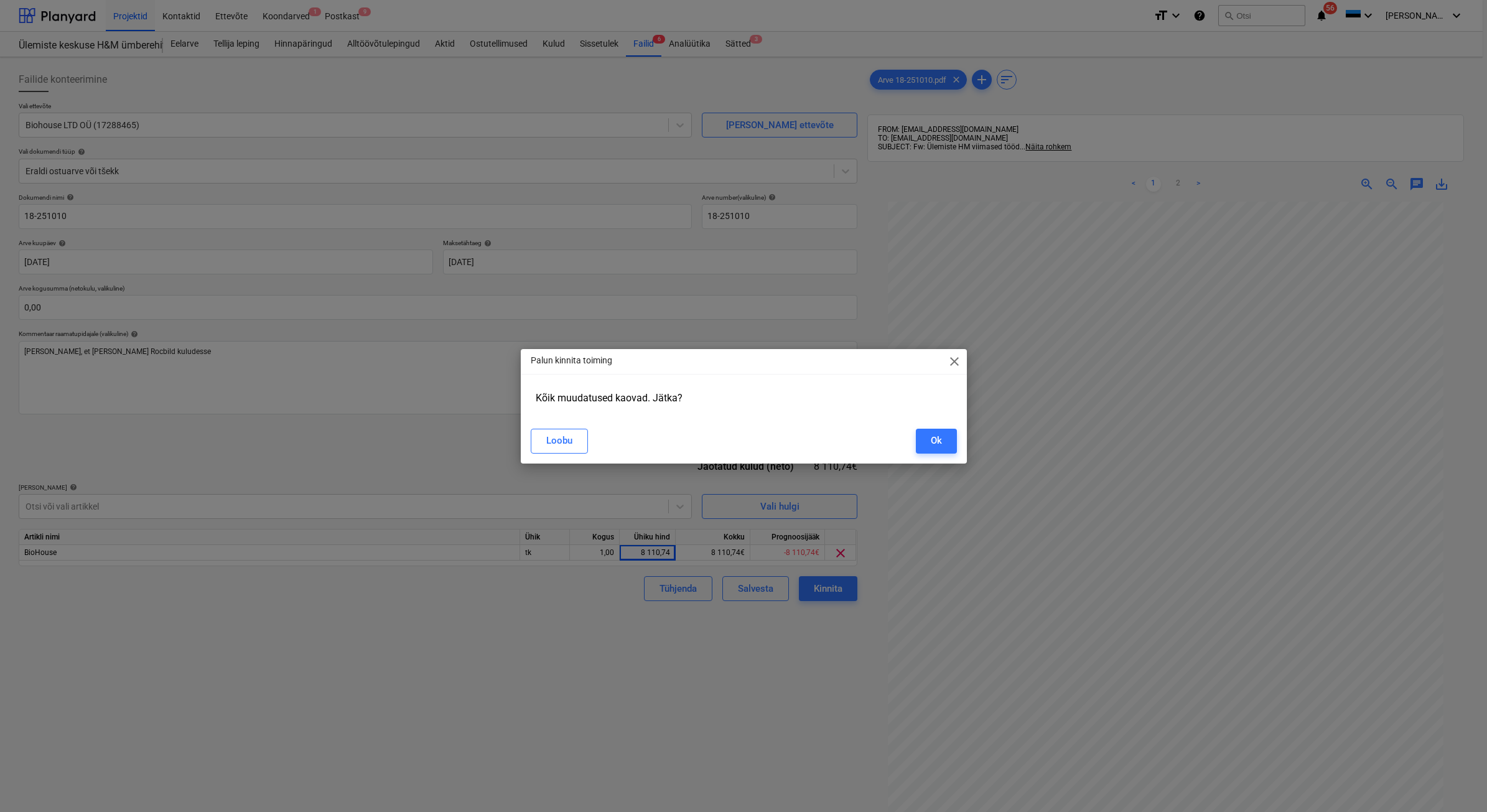
click at [948, 358] on span "close" at bounding box center [955, 362] width 15 height 15
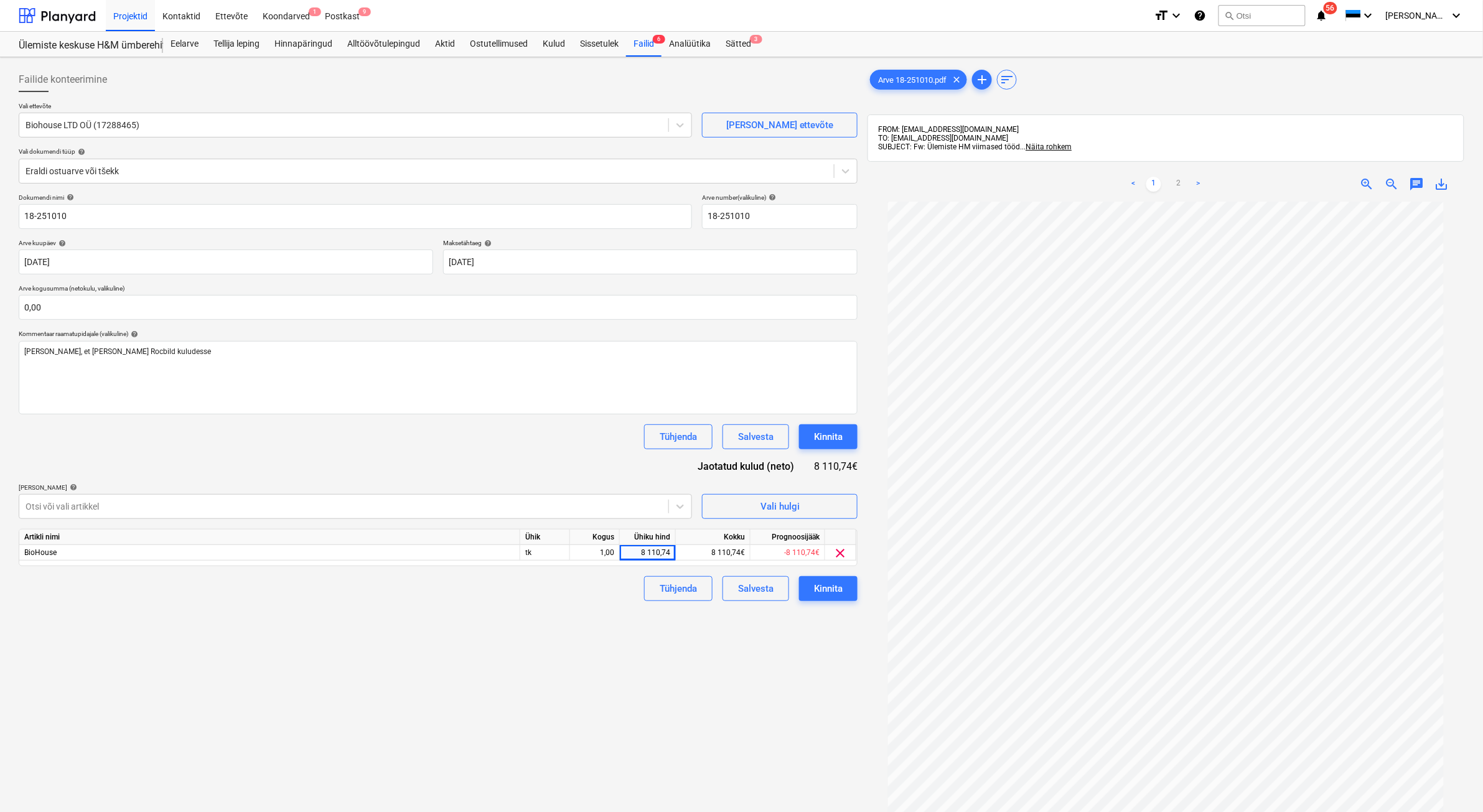
click at [611, 649] on div "Failide konteerimine Vali ettevõte Biohouse LTD OÜ (17288465) [PERSON_NAME] ett…" at bounding box center [438, 522] width 849 height 921
click at [70, 305] on input "text" at bounding box center [438, 307] width 838 height 25
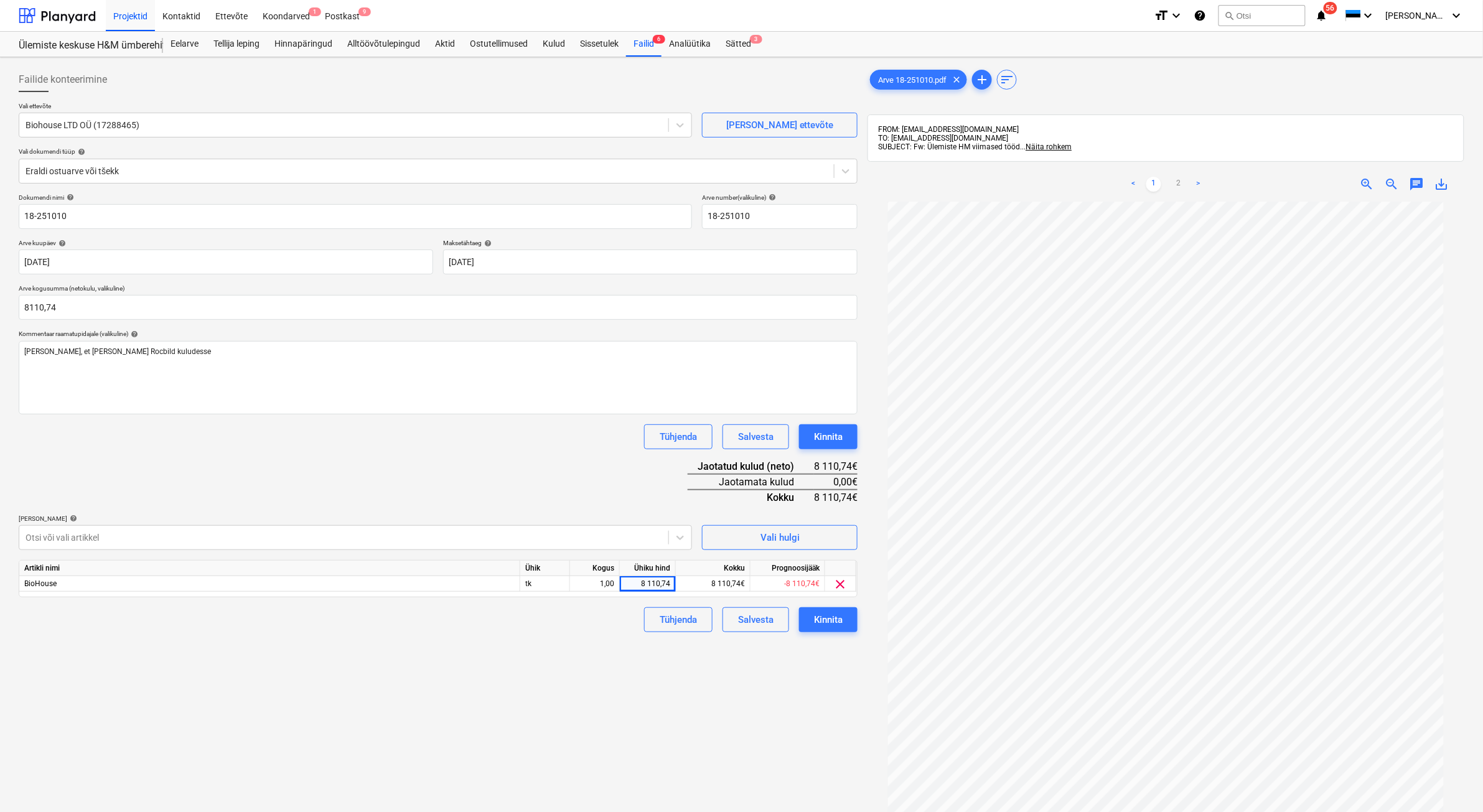
type input "8 110,74"
click at [246, 649] on div "Failide konteerimine Vali ettevõte Biohouse LTD OÜ (17288465) [PERSON_NAME] ett…" at bounding box center [438, 522] width 849 height 921
click at [830, 619] on div "Kinnita" at bounding box center [828, 620] width 29 height 16
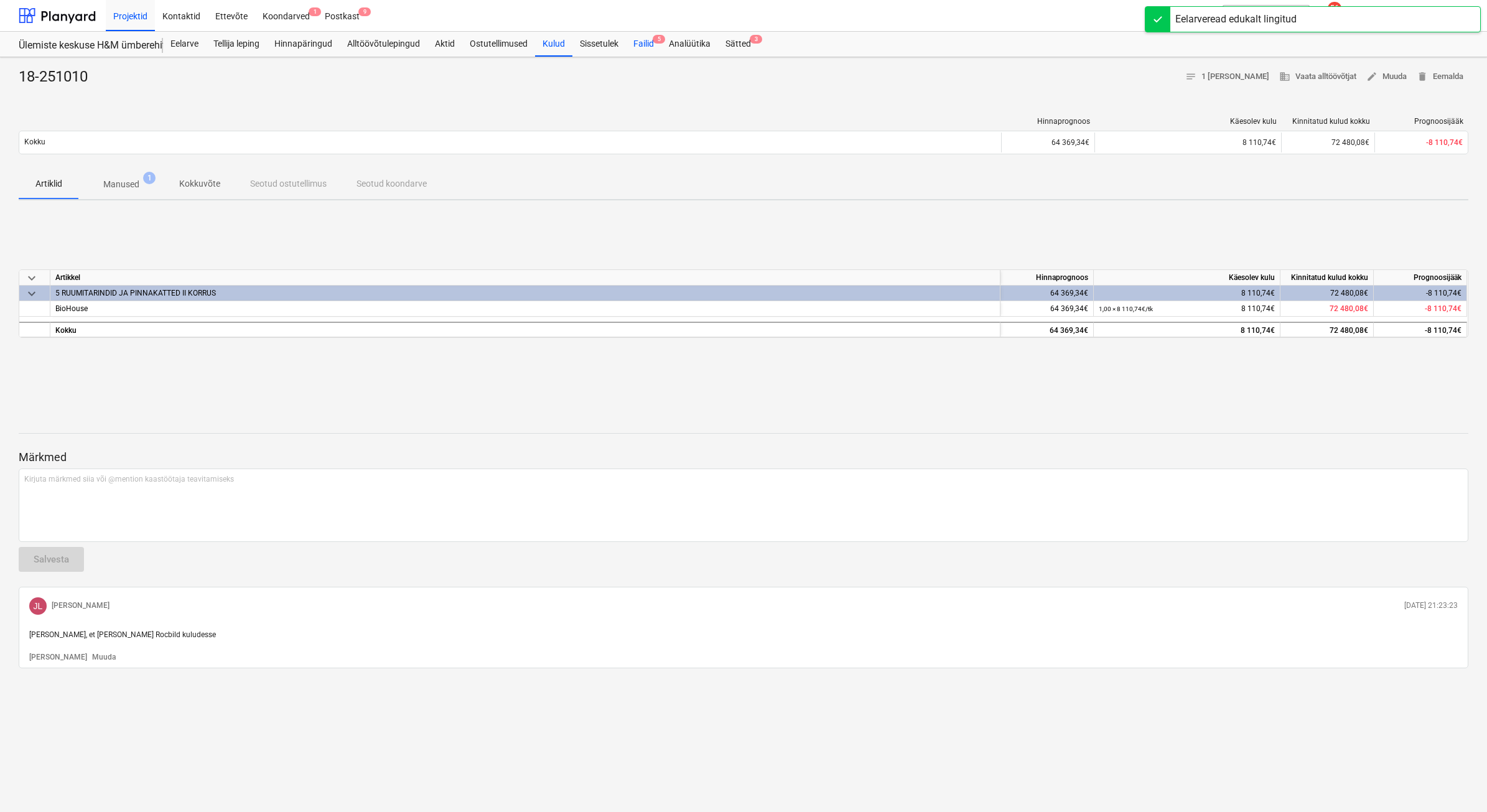
click at [652, 38] on div "Failid 5" at bounding box center [643, 44] width 36 height 25
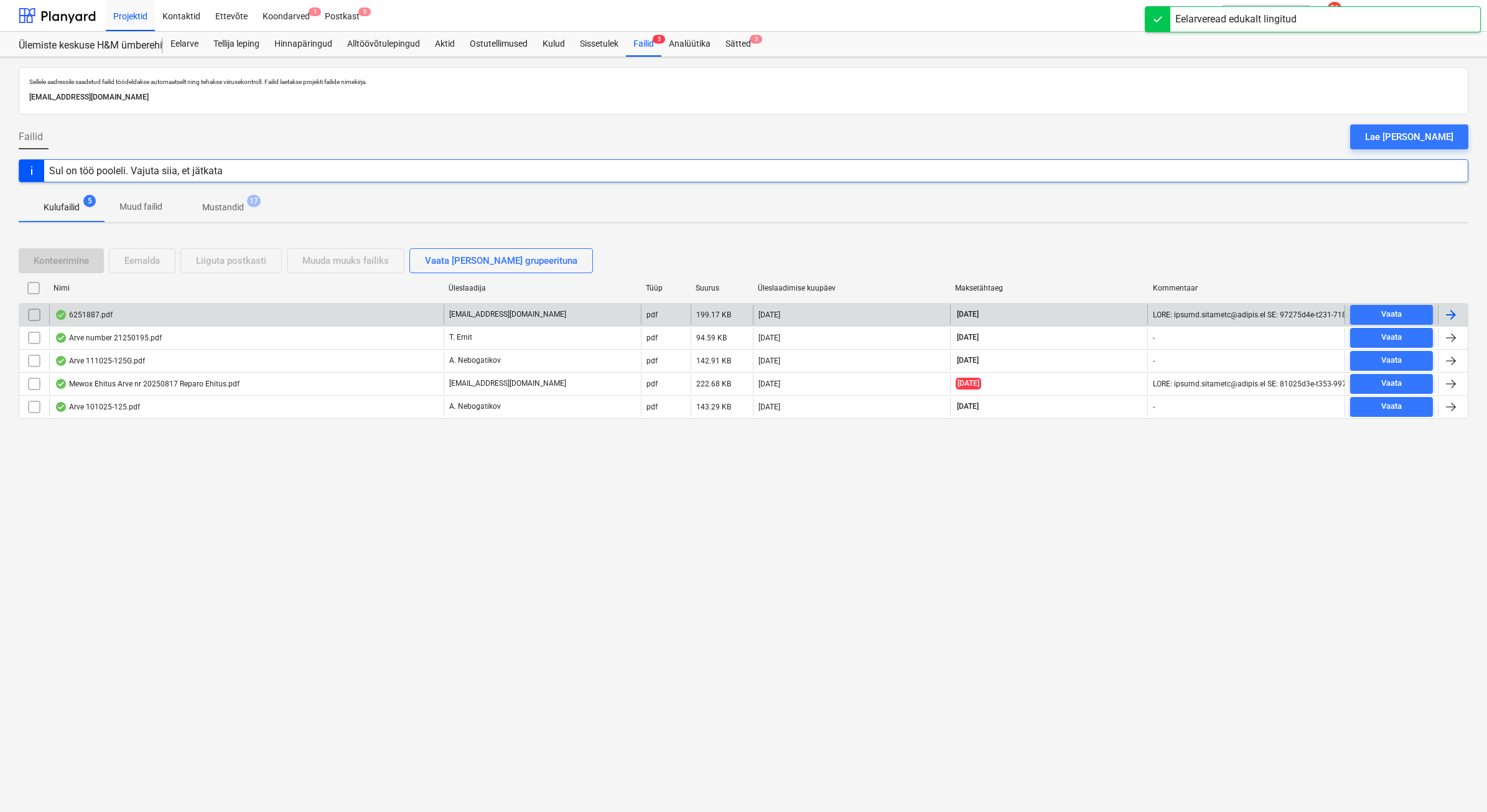
click at [243, 311] on div "6251887.pdf" at bounding box center [246, 315] width 394 height 20
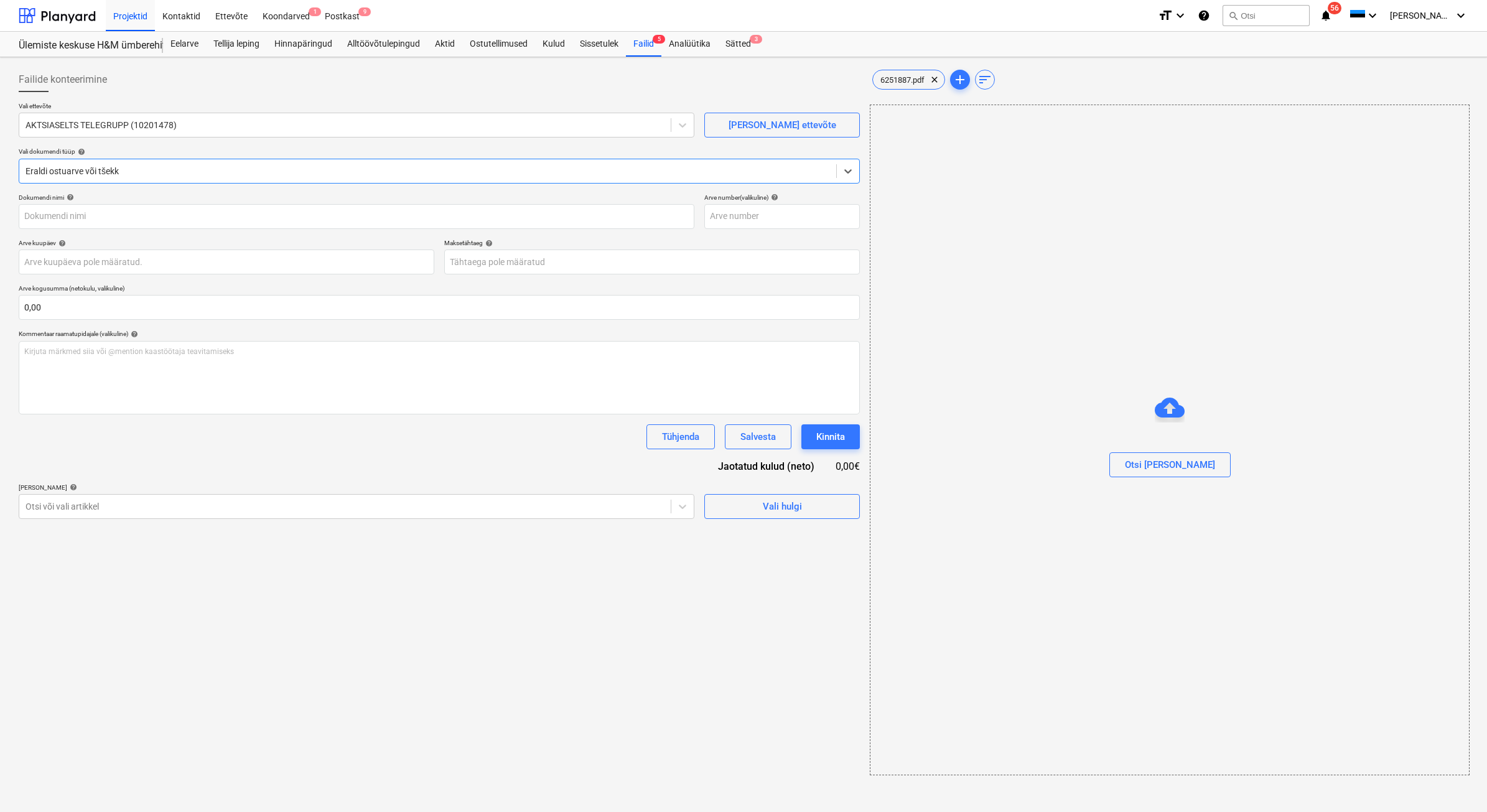
type input "6251887"
type input "[DATE]"
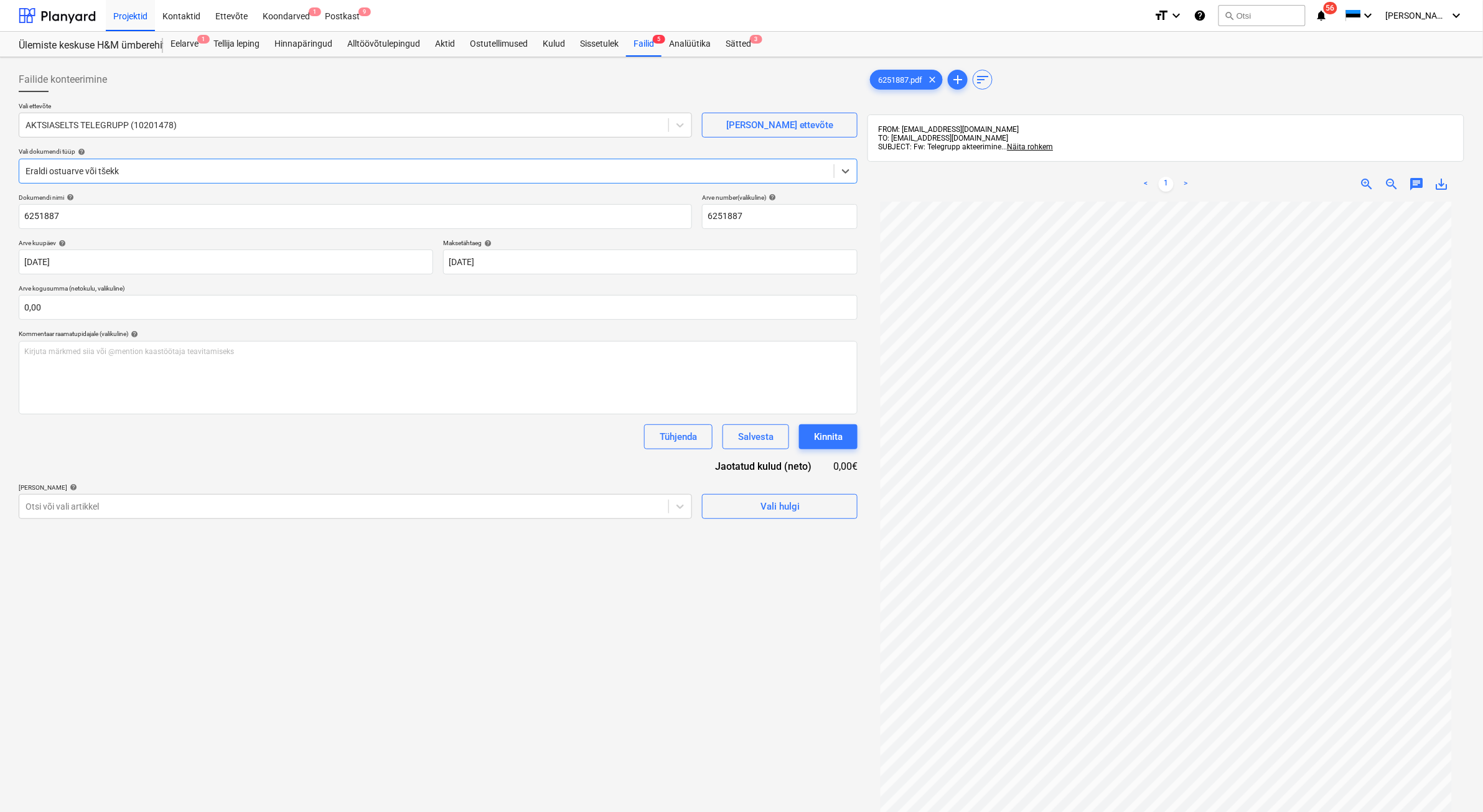
scroll to position [78, 0]
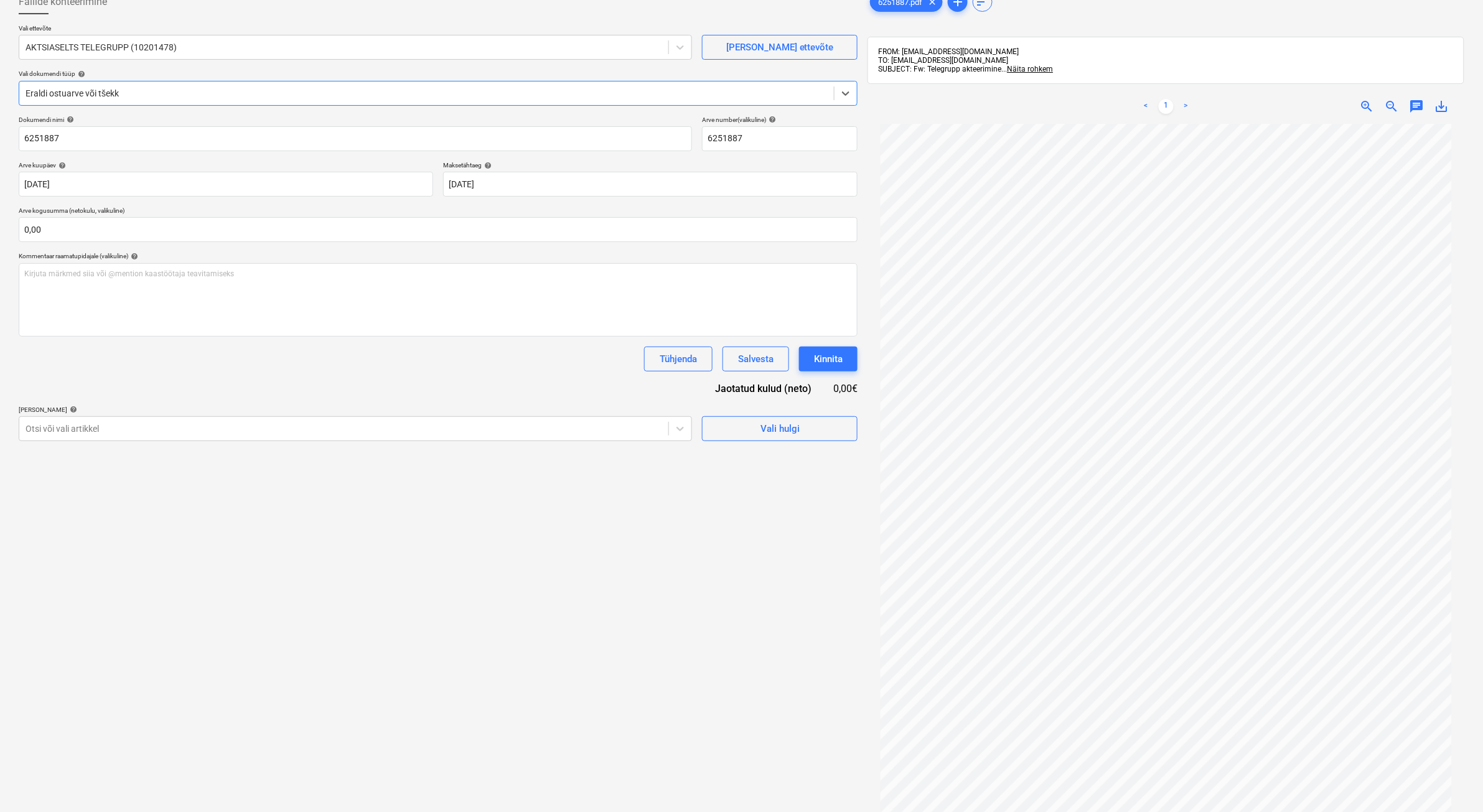
click at [300, 94] on div at bounding box center [427, 93] width 802 height 13
click at [160, 649] on div "Arve aktile" at bounding box center [742, 779] width 1483 height 10
click at [461, 235] on div at bounding box center [427, 230] width 802 height 13
click at [162, 649] on div "AKTSIASELTS TELEGRUPP 08102025" at bounding box center [742, 739] width 1483 height 10
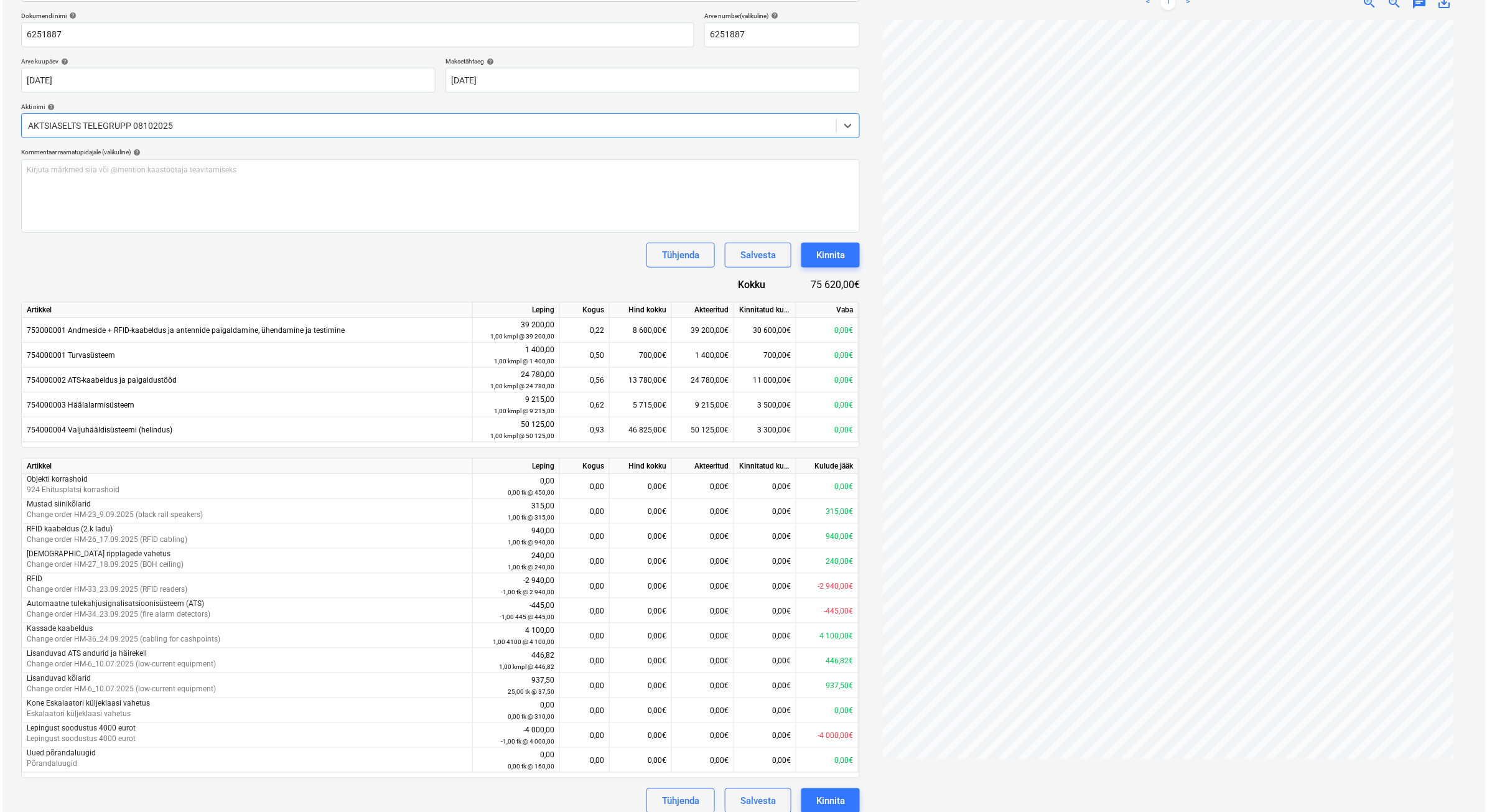
scroll to position [193, 0]
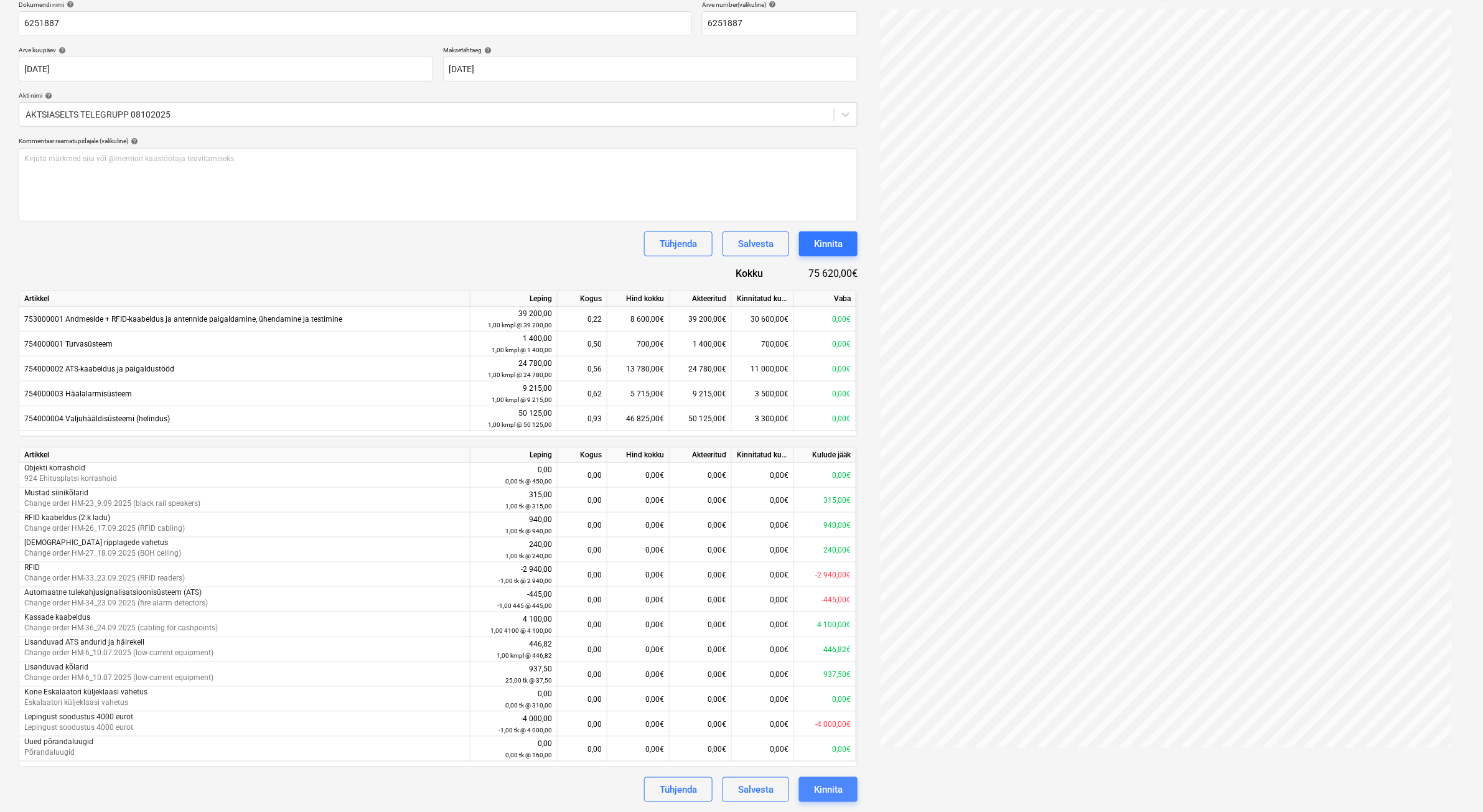
click at [822, 649] on div "Kinnita" at bounding box center [828, 789] width 29 height 16
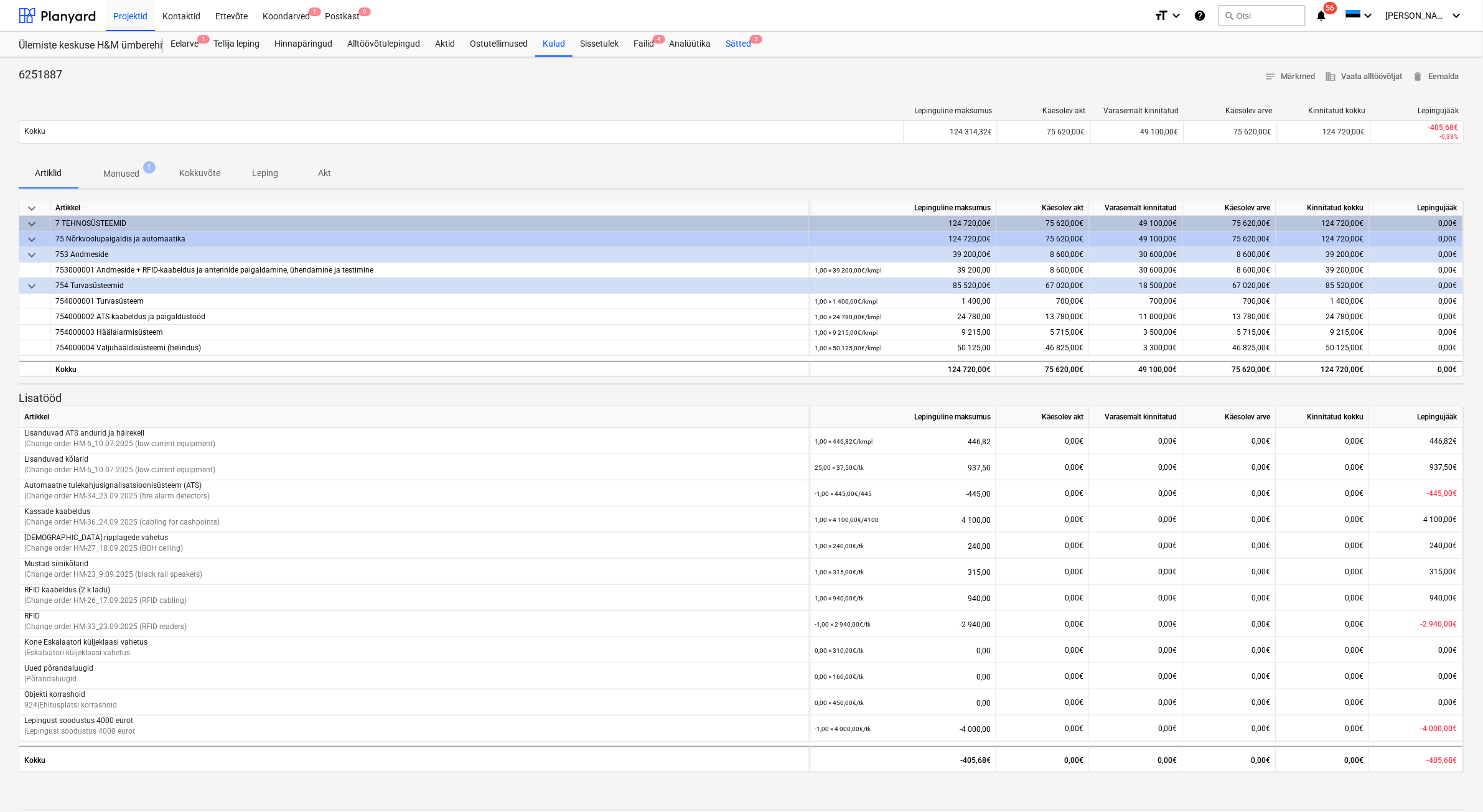
click at [738, 43] on div "Sätted 3" at bounding box center [738, 44] width 41 height 25
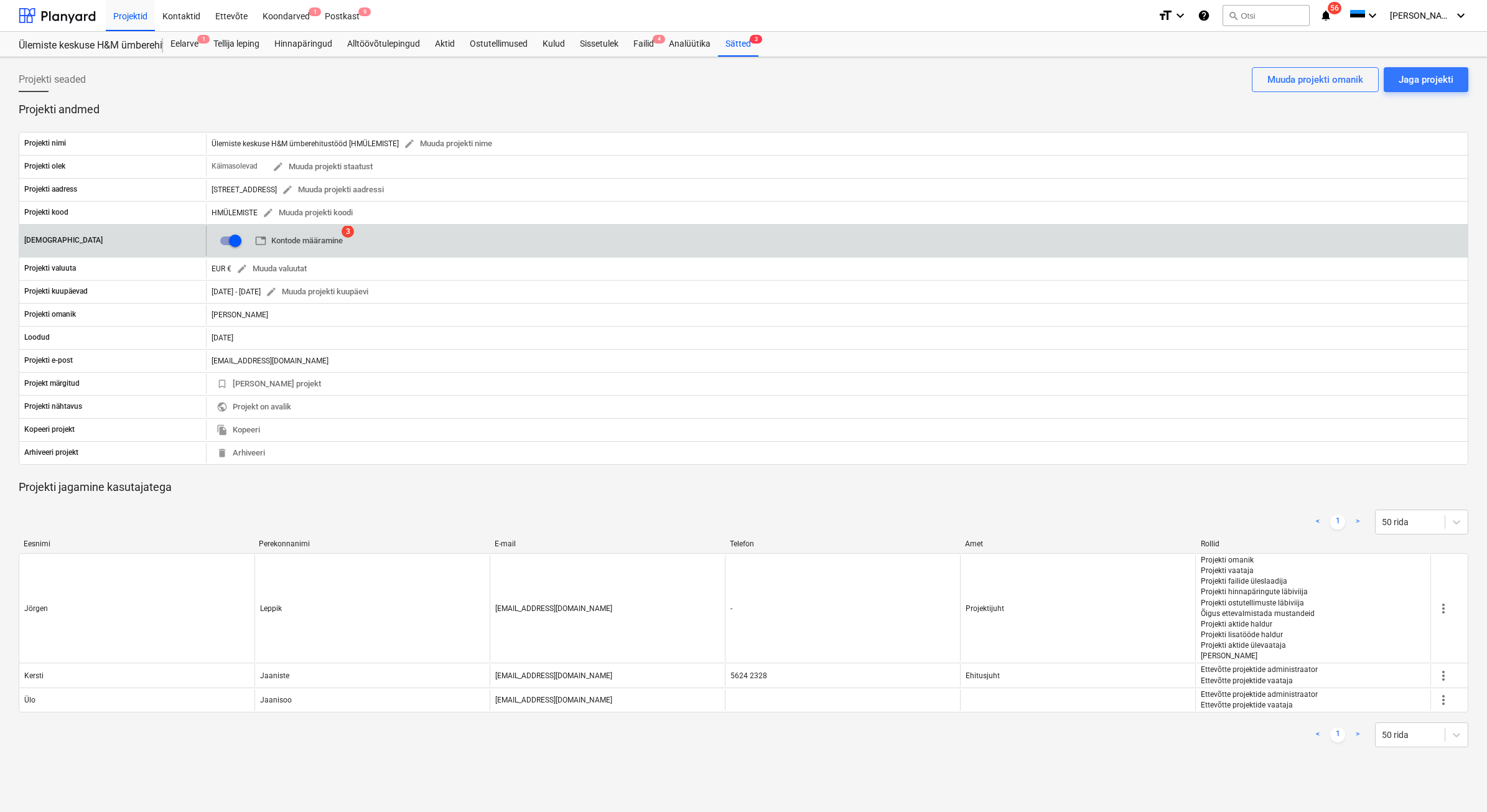
click at [313, 241] on span "table Kontode määramine" at bounding box center [299, 241] width 88 height 14
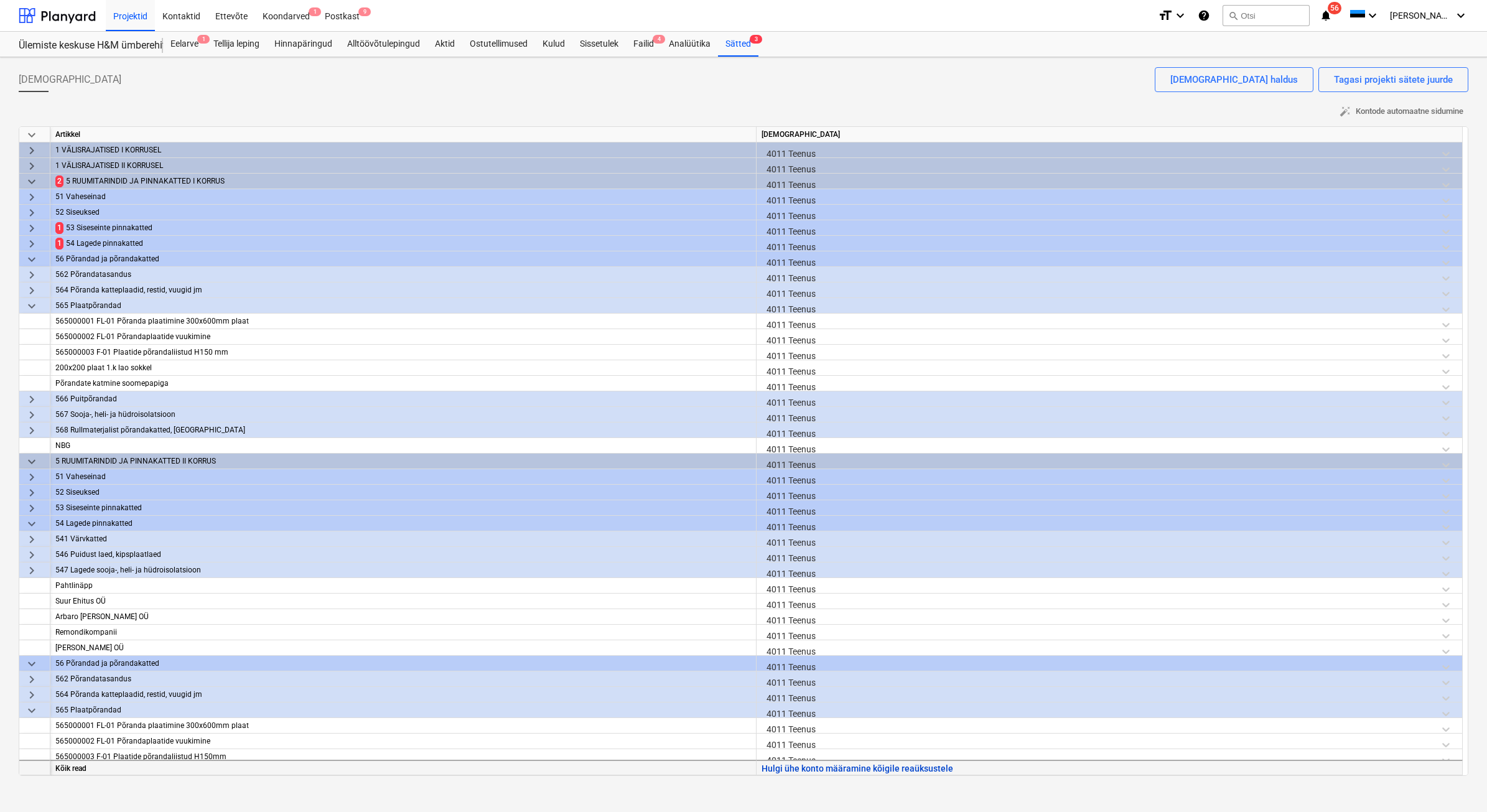
click at [811, 649] on button "Hulgi ühe konto määramine kõigile reaüksustele" at bounding box center [857, 768] width 191 height 16
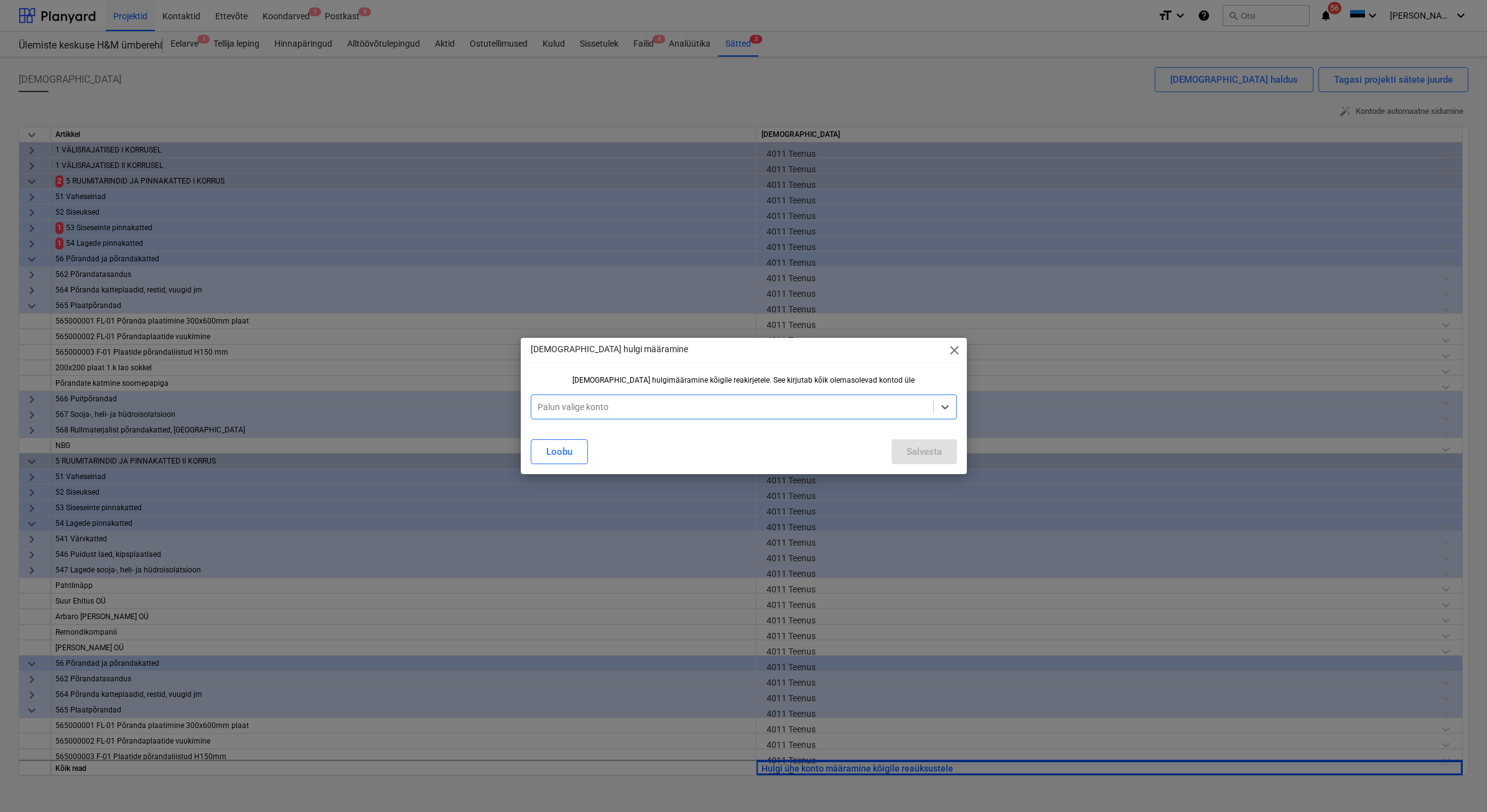
click at [613, 405] on div at bounding box center [732, 407] width 390 height 13
click at [596, 649] on div "4011 Teenus" at bounding box center [743, 827] width 1487 height 10
click at [911, 452] on div "Salvesta" at bounding box center [924, 452] width 36 height 16
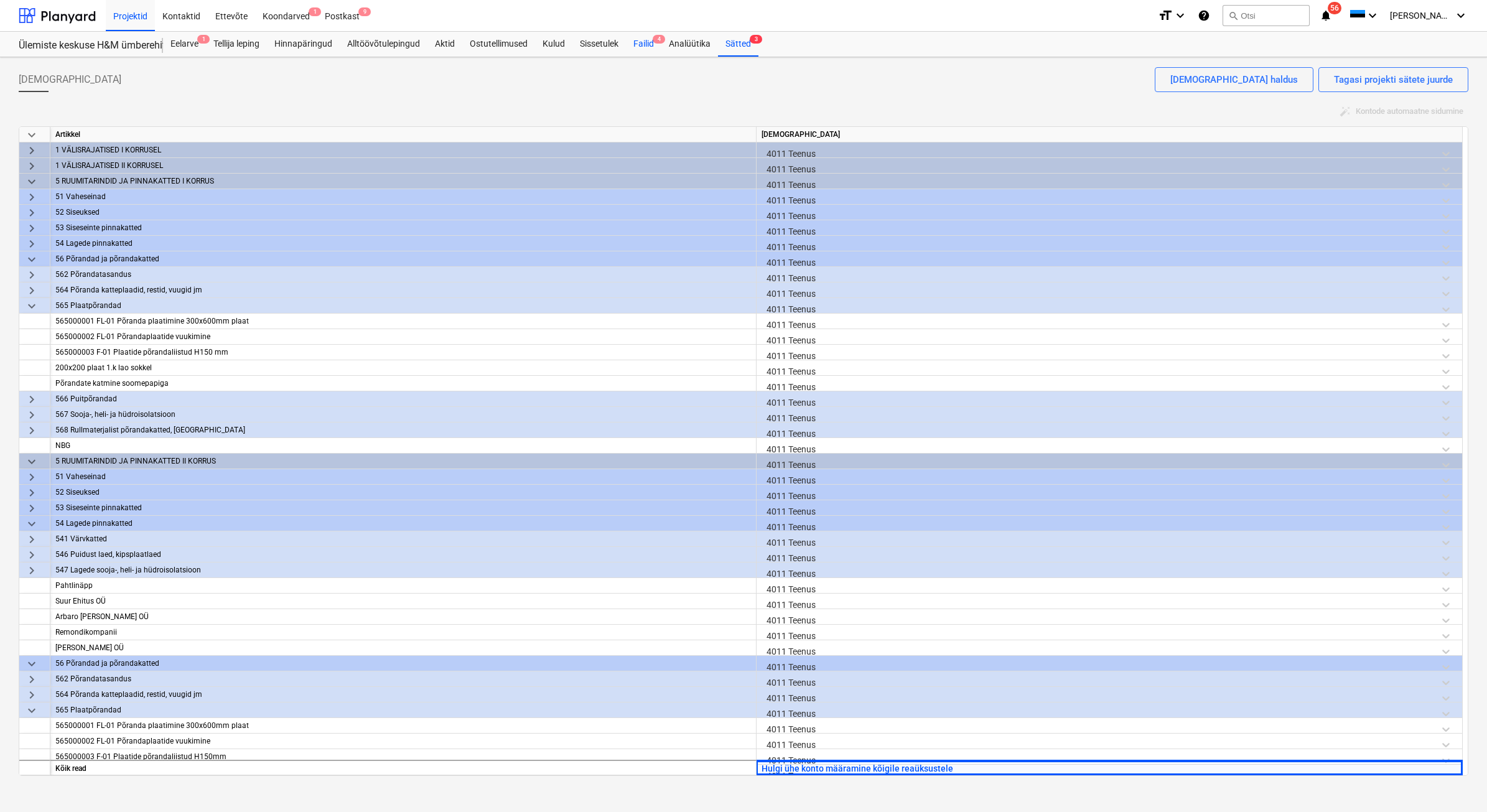
click at [644, 49] on div "Failid 4" at bounding box center [643, 44] width 36 height 25
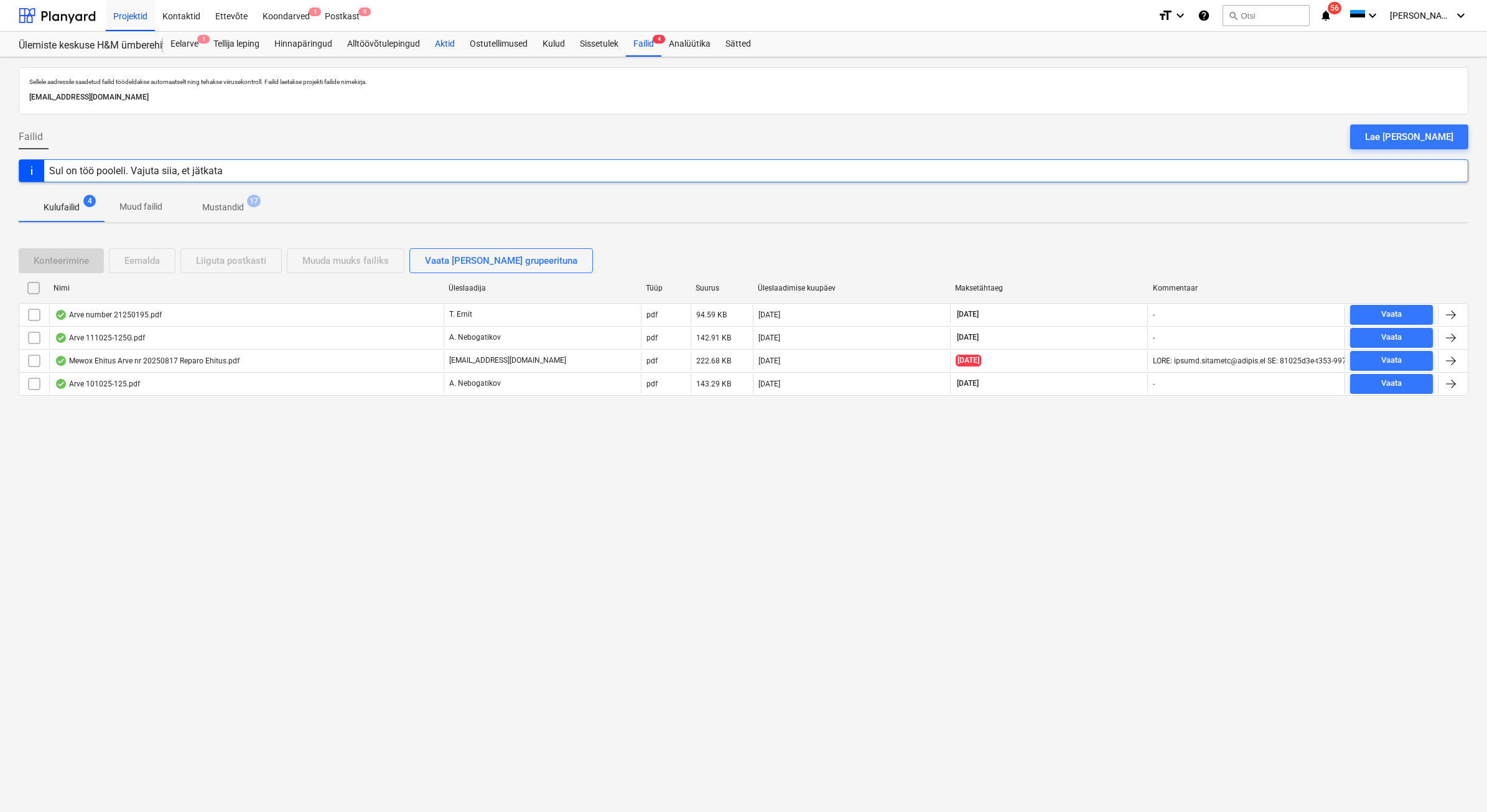
click at [442, 49] on div "Aktid" at bounding box center [445, 44] width 35 height 25
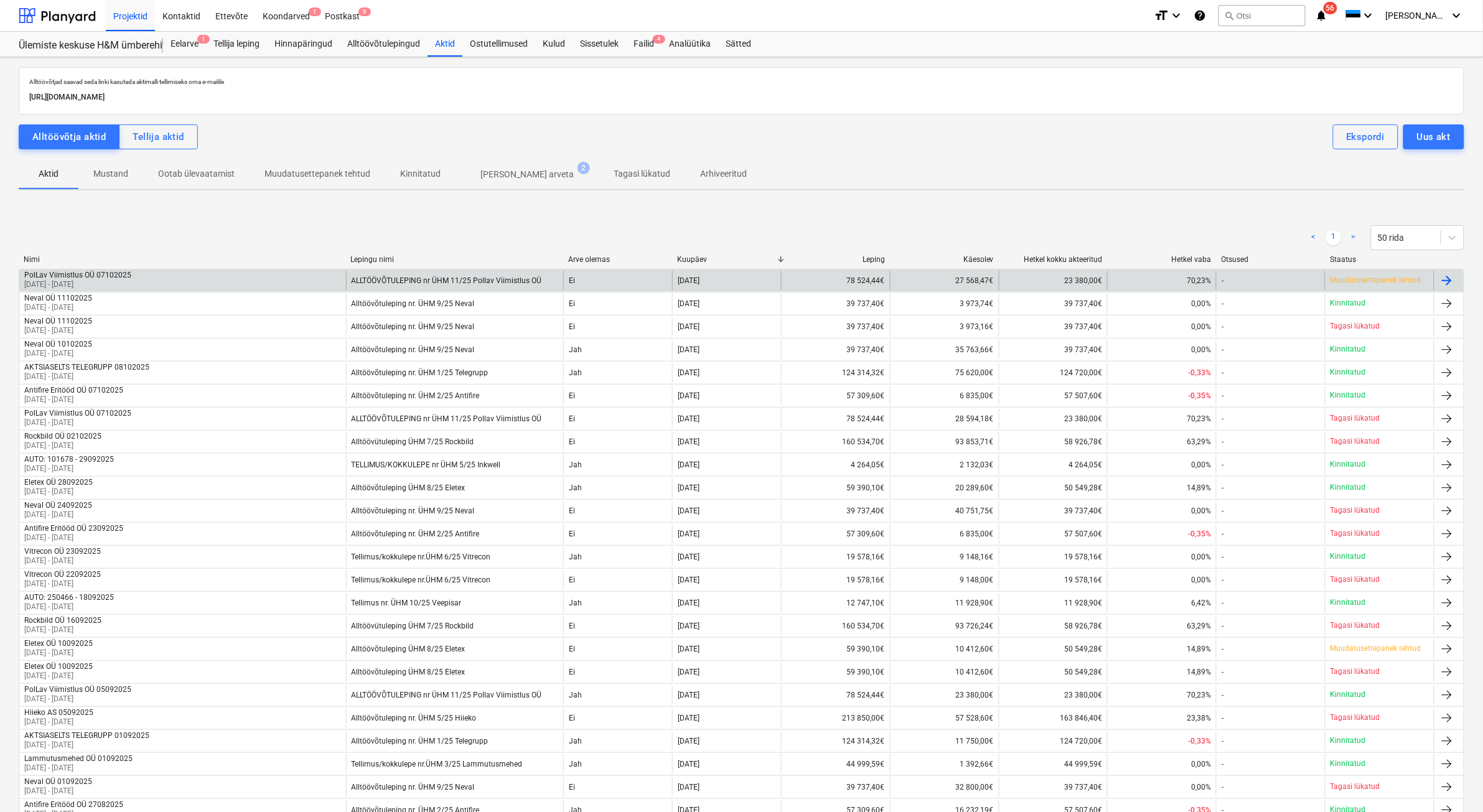
click at [174, 279] on div "PolLav Viimistlus OÜ 07102025 [DATE] - [DATE]" at bounding box center [183, 281] width 327 height 20
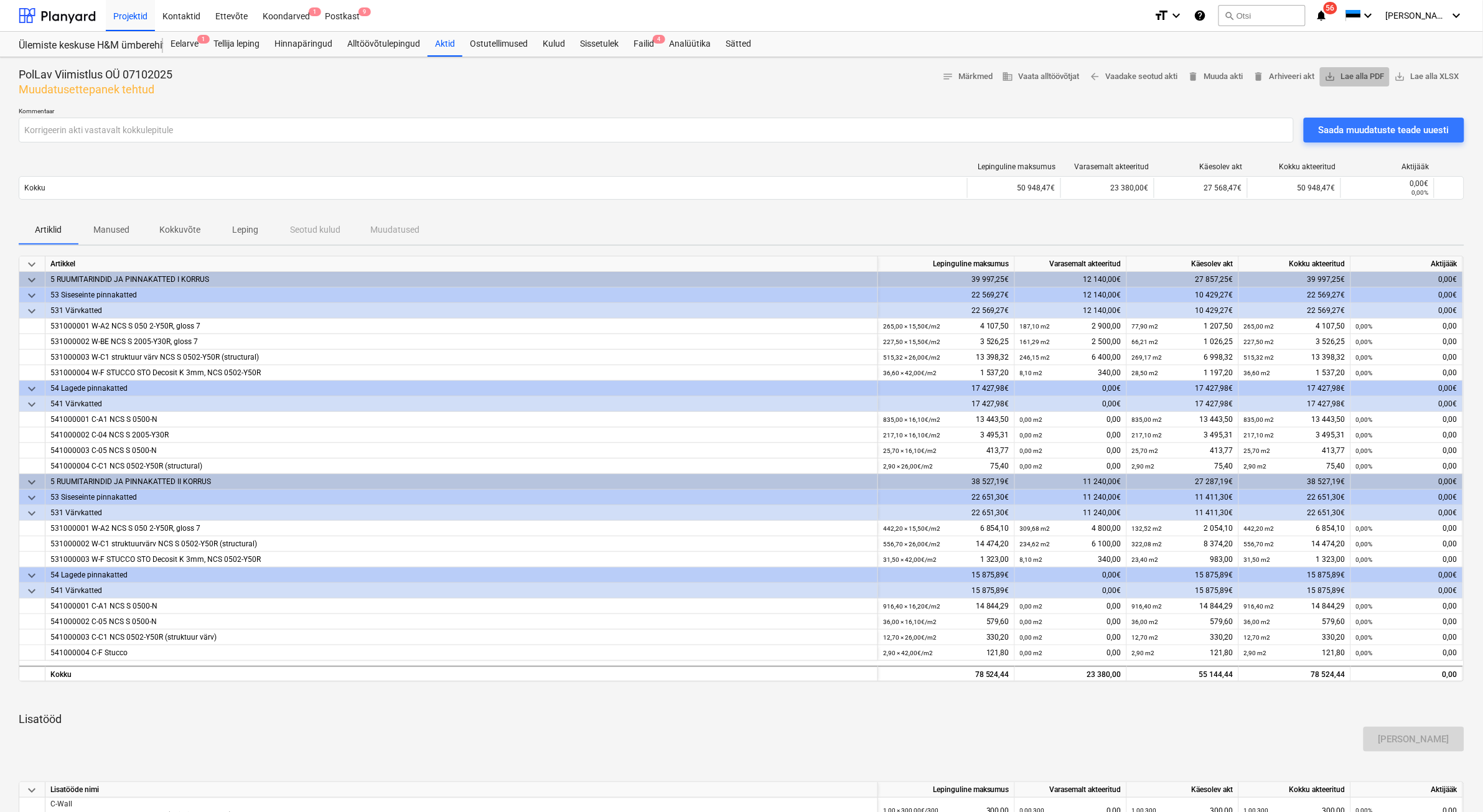
click at [1189, 71] on span "save_alt Lae alla PDF" at bounding box center [1354, 76] width 59 height 14
click at [647, 44] on div "Failid 4" at bounding box center [643, 44] width 36 height 25
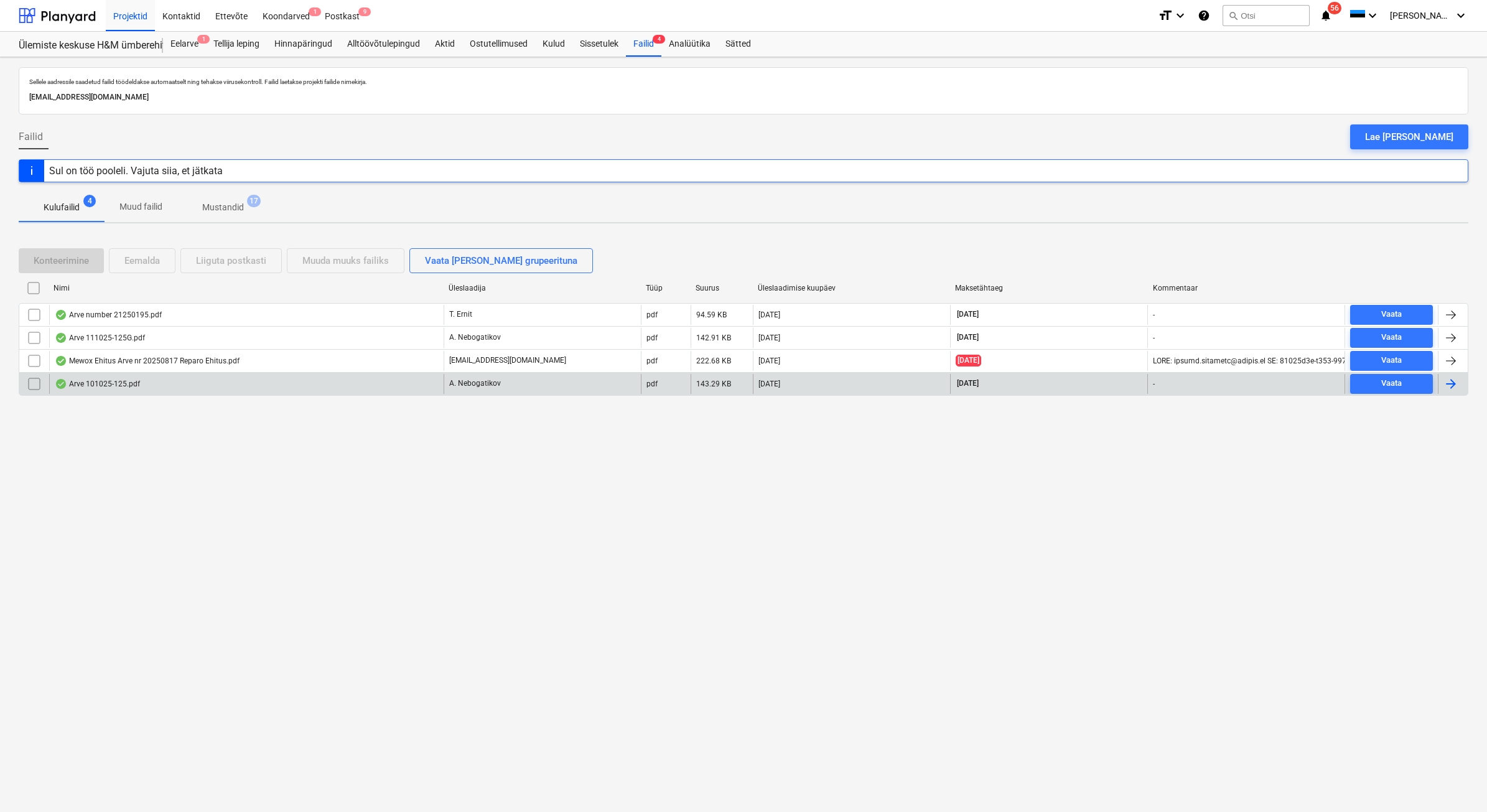
click at [119, 389] on div "Arve 101025-125.pdf" at bounding box center [98, 384] width 85 height 10
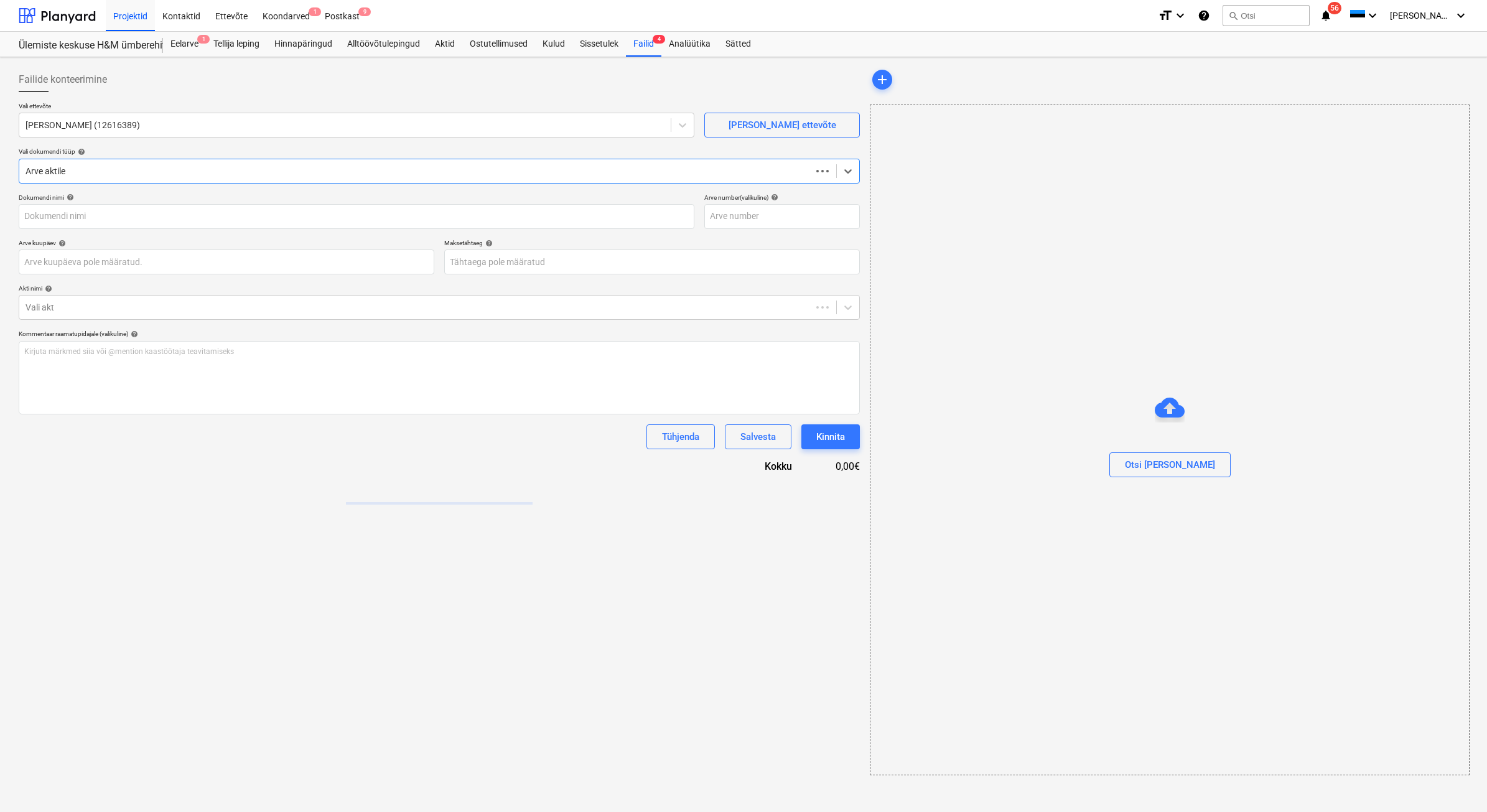
type input "111025-125"
type input "[DATE]"
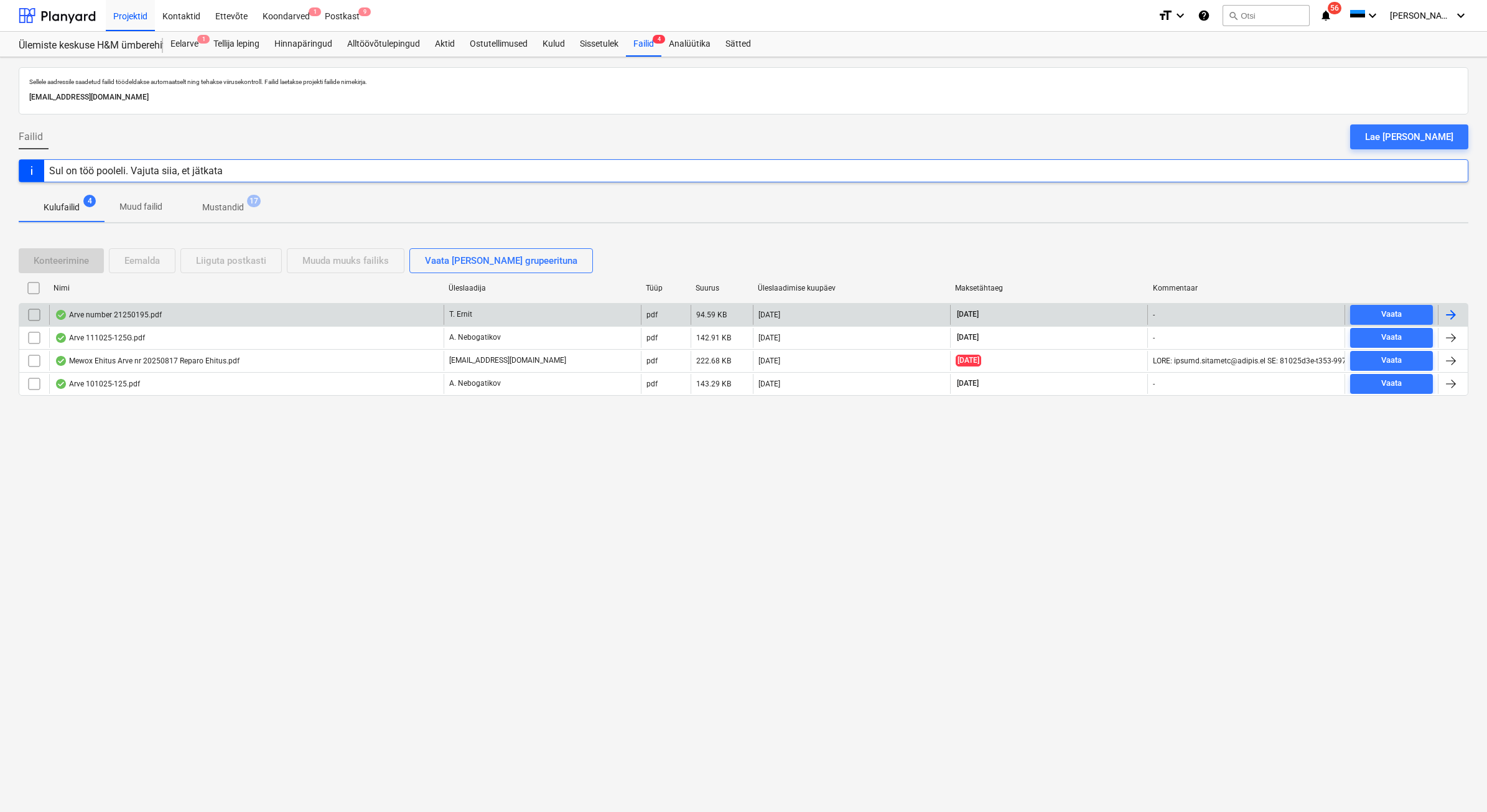
click at [168, 314] on div "Arve number 21250195.pdf" at bounding box center [246, 315] width 394 height 20
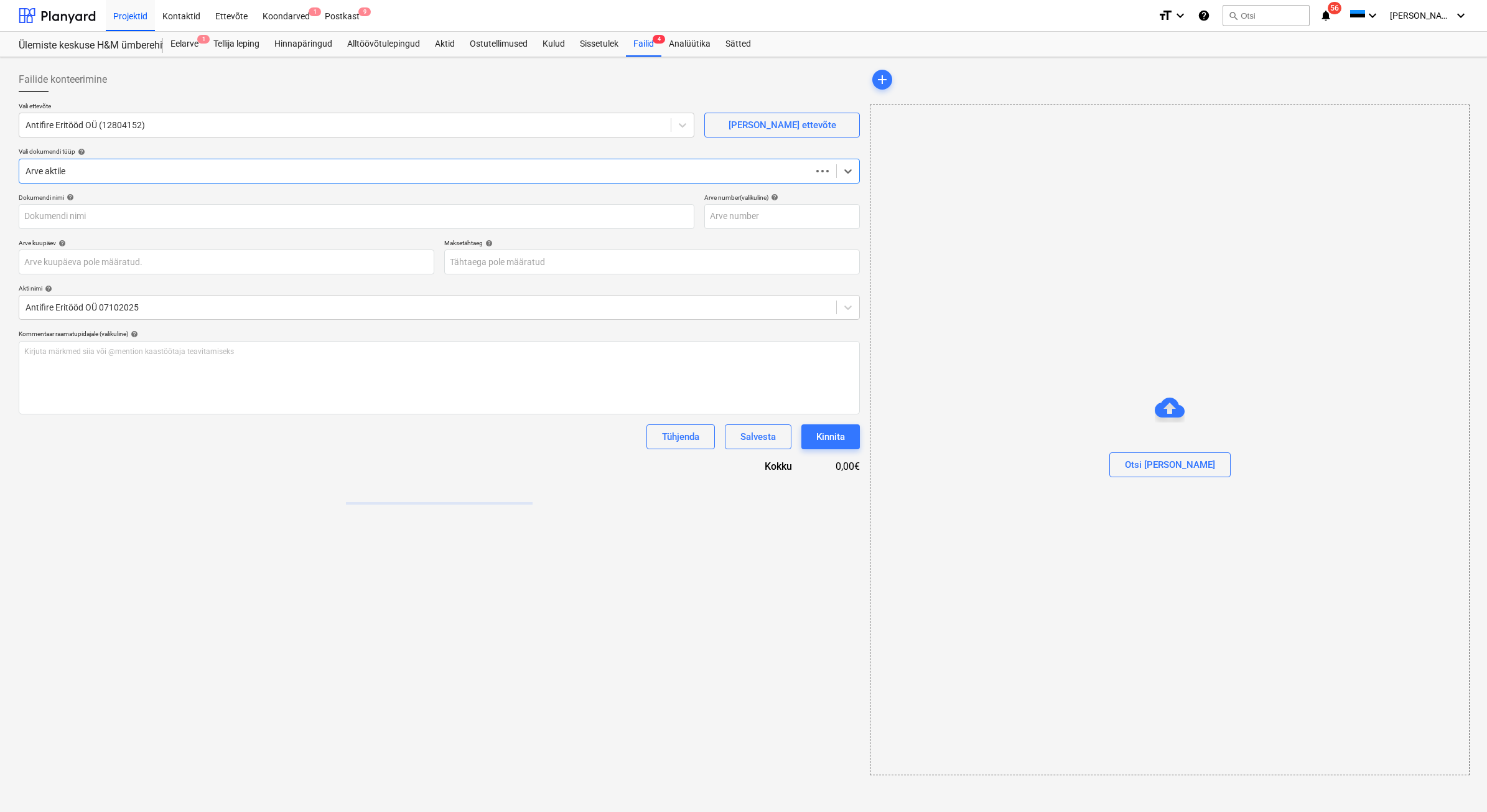
type input "21250195"
type input "[DATE]"
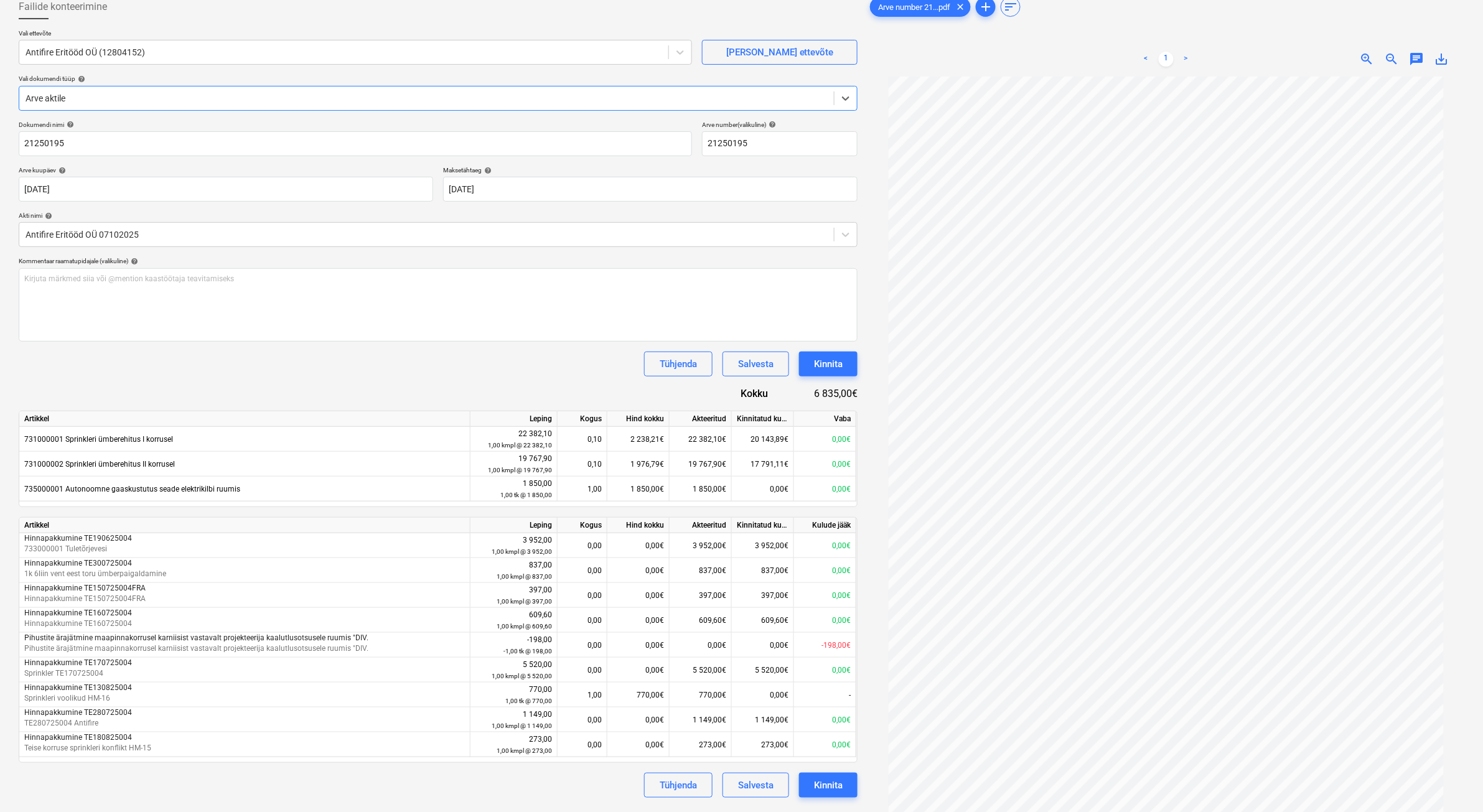
scroll to position [47, 0]
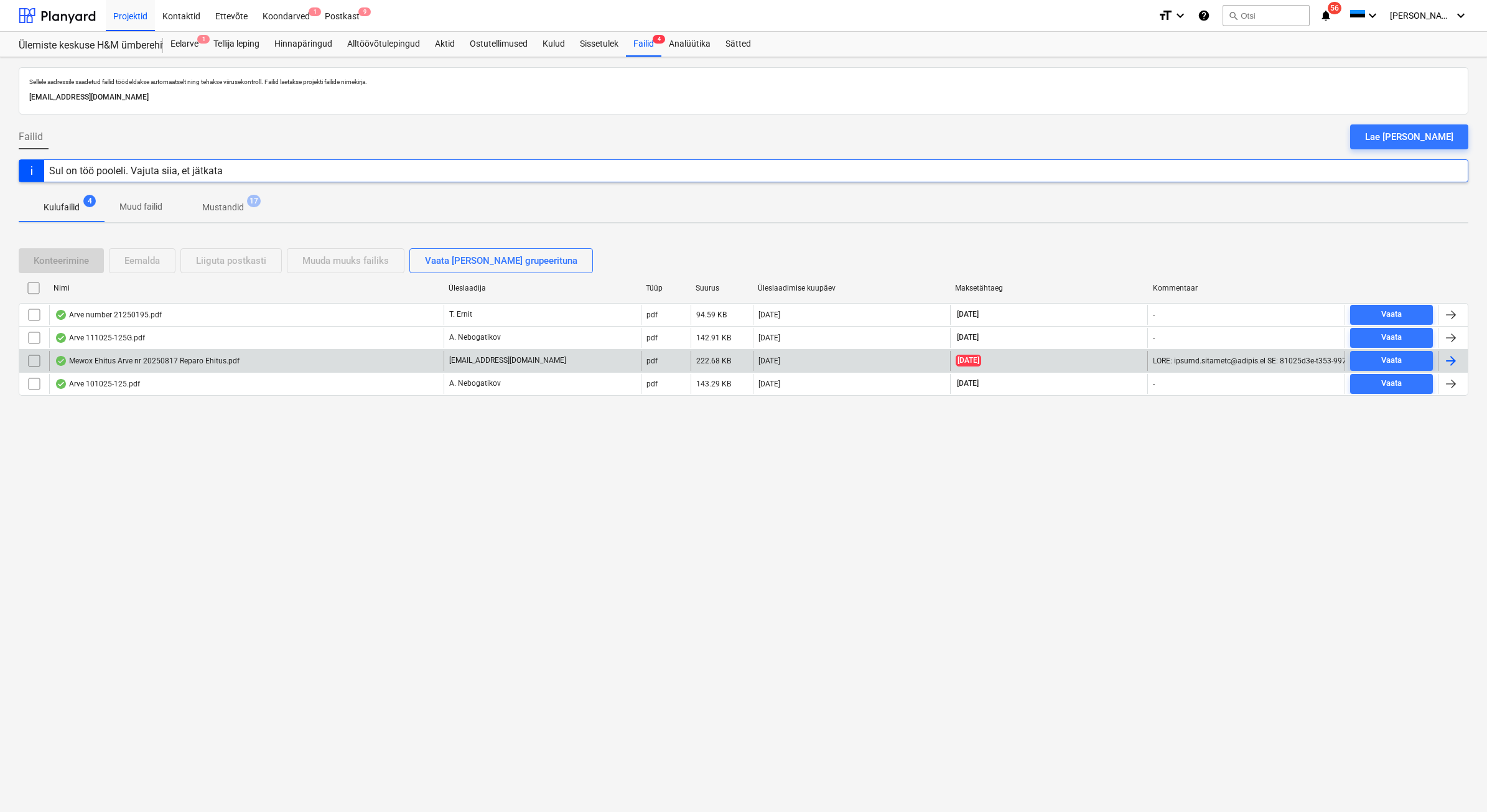
click at [120, 364] on div "Mewox Ehitus Arve nr 20250817 Reparo Ehitus.pdf" at bounding box center [147, 361] width 185 height 10
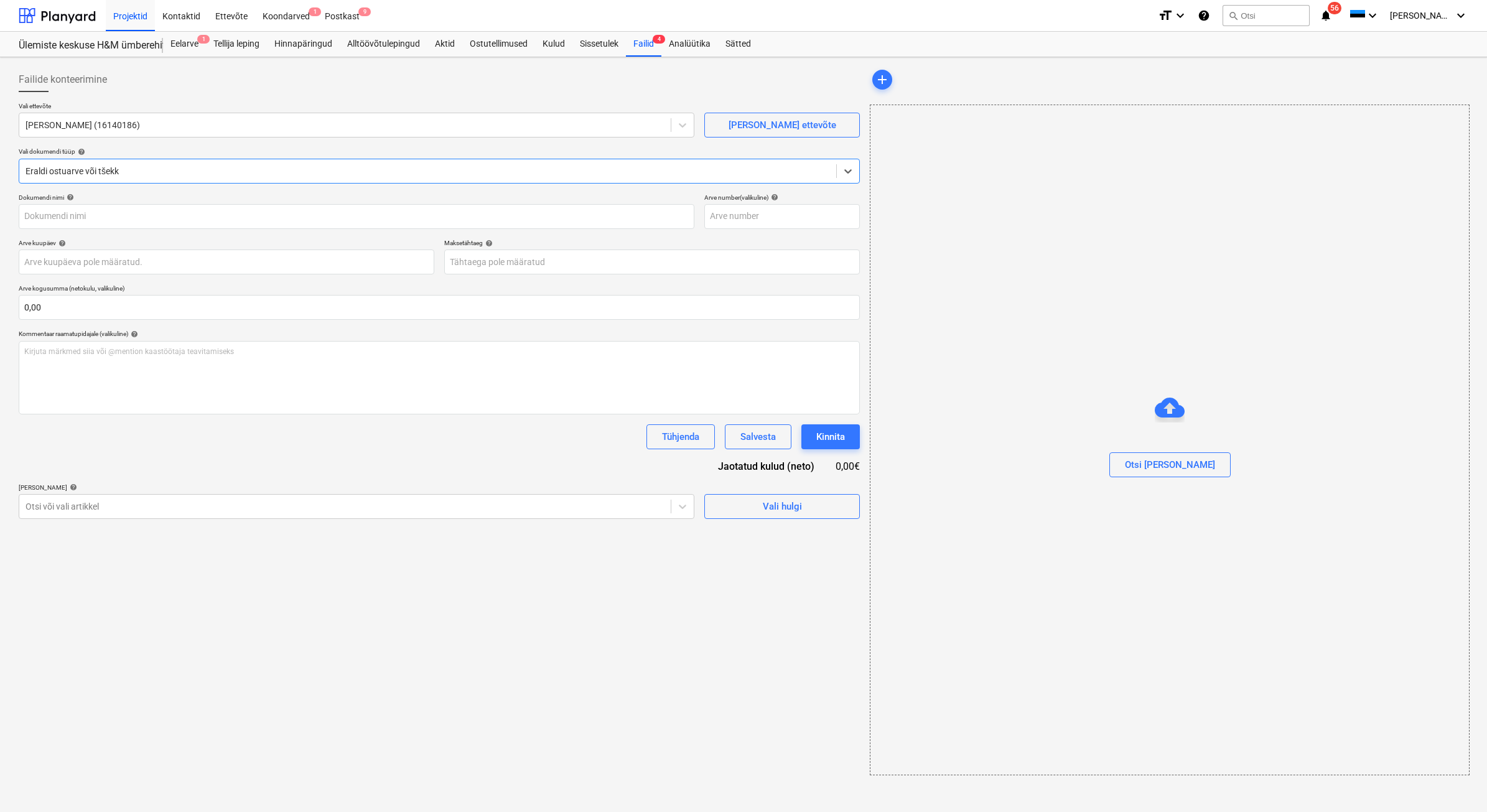
type input "20250817"
type input "[DATE]"
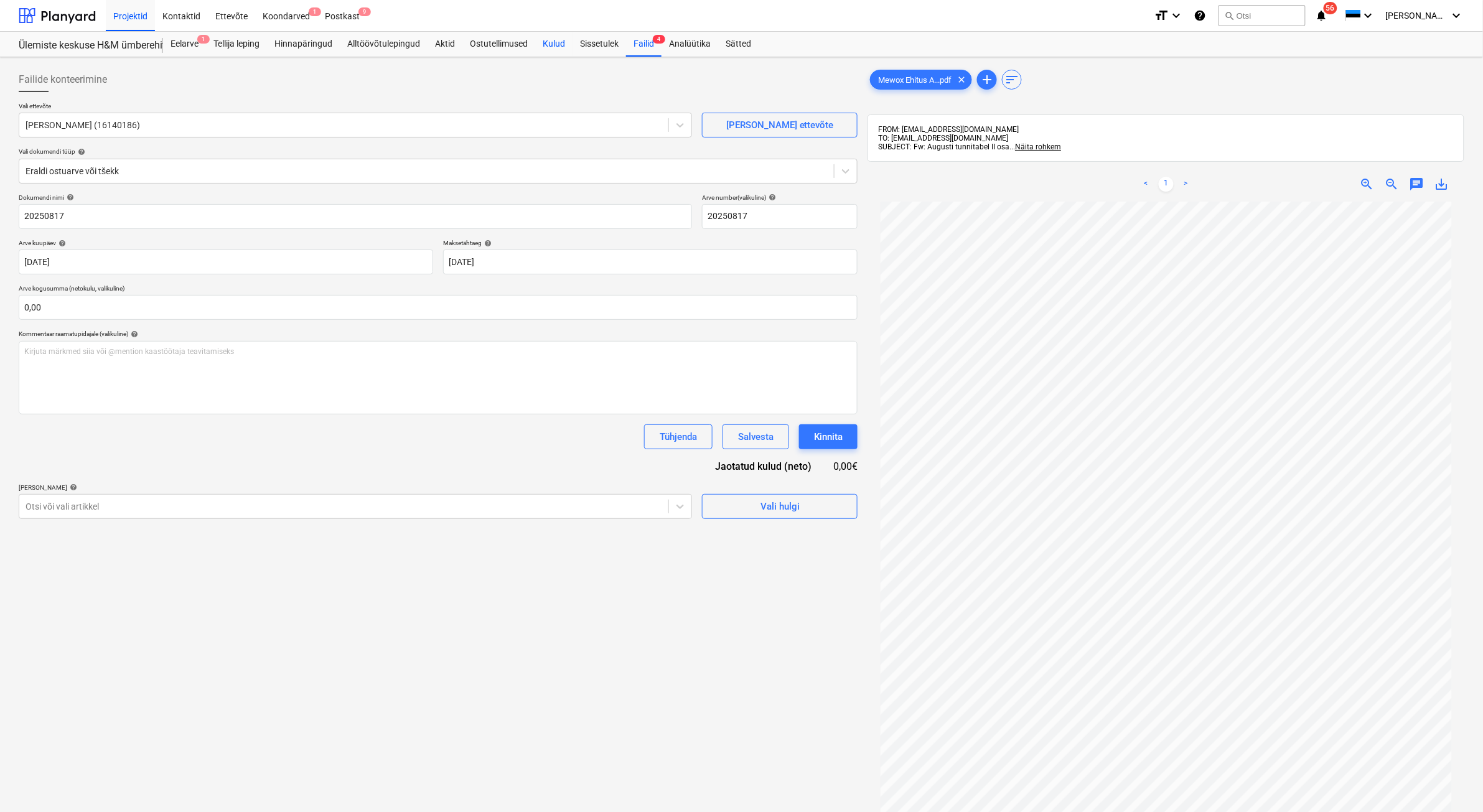
click at [555, 45] on div "Kulud" at bounding box center [554, 44] width 38 height 25
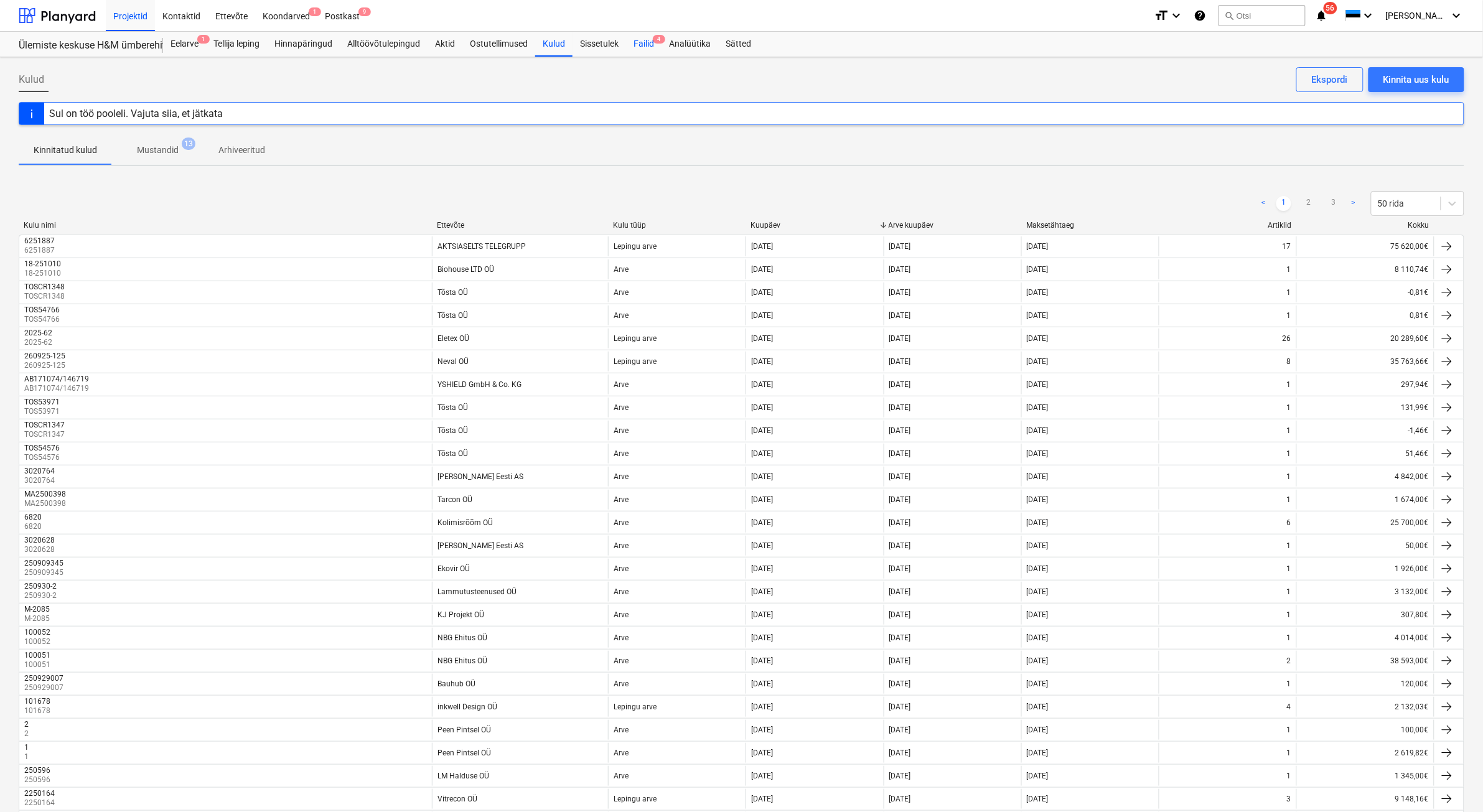
click at [655, 39] on span "4" at bounding box center [659, 39] width 13 height 9
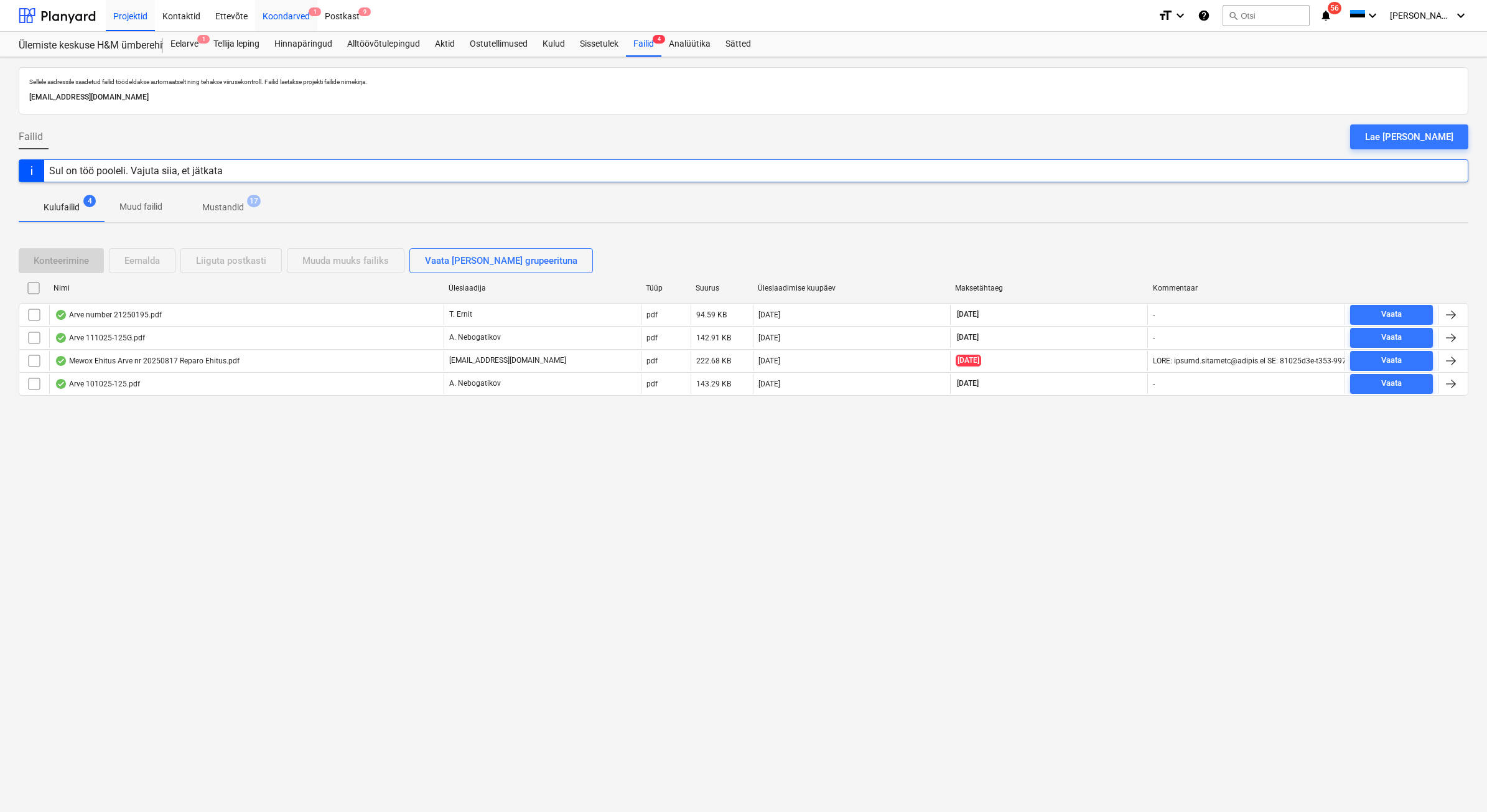
click at [282, 11] on div "Koondarved 1" at bounding box center [286, 15] width 62 height 32
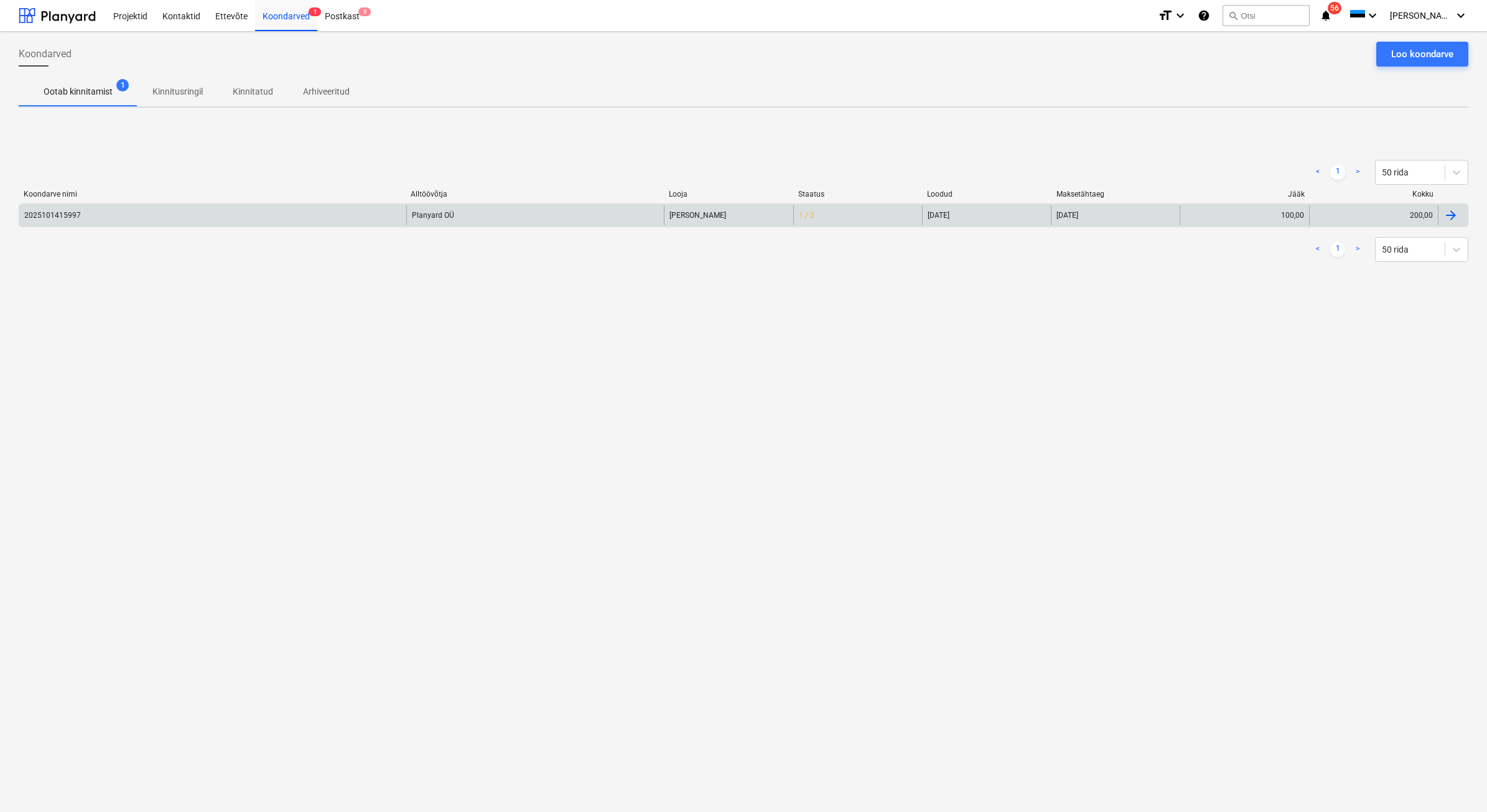
click at [427, 216] on div "Planyard OÜ" at bounding box center [535, 215] width 258 height 20
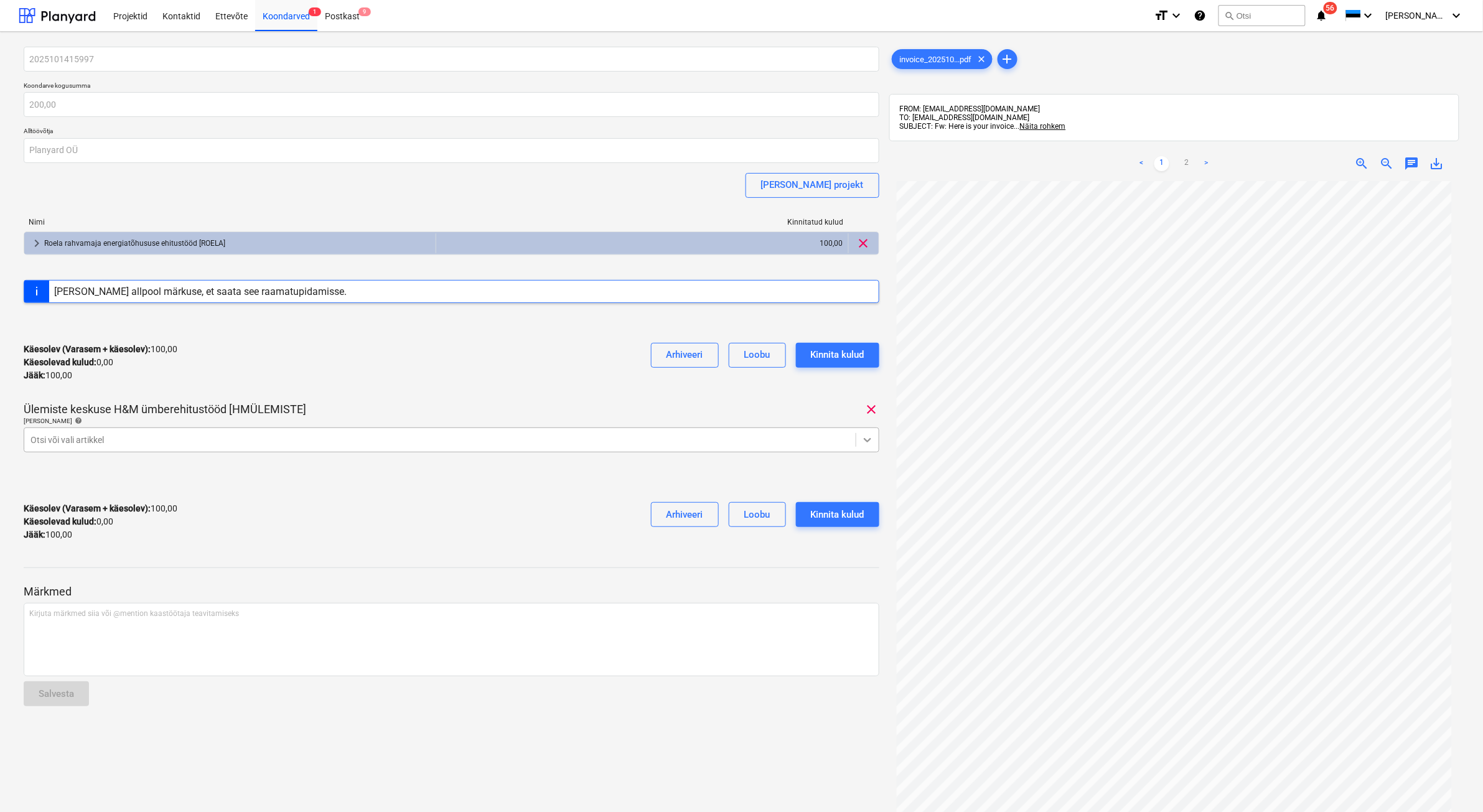
click at [868, 439] on icon at bounding box center [867, 440] width 13 height 13
click at [573, 439] on div at bounding box center [440, 440] width 819 height 13
click at [868, 439] on icon at bounding box center [867, 440] width 13 height 13
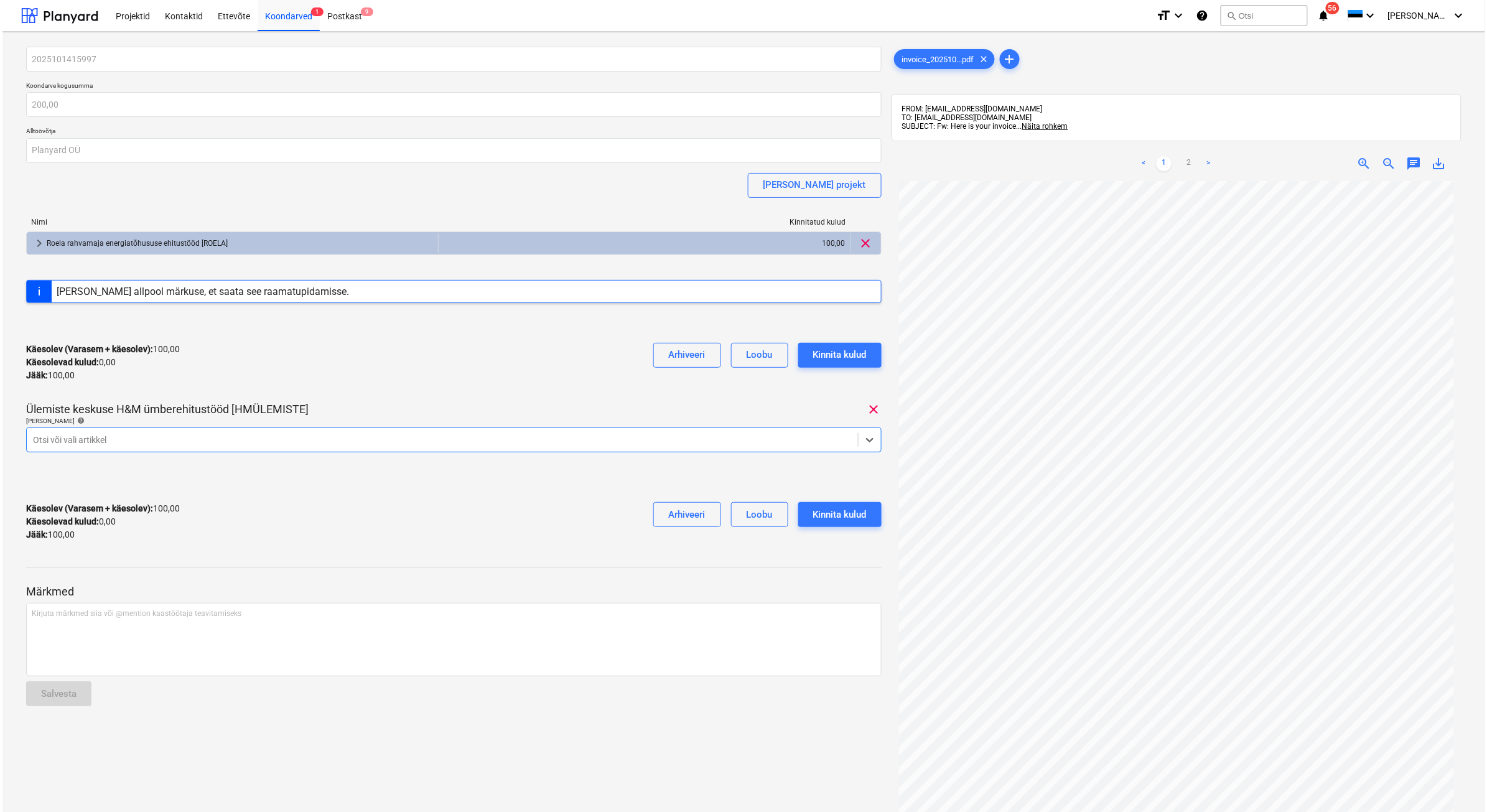
scroll to position [10031, 0]
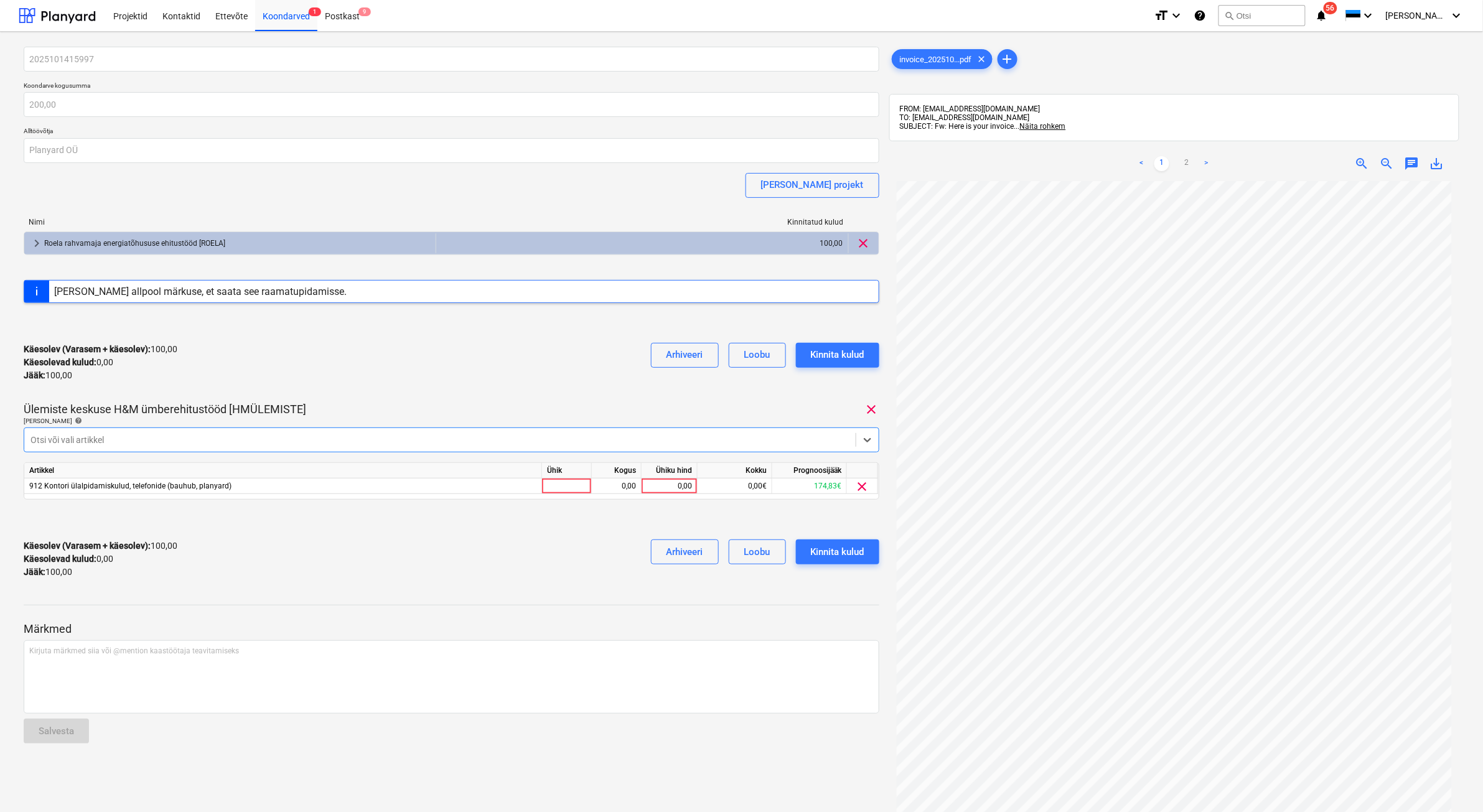
click at [571, 395] on div "2025101415997 Koondarve kogusumma 200,00 Alltöövõtja Planyard OÜ [PERSON_NAME] …" at bounding box center [451, 318] width 855 height 542
click at [582, 487] on div at bounding box center [567, 486] width 50 height 16
type input "tk"
click at [630, 485] on div "0,00" at bounding box center [616, 486] width 39 height 16
type input "1"
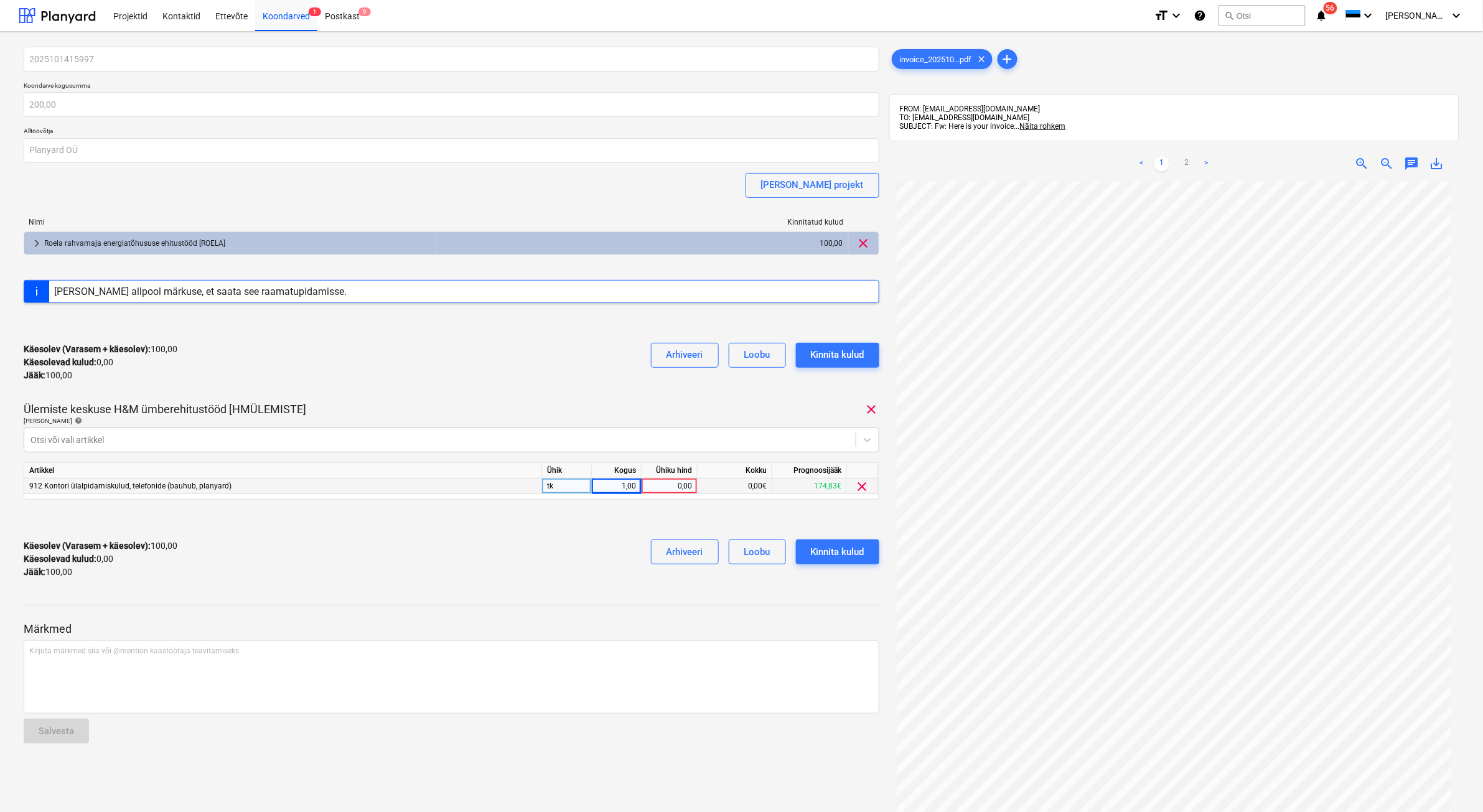
click at [660, 485] on div "0,00" at bounding box center [669, 486] width 46 height 16
type input "100"
click at [583, 410] on div "Ülemiste keskuse H&M ümberehitustööd [HMÜLEMISTE] clear" at bounding box center [451, 409] width 855 height 15
click at [827, 554] on div "Kinnita kulud" at bounding box center [838, 552] width 54 height 16
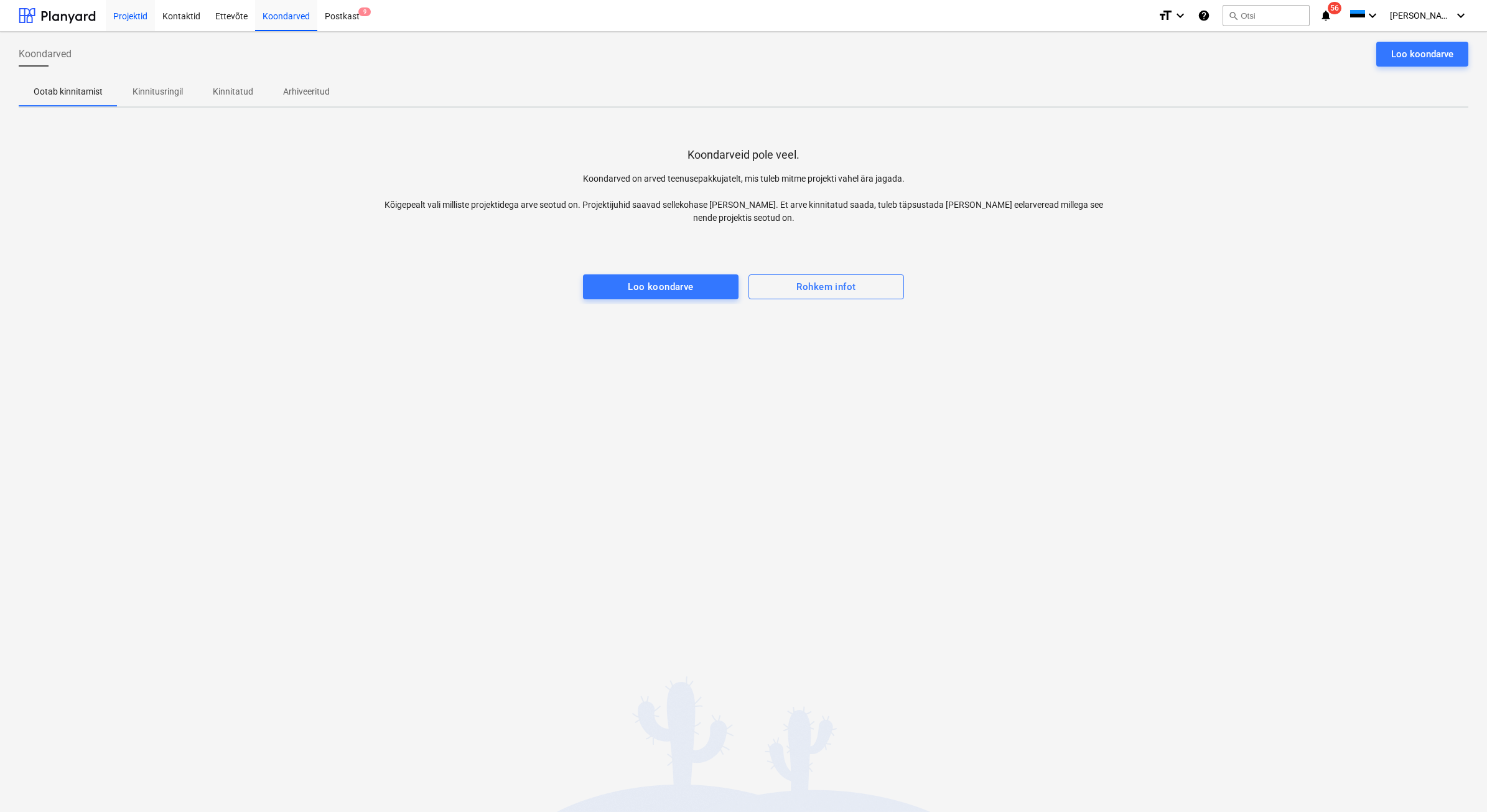
click at [131, 8] on div "Projektid" at bounding box center [130, 15] width 49 height 32
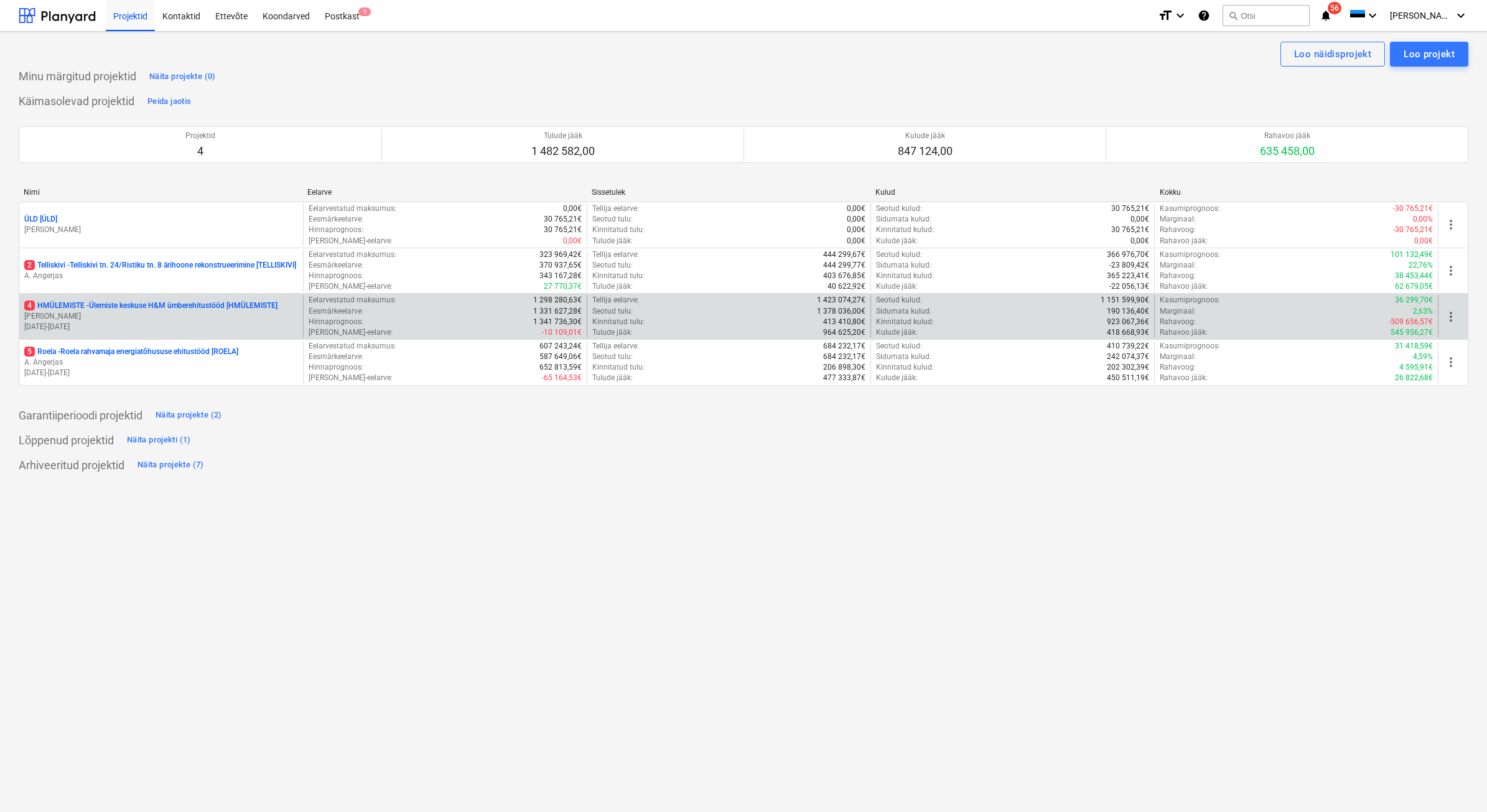
click at [148, 316] on p "[PERSON_NAME]" at bounding box center [161, 316] width 274 height 11
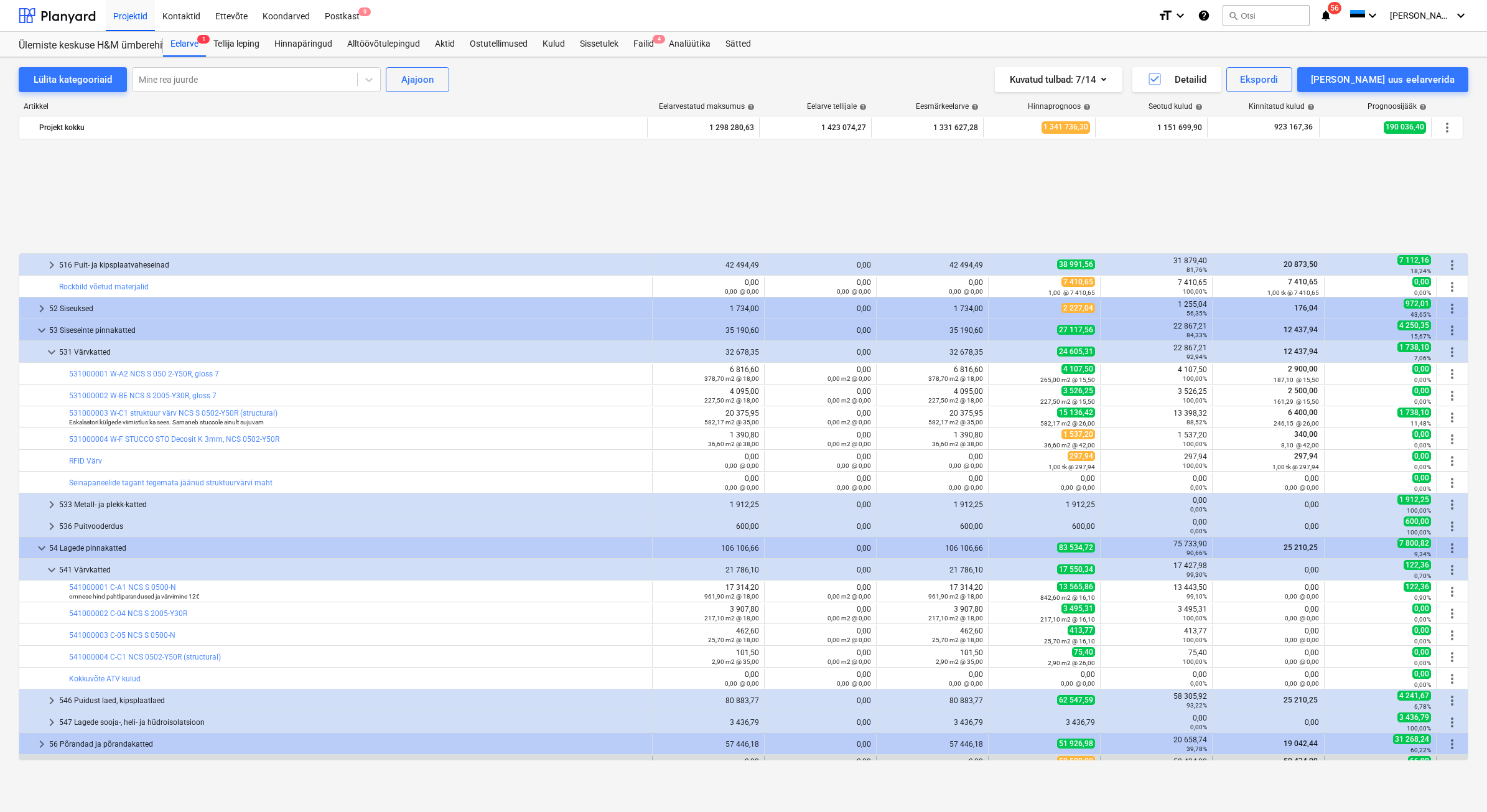
scroll to position [546, 0]
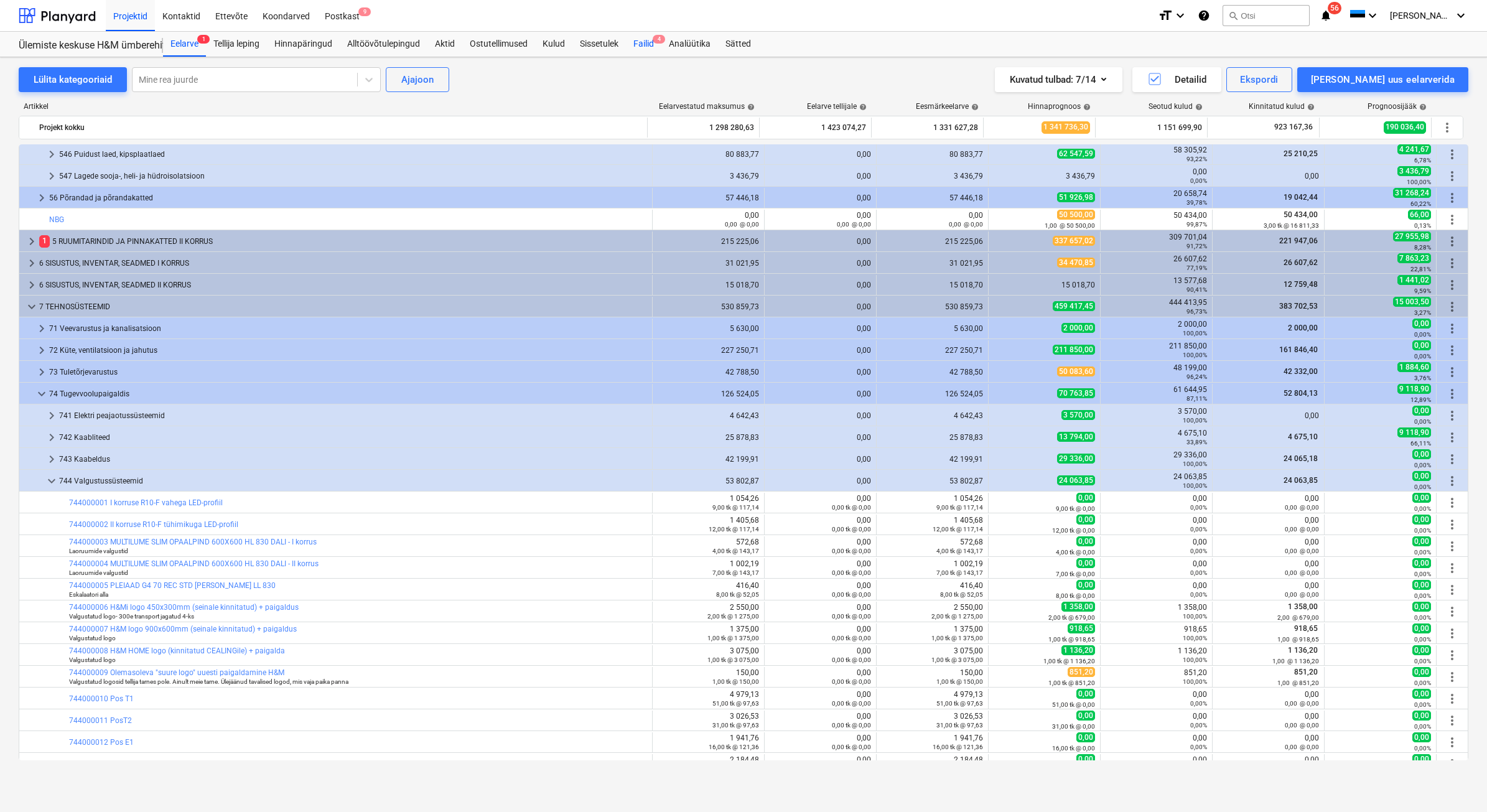
click at [647, 45] on div "Failid 4" at bounding box center [643, 44] width 36 height 25
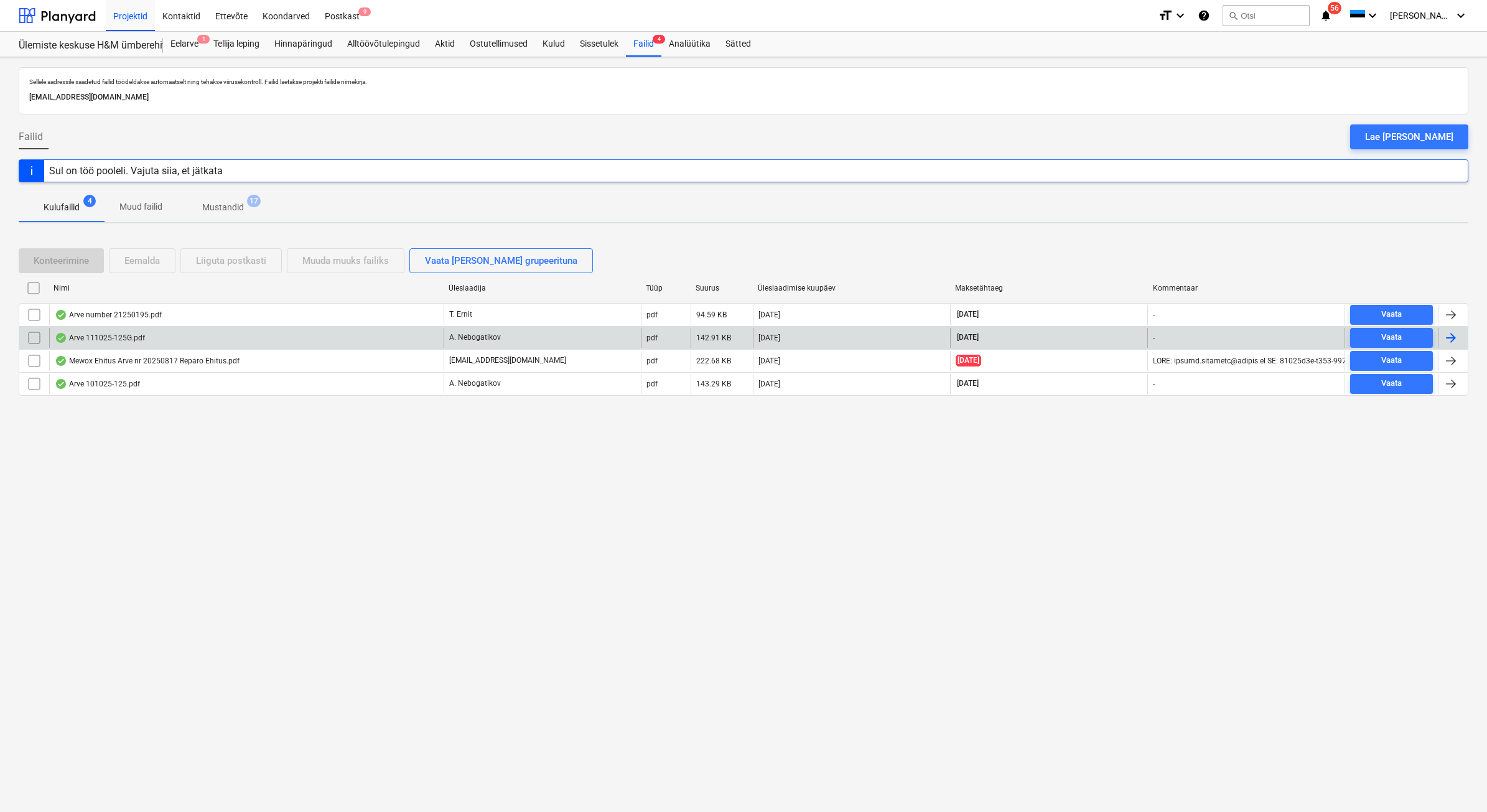
click at [933, 340] on div "[DATE]" at bounding box center [851, 338] width 197 height 20
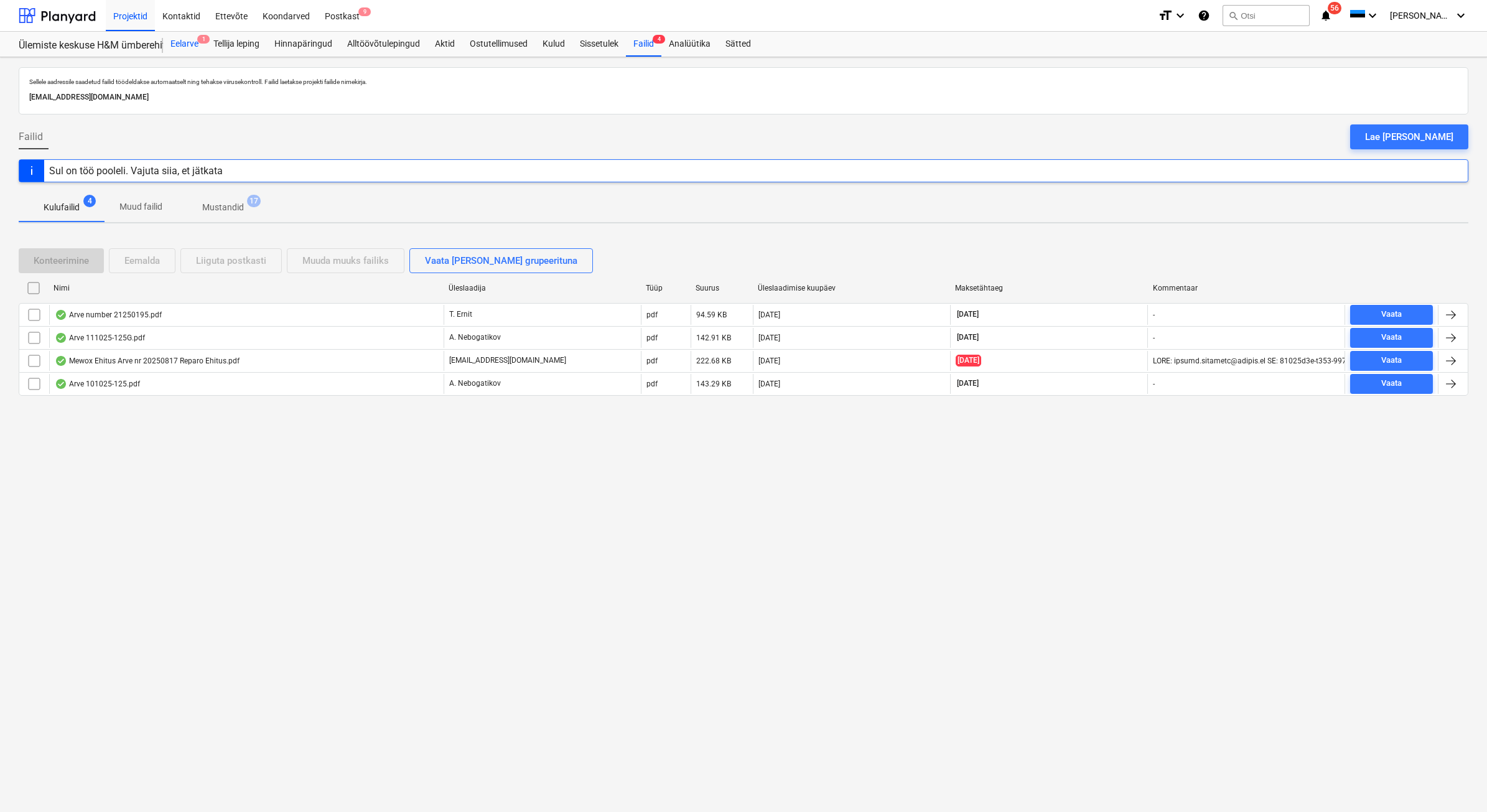
click at [191, 44] on div "Eelarve 1" at bounding box center [185, 44] width 43 height 25
